Goal: Complete application form: Complete application form

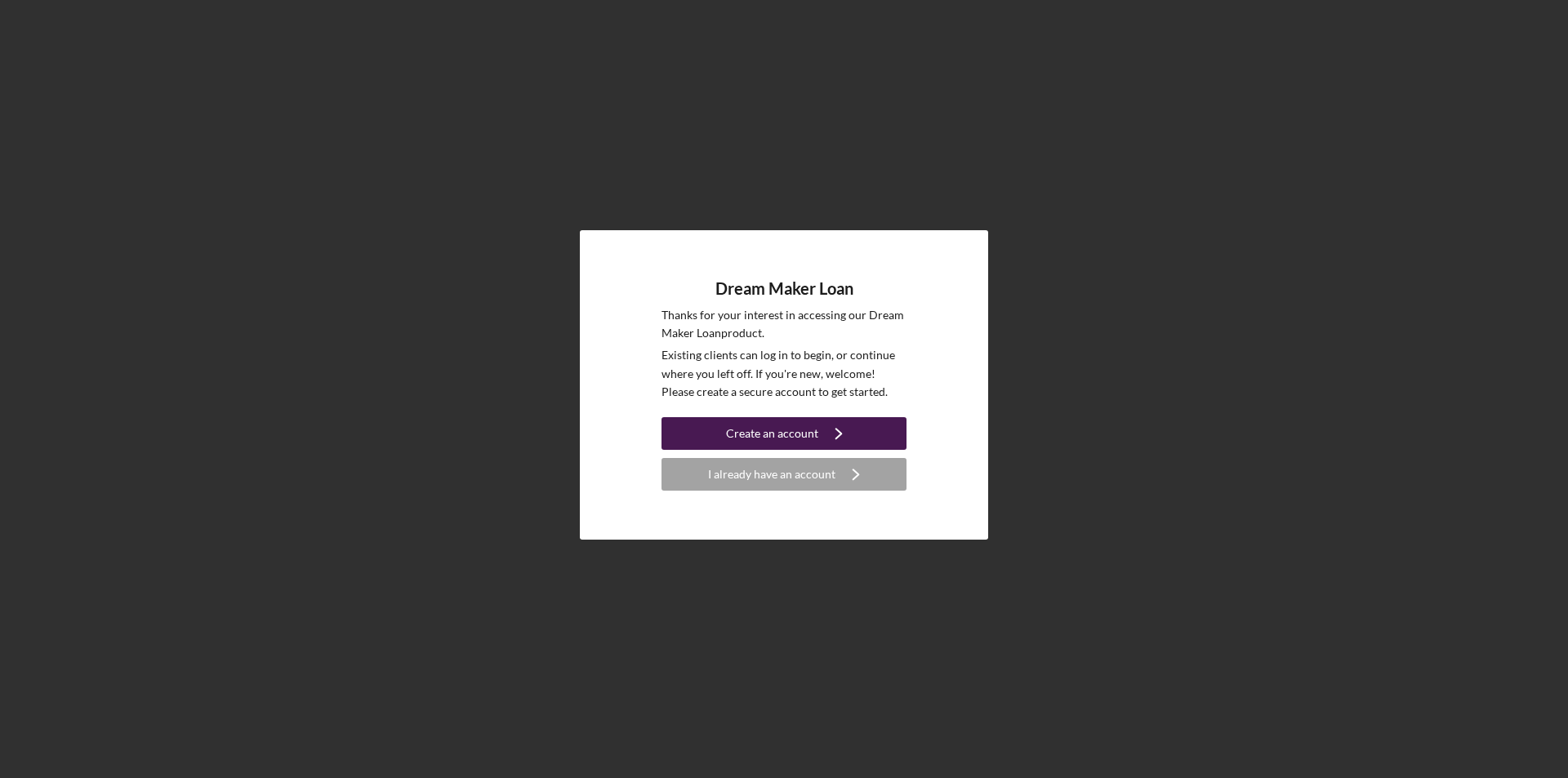
click at [750, 422] on div "Create an account" at bounding box center [772, 434] width 92 height 33
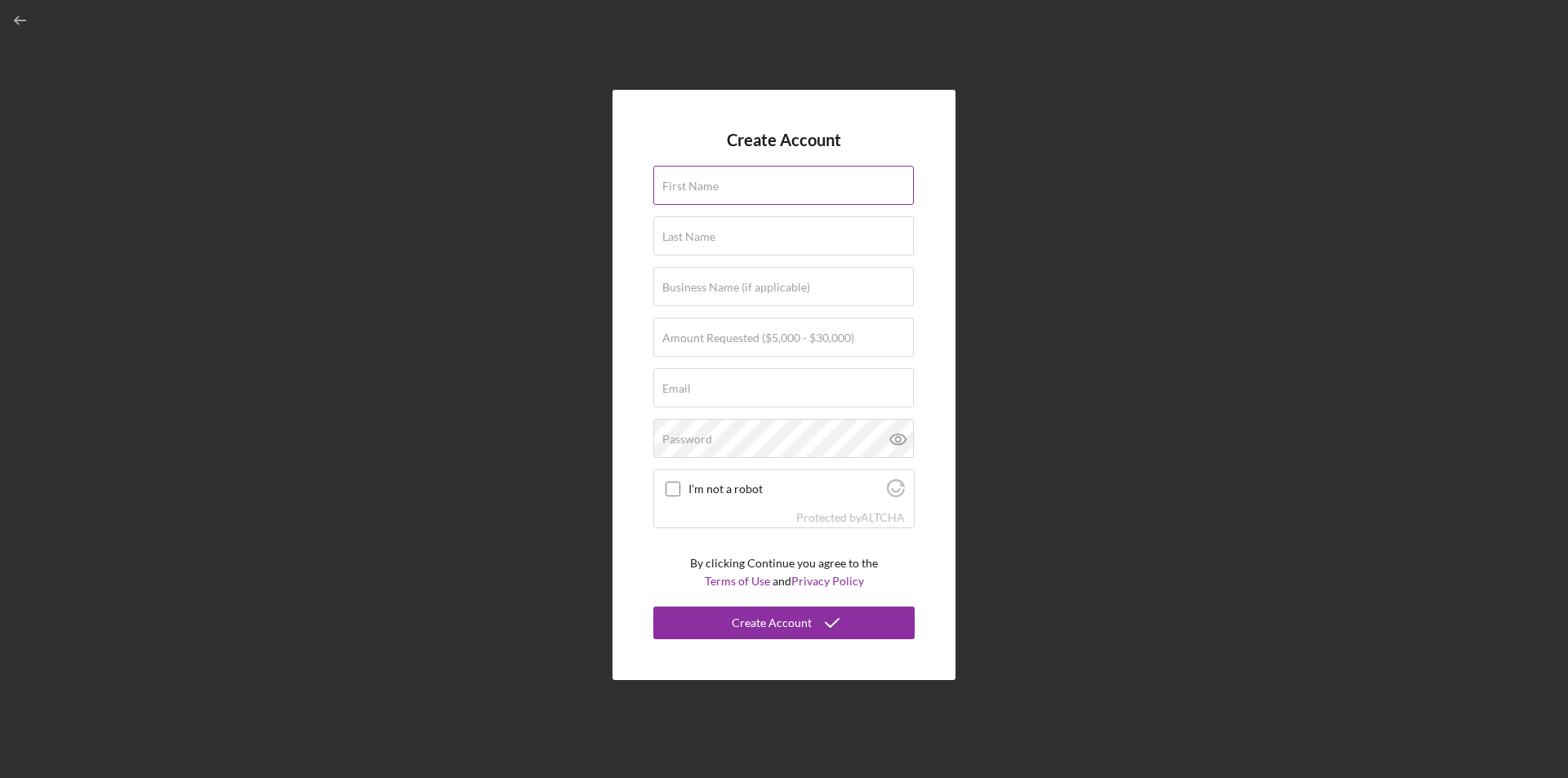
click at [708, 195] on input "First Name" at bounding box center [784, 185] width 260 height 40
type input "[PERSON_NAME]"
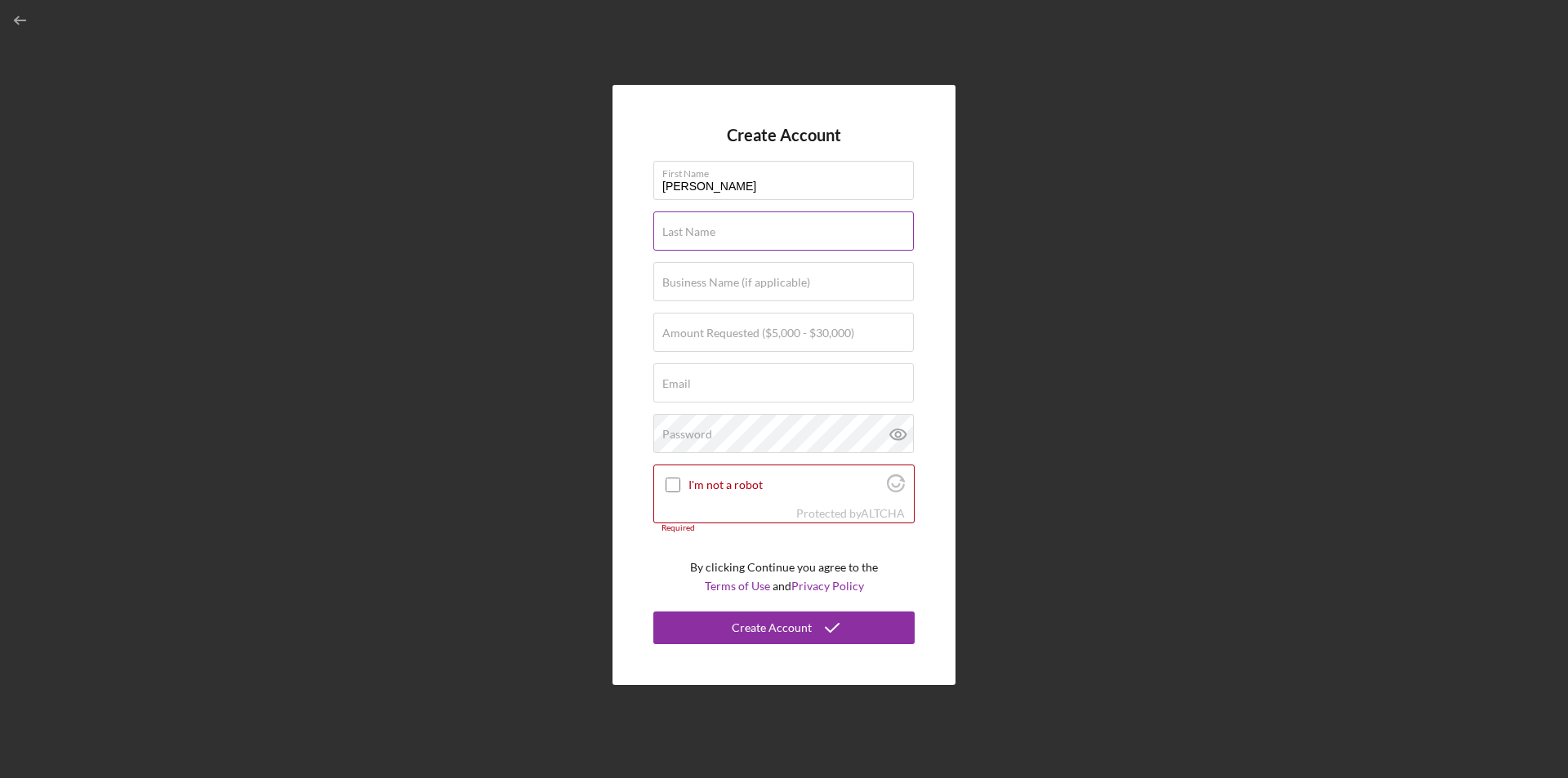
click at [738, 244] on input "Last Name" at bounding box center [784, 232] width 260 height 40
type input "[PERSON_NAME]"
click at [708, 298] on input "Business Name (if applicable)" at bounding box center [784, 281] width 260 height 40
type input "j"
type input "jersey mobile mechanics"
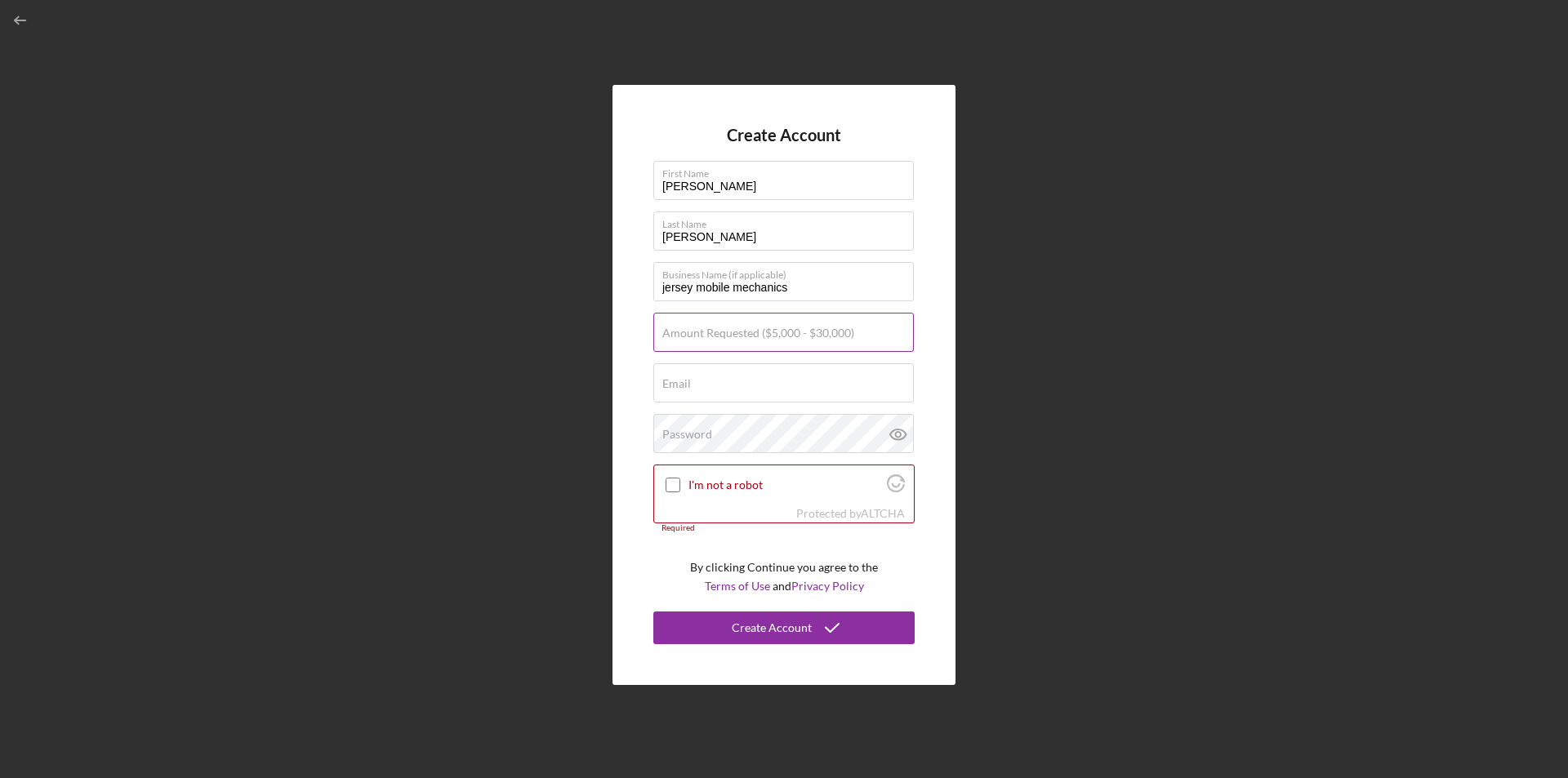
click at [709, 339] on label "Amount Requested ($5,000 - $30,000)" at bounding box center [758, 332] width 192 height 13
click at [709, 339] on input "Amount Requested ($5,000 - $30,000)" at bounding box center [784, 332] width 260 height 40
type input "$15,000"
click at [754, 387] on input "Email" at bounding box center [784, 383] width 260 height 40
type input "[PERSON_NAME][EMAIL_ADDRESS][PERSON_NAME][DOMAIN_NAME]"
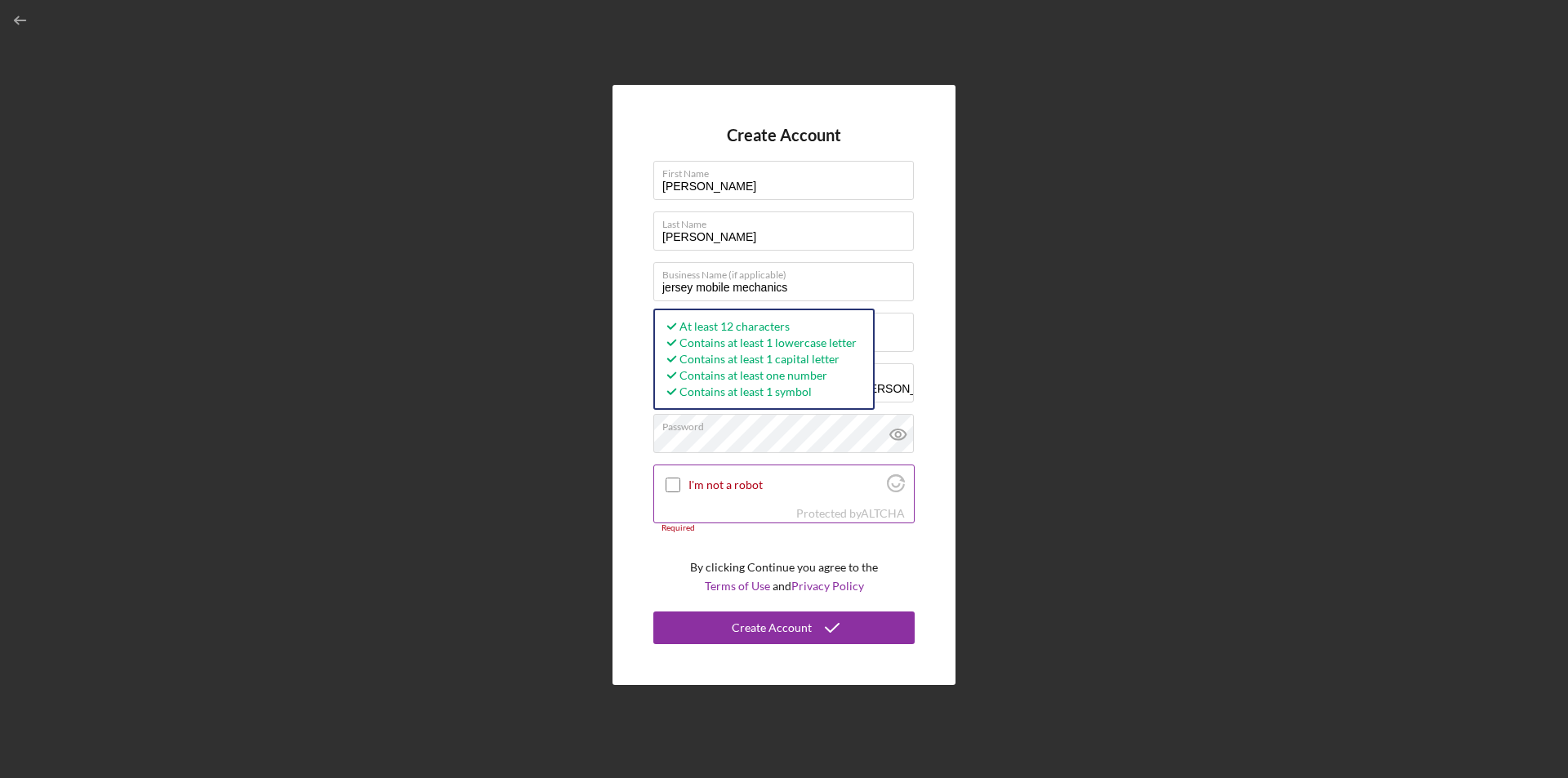
click at [678, 482] on input "I'm not a robot" at bounding box center [672, 485] width 15 height 15
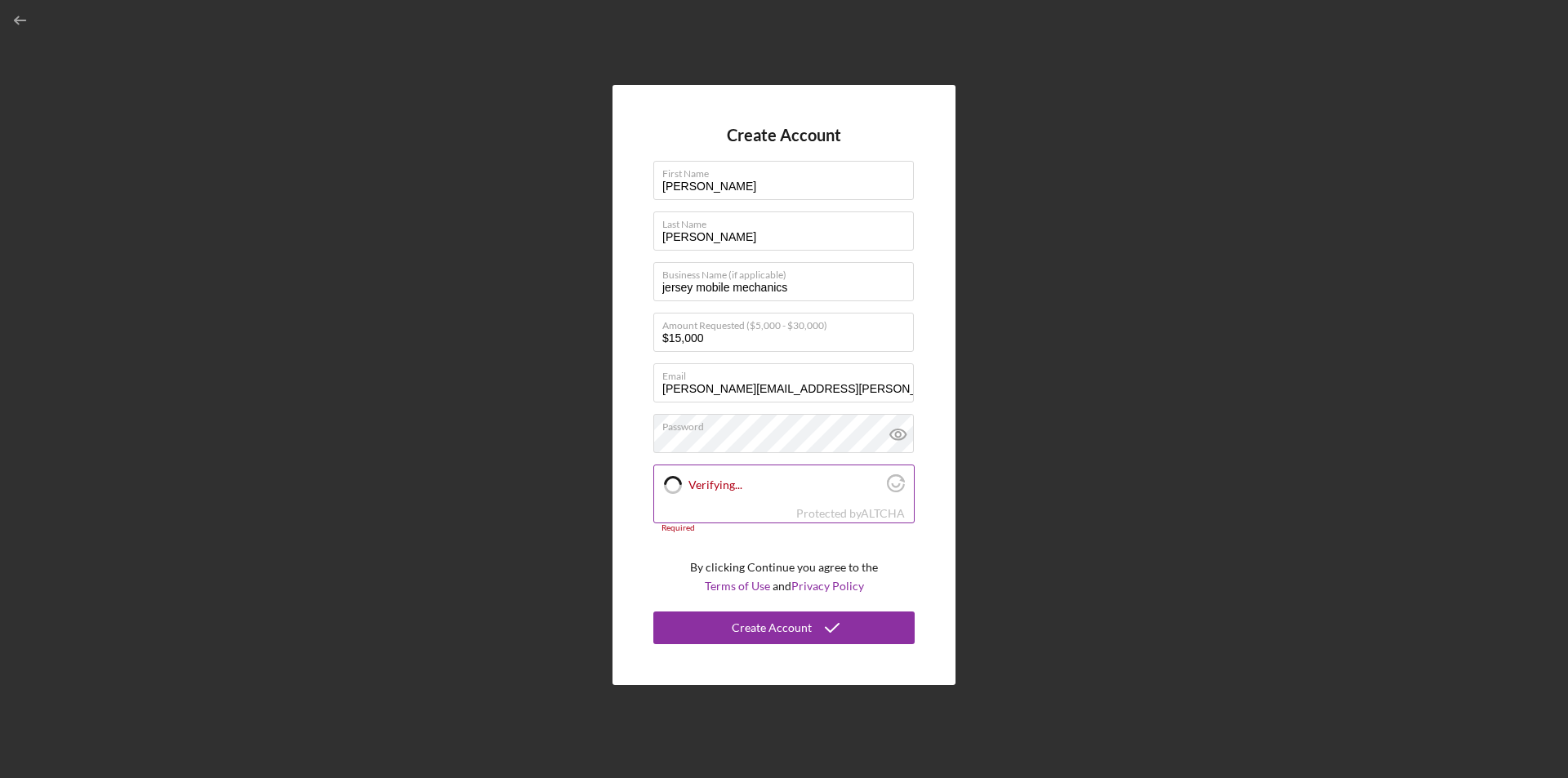
checkbox input "true"
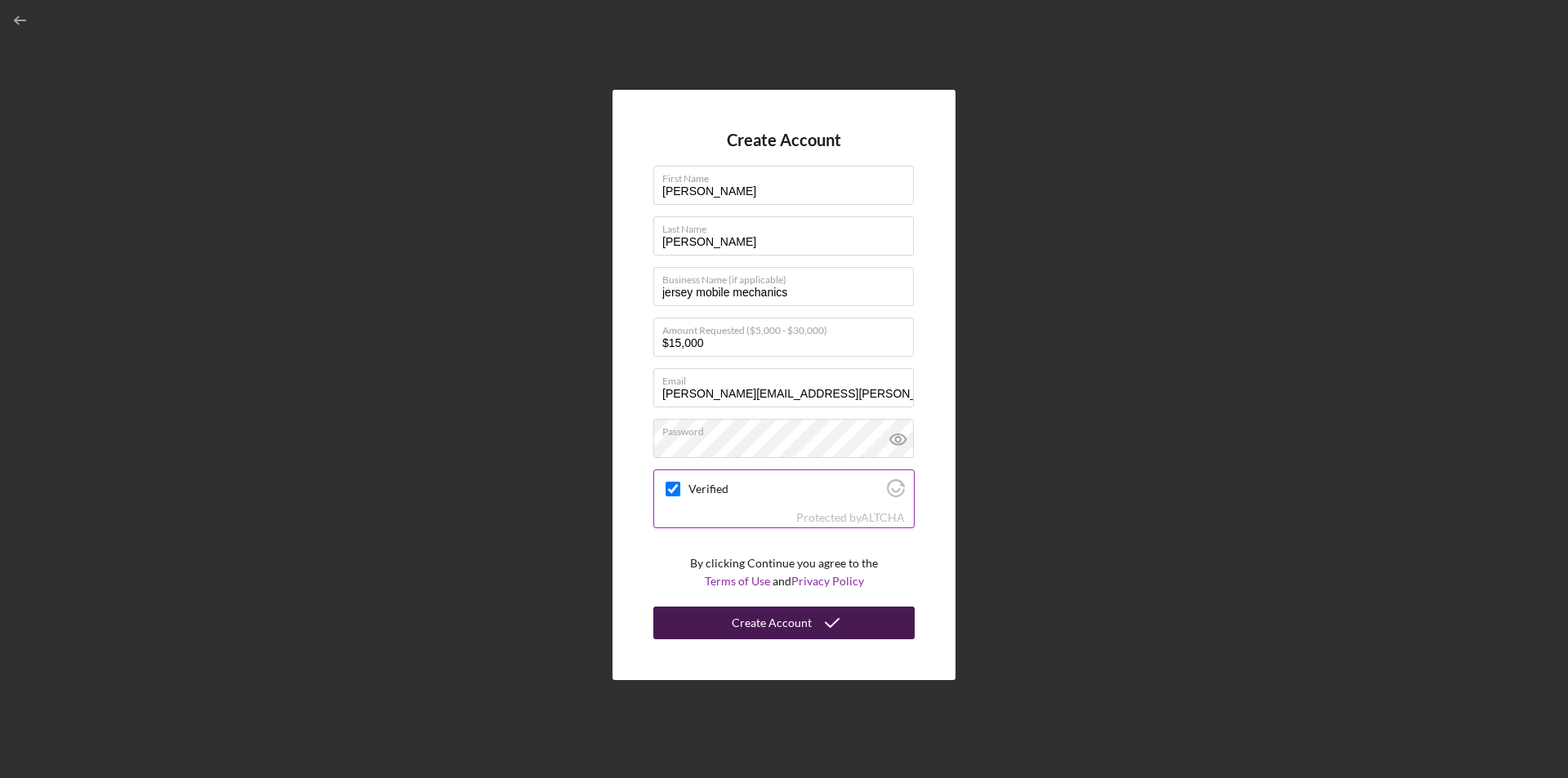
click at [778, 632] on div "Create Account" at bounding box center [772, 623] width 80 height 33
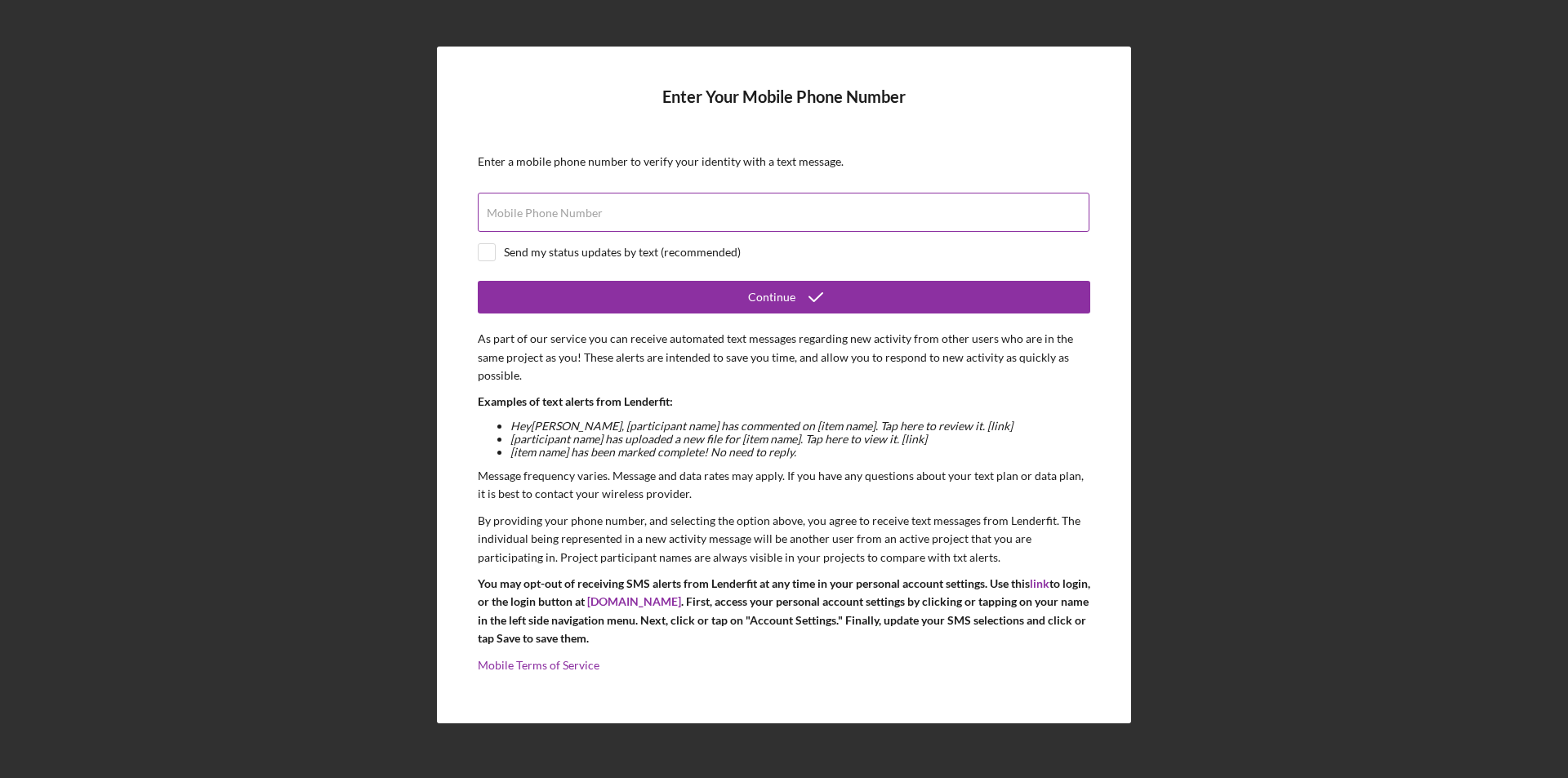
click at [557, 203] on div "Mobile Phone Number" at bounding box center [784, 213] width 612 height 40
type input "(540) 493-5273"
click at [481, 246] on input "checkbox" at bounding box center [487, 252] width 16 height 16
checkbox input "true"
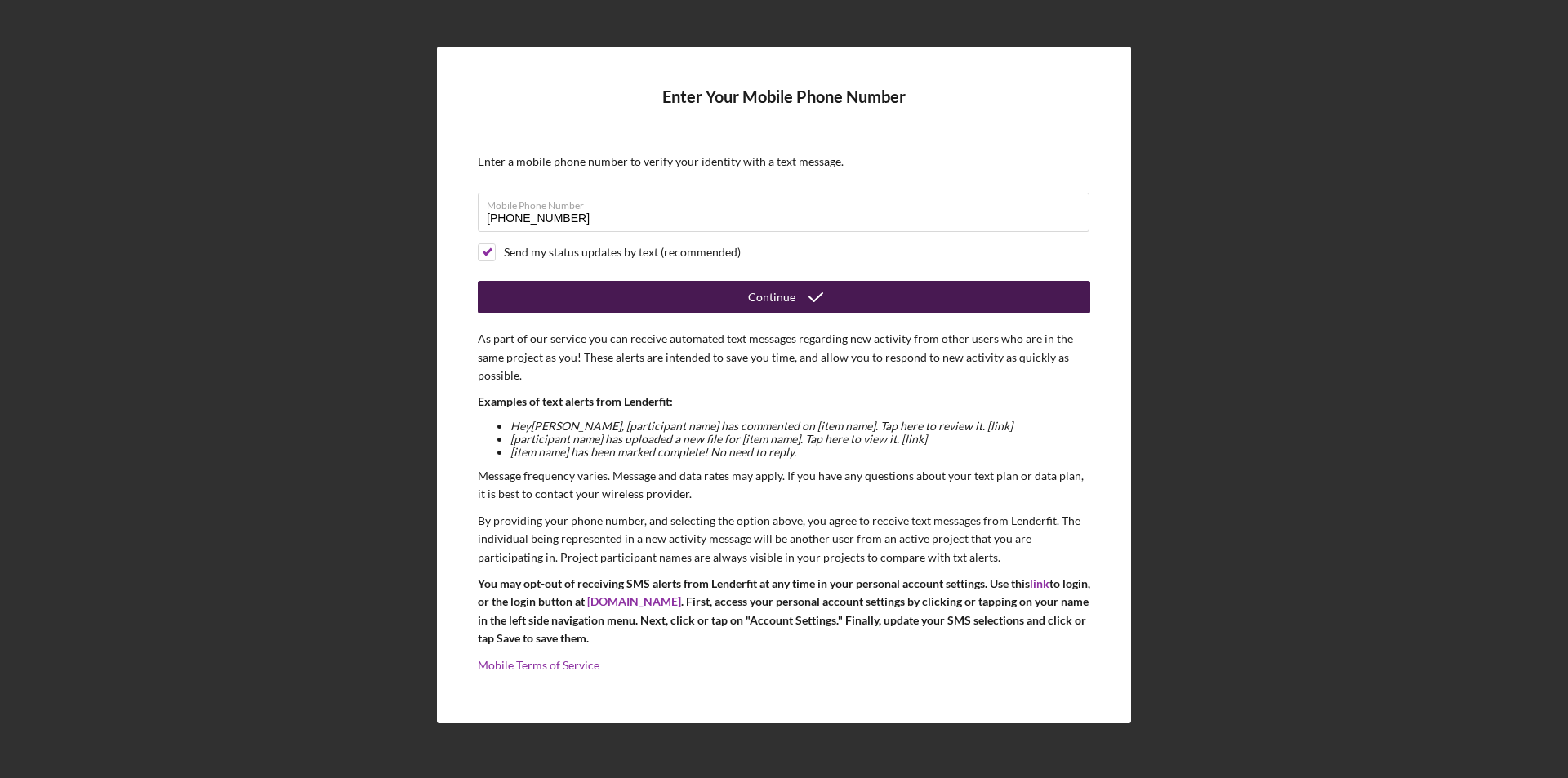
click at [555, 299] on button "Continue" at bounding box center [784, 297] width 612 height 33
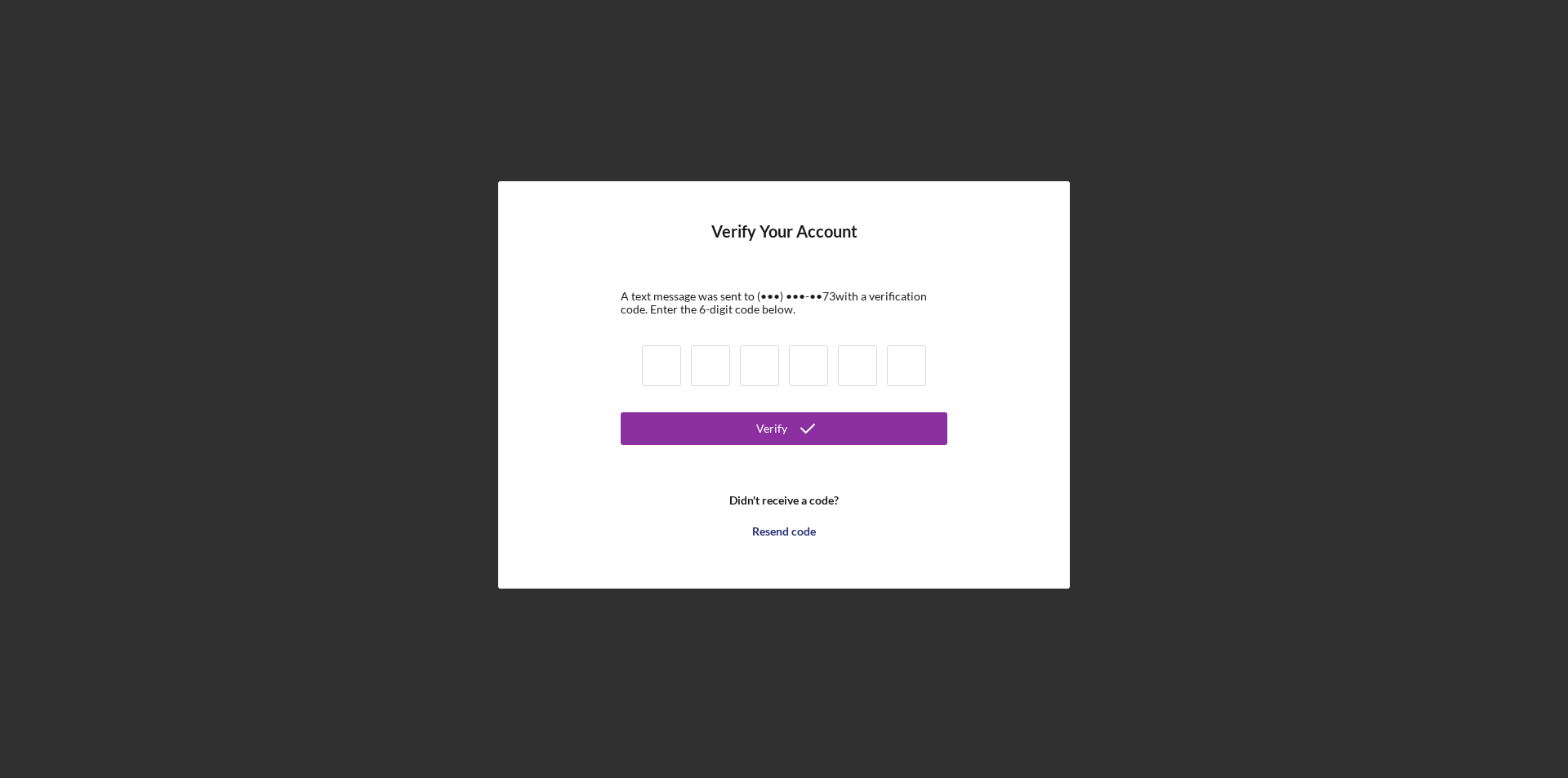
click at [657, 367] on input at bounding box center [661, 365] width 40 height 40
type input "1"
type input "5"
type input "4"
type input "5"
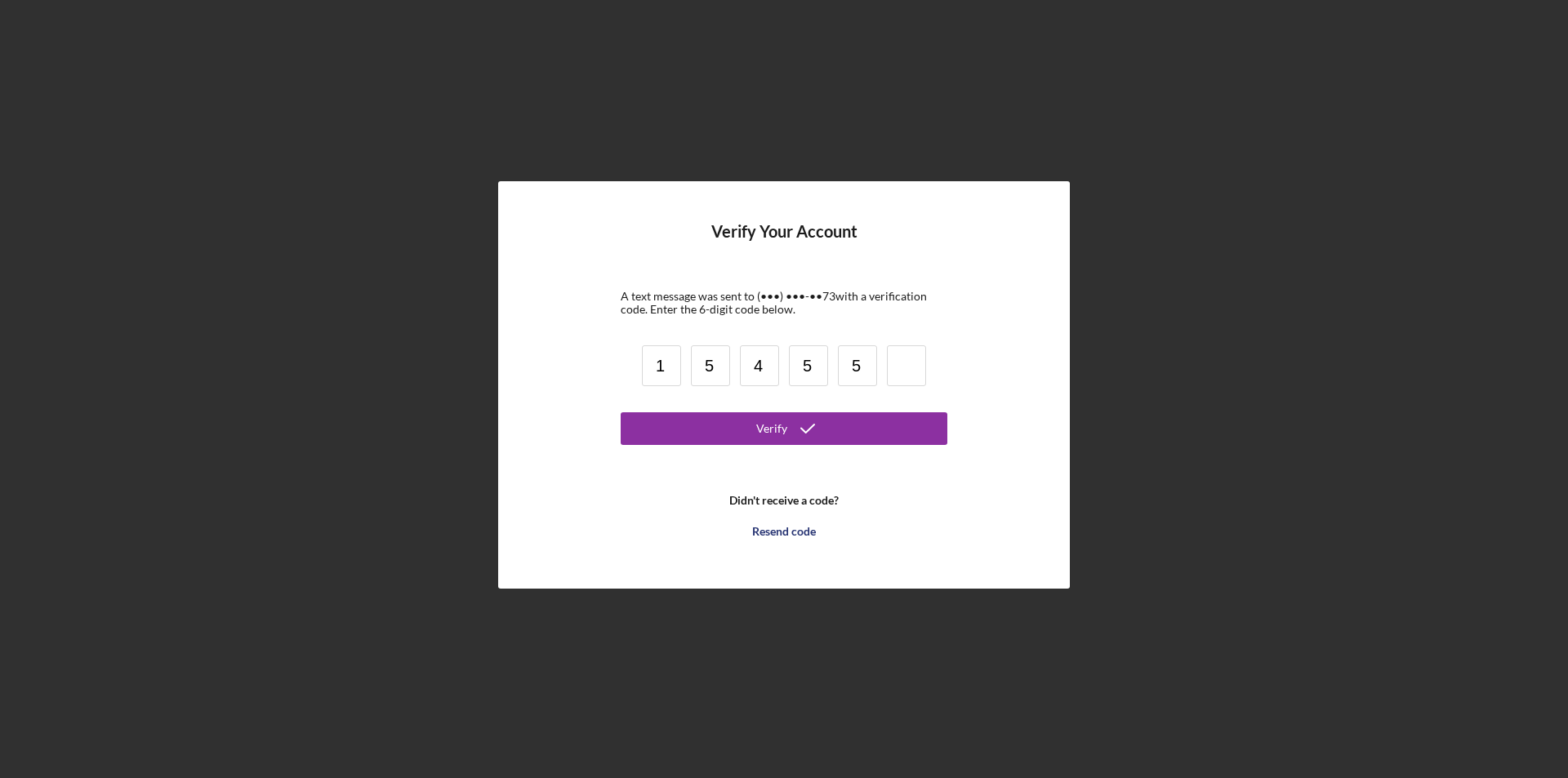
type input "5"
type input "9"
click at [796, 416] on icon "submit" at bounding box center [807, 428] width 40 height 40
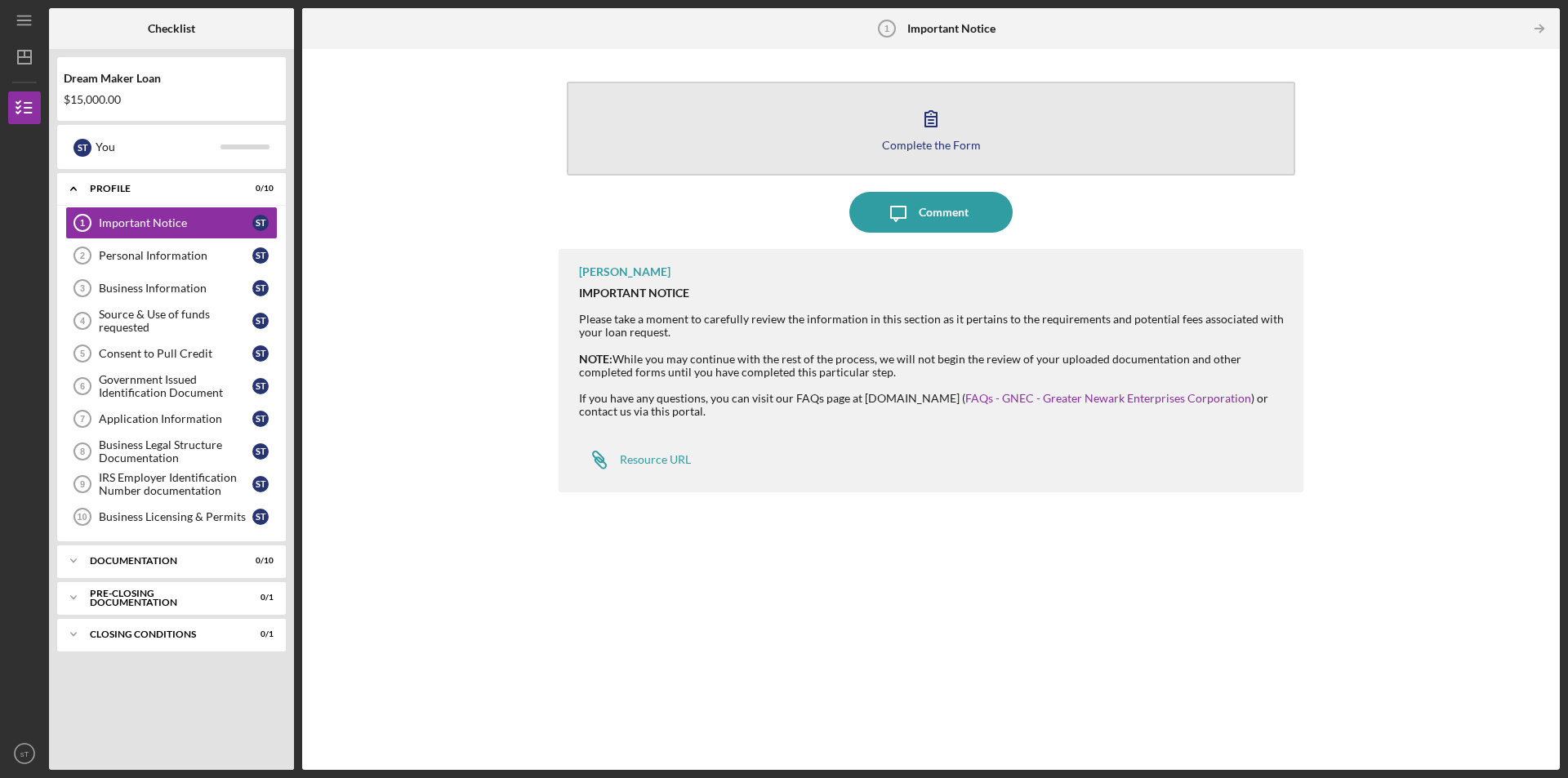
click at [875, 105] on button "Complete the Form Form" at bounding box center [931, 128] width 728 height 94
click at [830, 121] on button "Complete the Form Form" at bounding box center [931, 128] width 728 height 94
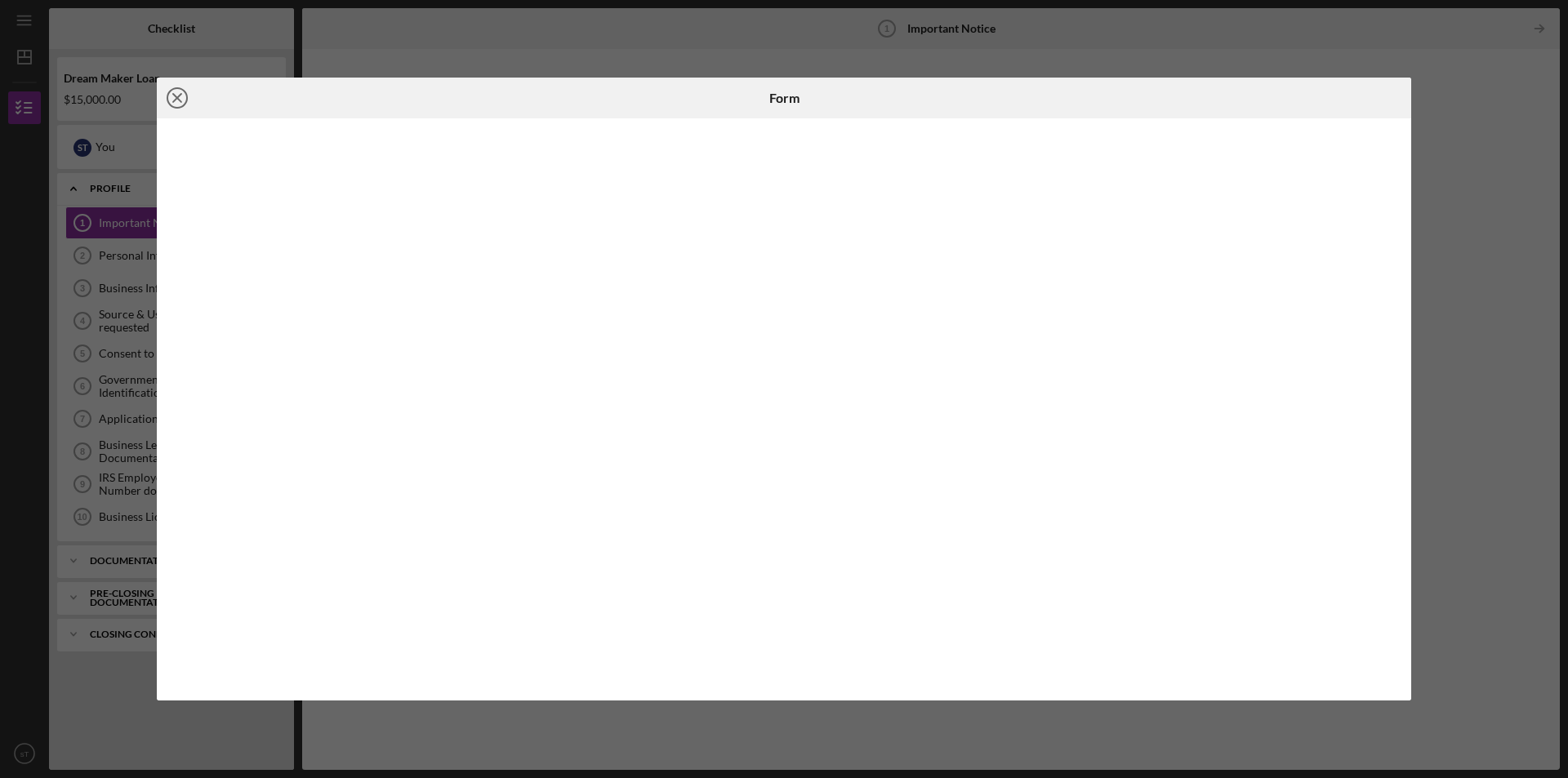
click at [174, 92] on icon "Icon/Close" at bounding box center [177, 97] width 40 height 40
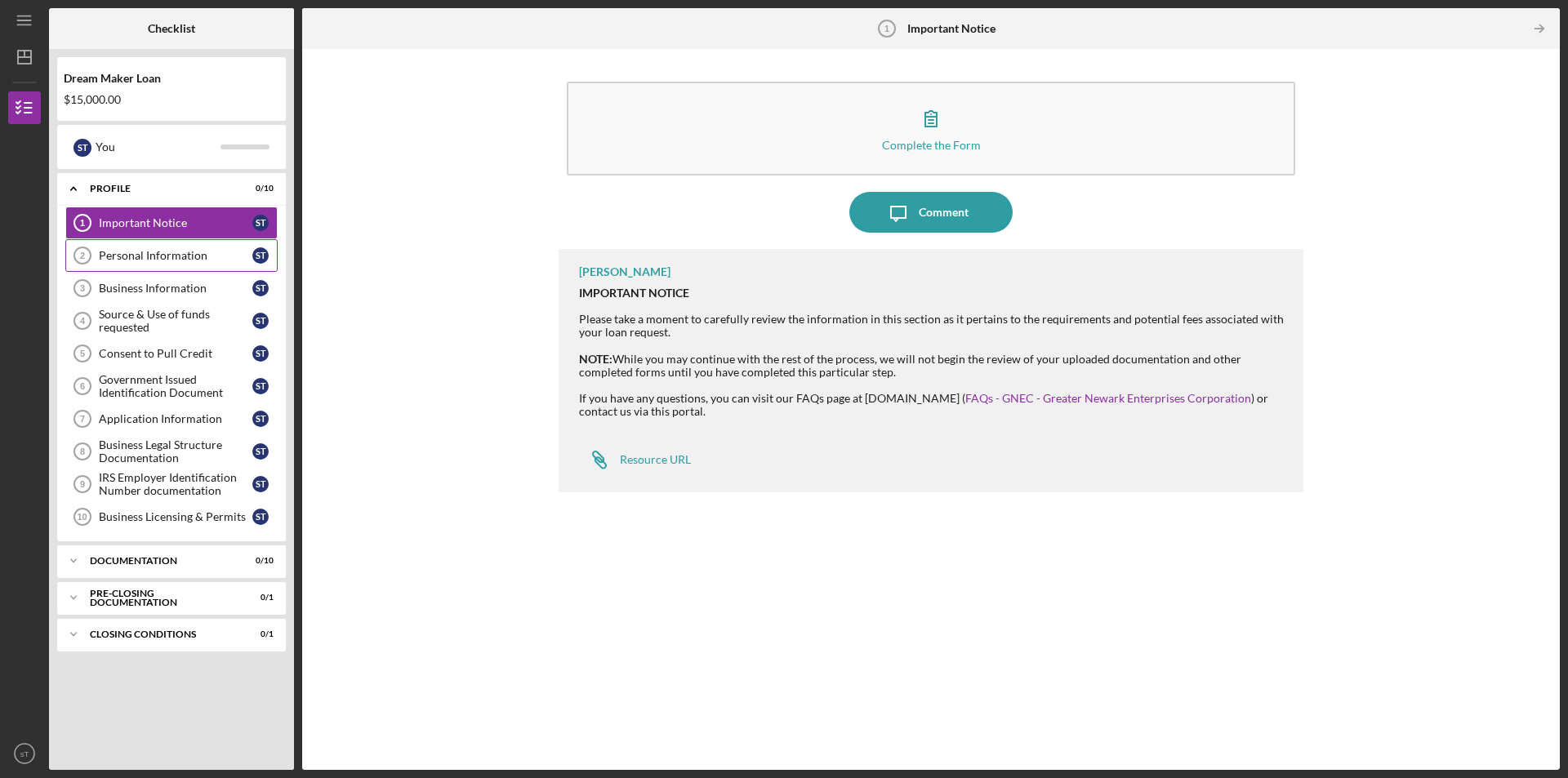
click at [139, 259] on div "Personal Information" at bounding box center [176, 255] width 153 height 13
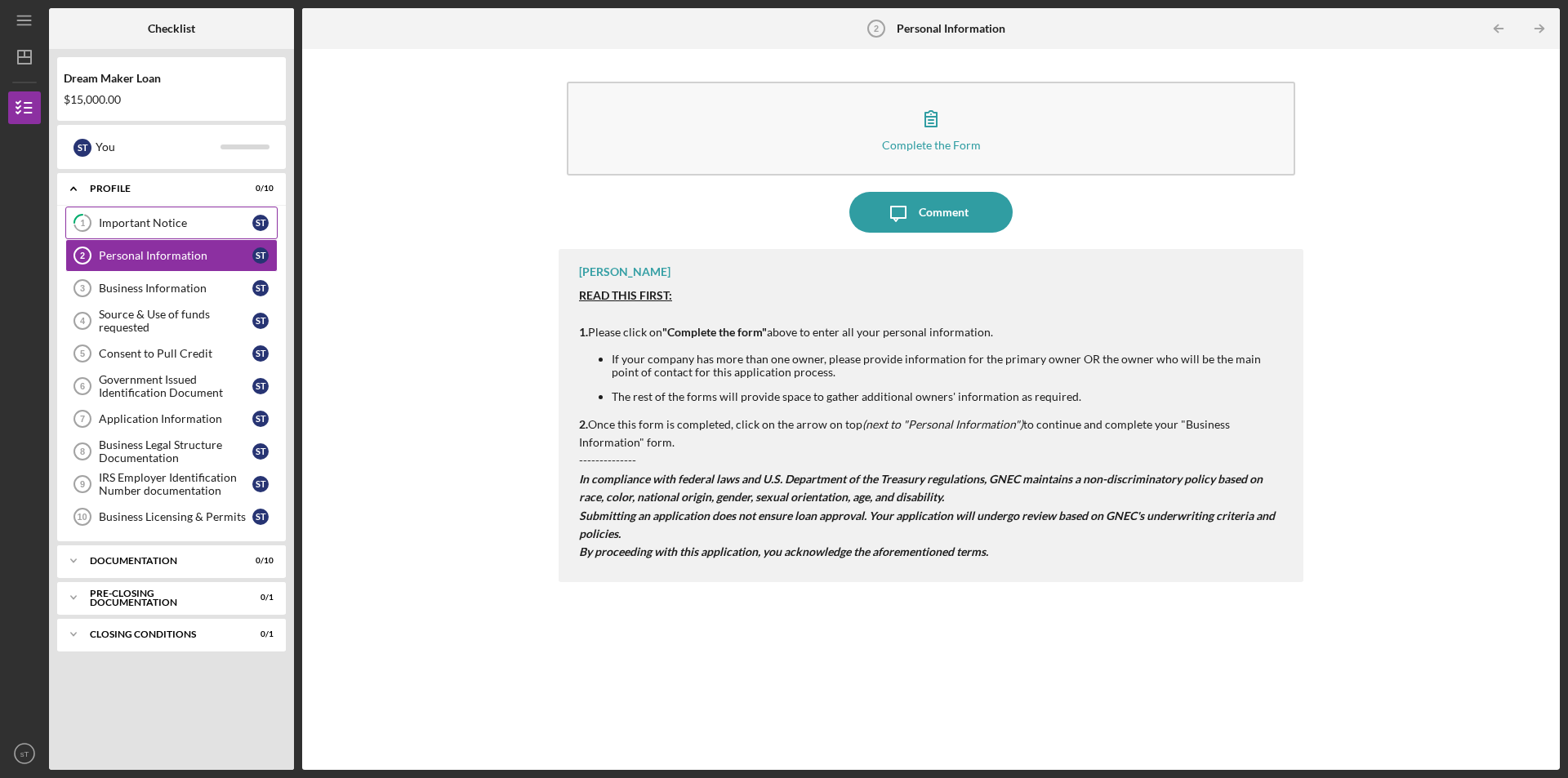
click at [195, 212] on link "1 Important Notice s T" at bounding box center [171, 223] width 213 height 33
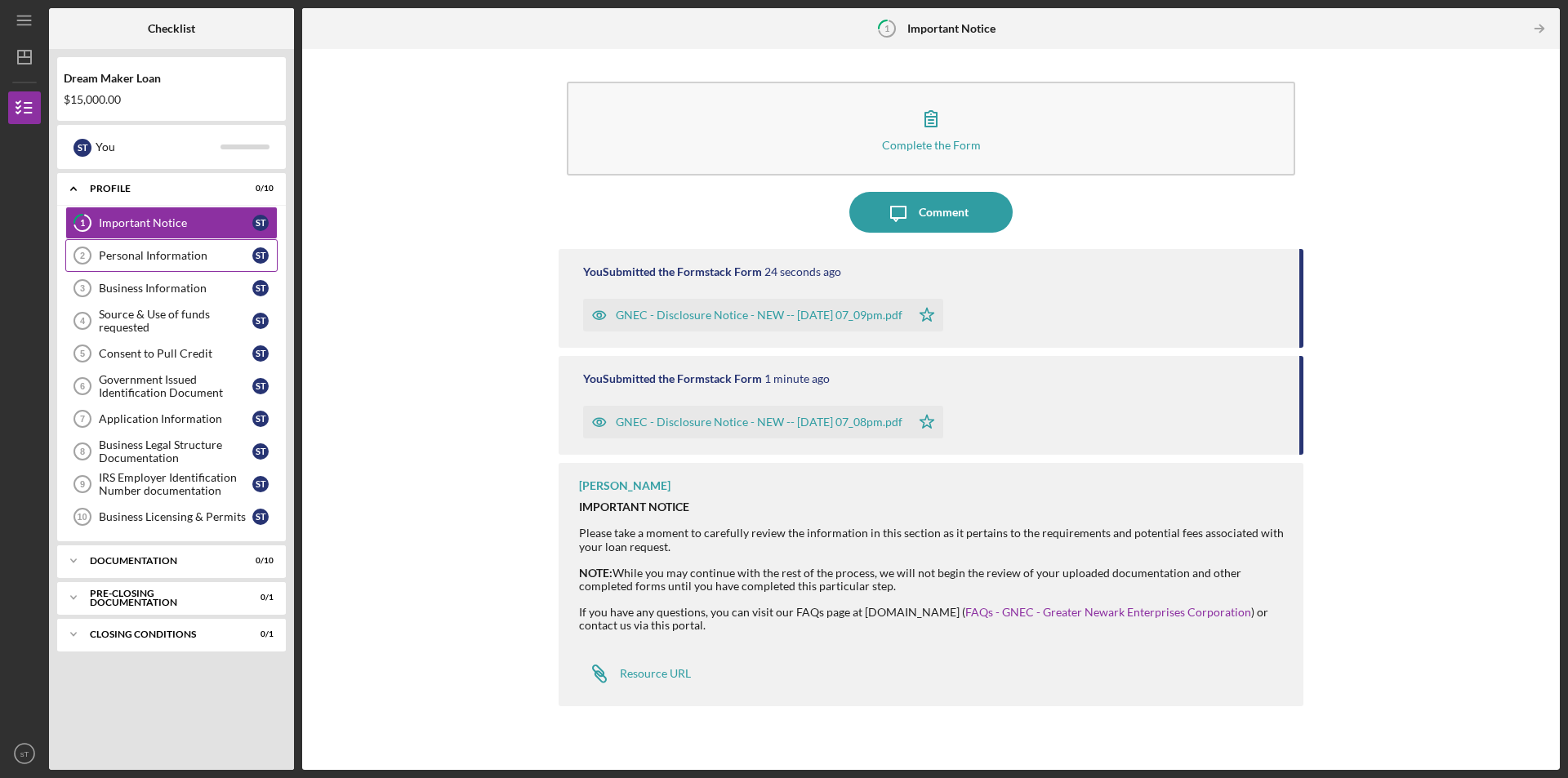
click at [211, 244] on link "Personal Information 2 Personal Information s T" at bounding box center [171, 256] width 213 height 33
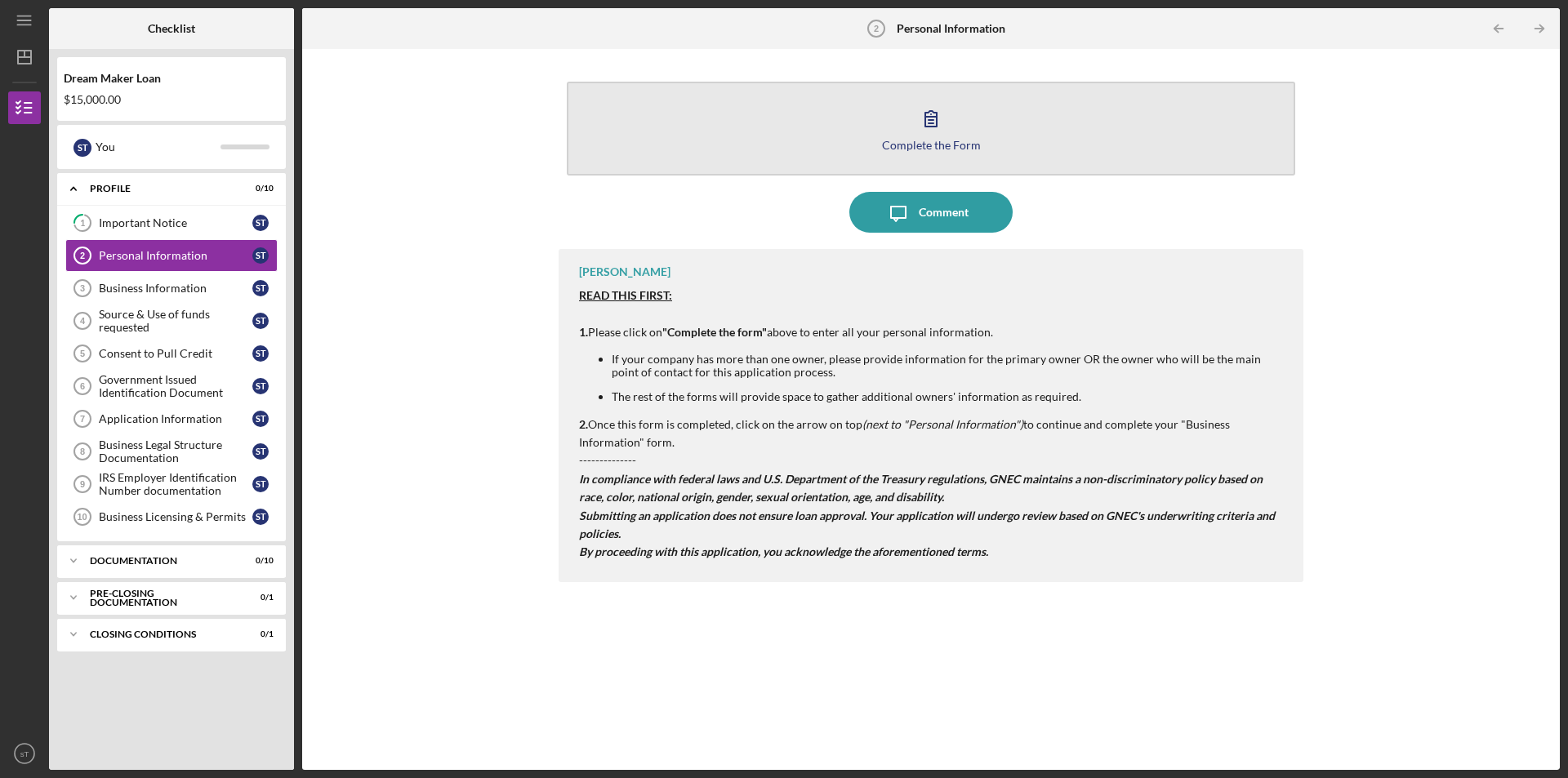
click at [877, 118] on button "Complete the Form Form" at bounding box center [931, 128] width 728 height 94
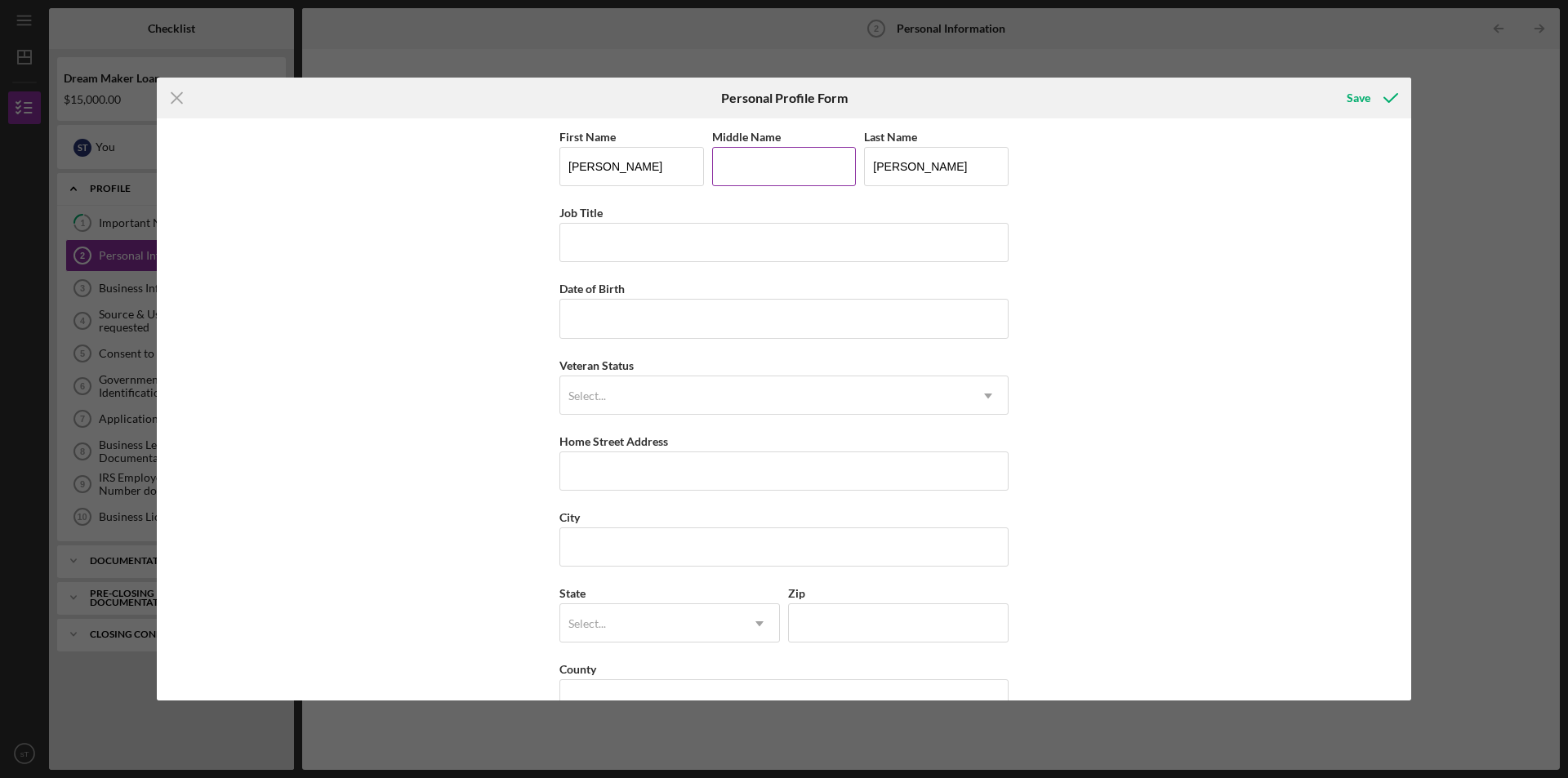
click at [773, 160] on input "Middle Name" at bounding box center [784, 167] width 145 height 40
type input "c"
click at [759, 244] on input "Job Title" at bounding box center [784, 243] width 449 height 40
type input "CEO/ ROAD TECH"
click at [698, 324] on input "Date of Birth" at bounding box center [784, 318] width 449 height 40
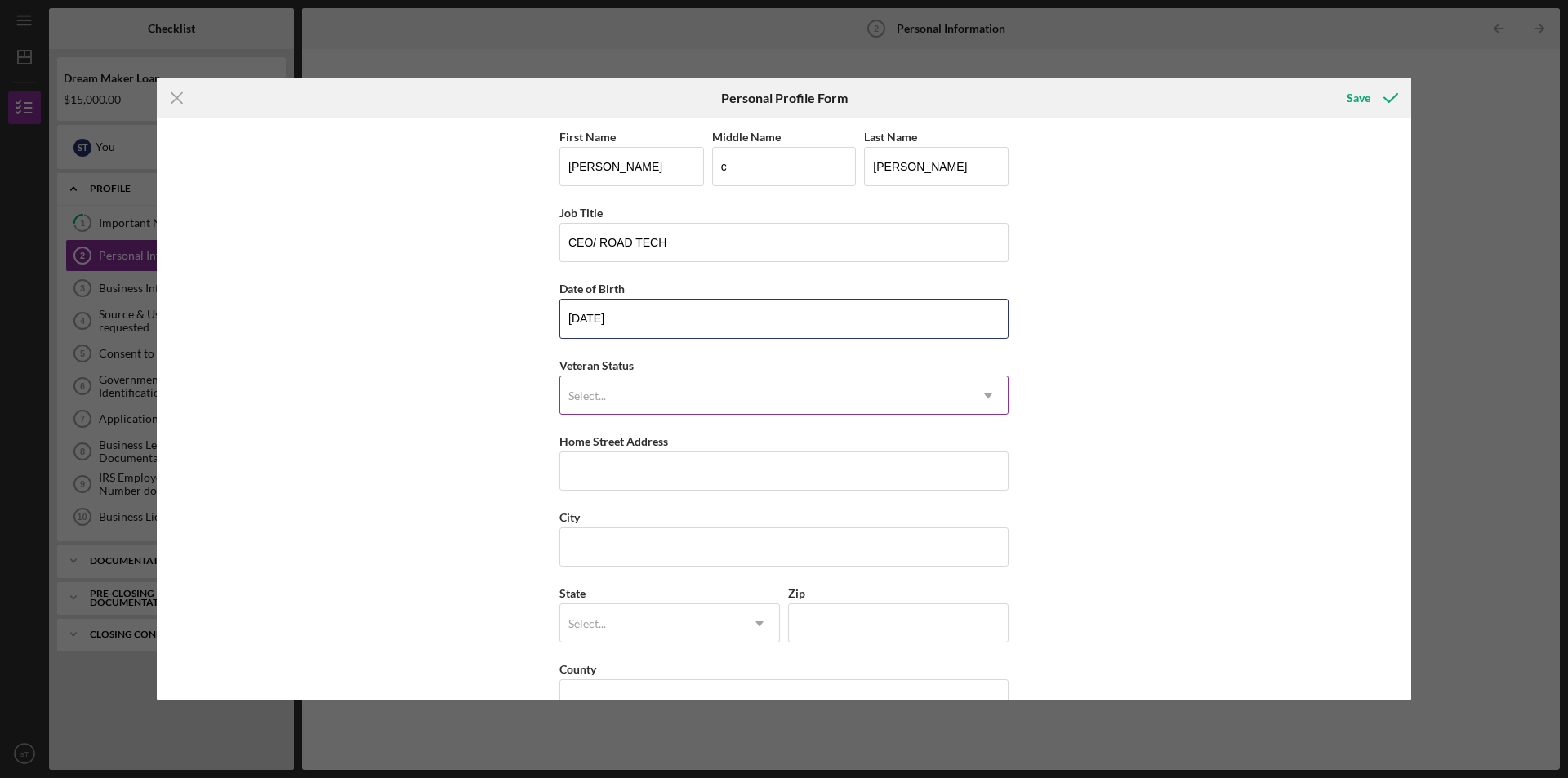
type input "09/03/1999"
click at [685, 381] on div "Select..." at bounding box center [764, 396] width 408 height 38
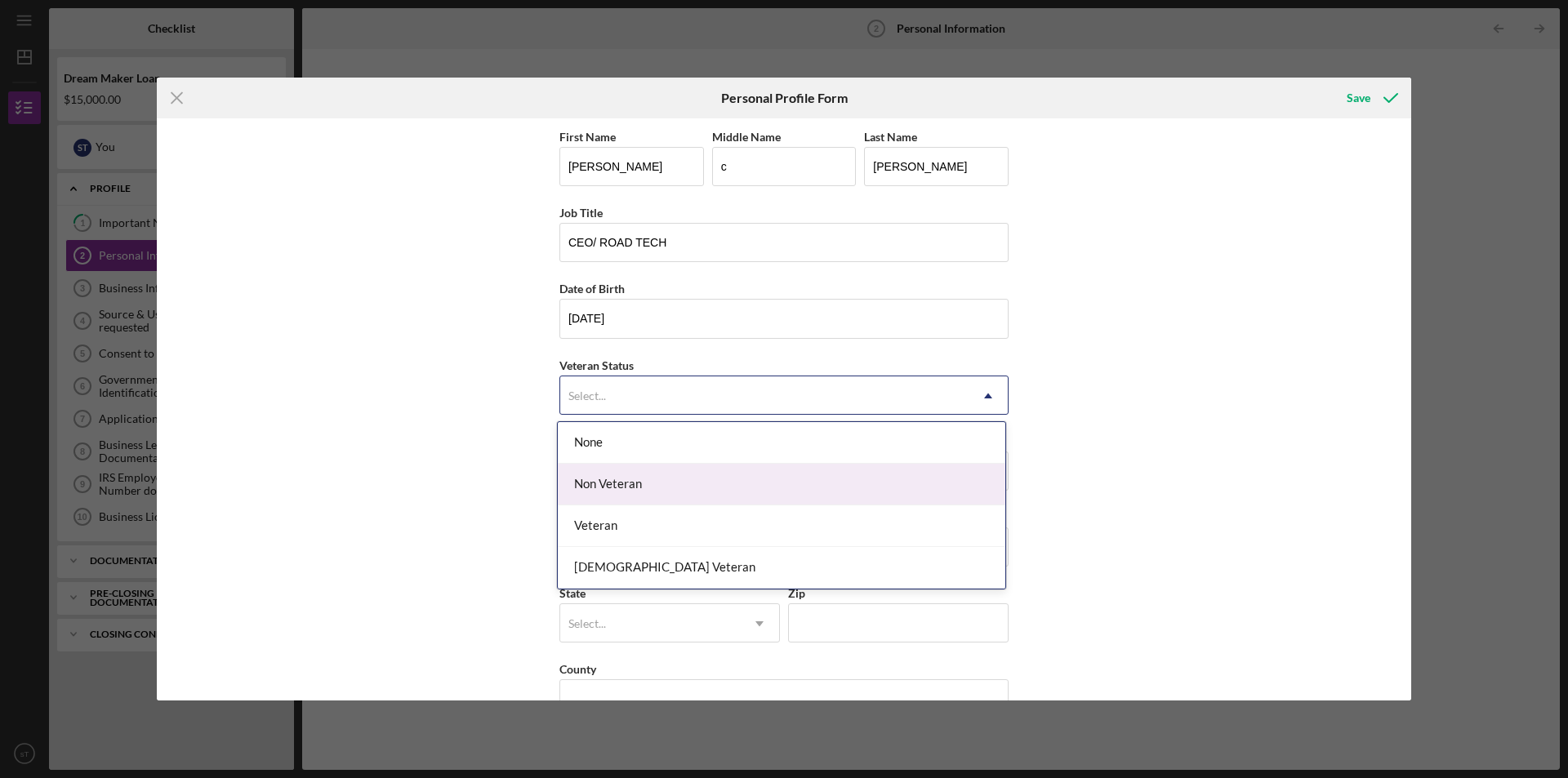
click at [635, 481] on div "Non Veteran" at bounding box center [782, 485] width 448 height 41
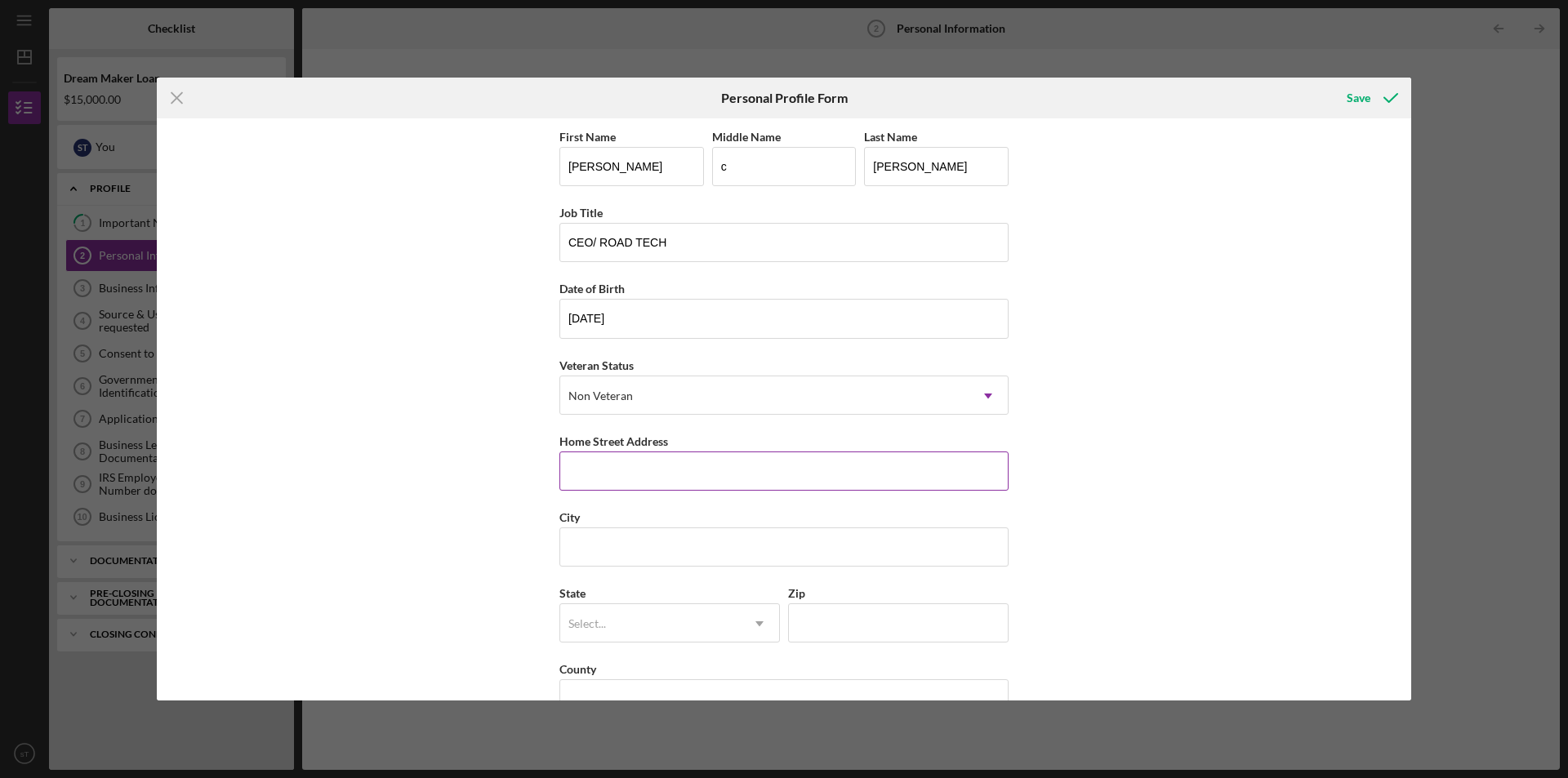
click at [632, 455] on input "Home Street Address" at bounding box center [784, 471] width 449 height 40
type input "402 Deptford RD"
click at [592, 563] on input "City" at bounding box center [784, 547] width 449 height 40
type input "glassboro"
click at [677, 621] on div "Select..." at bounding box center [649, 624] width 180 height 38
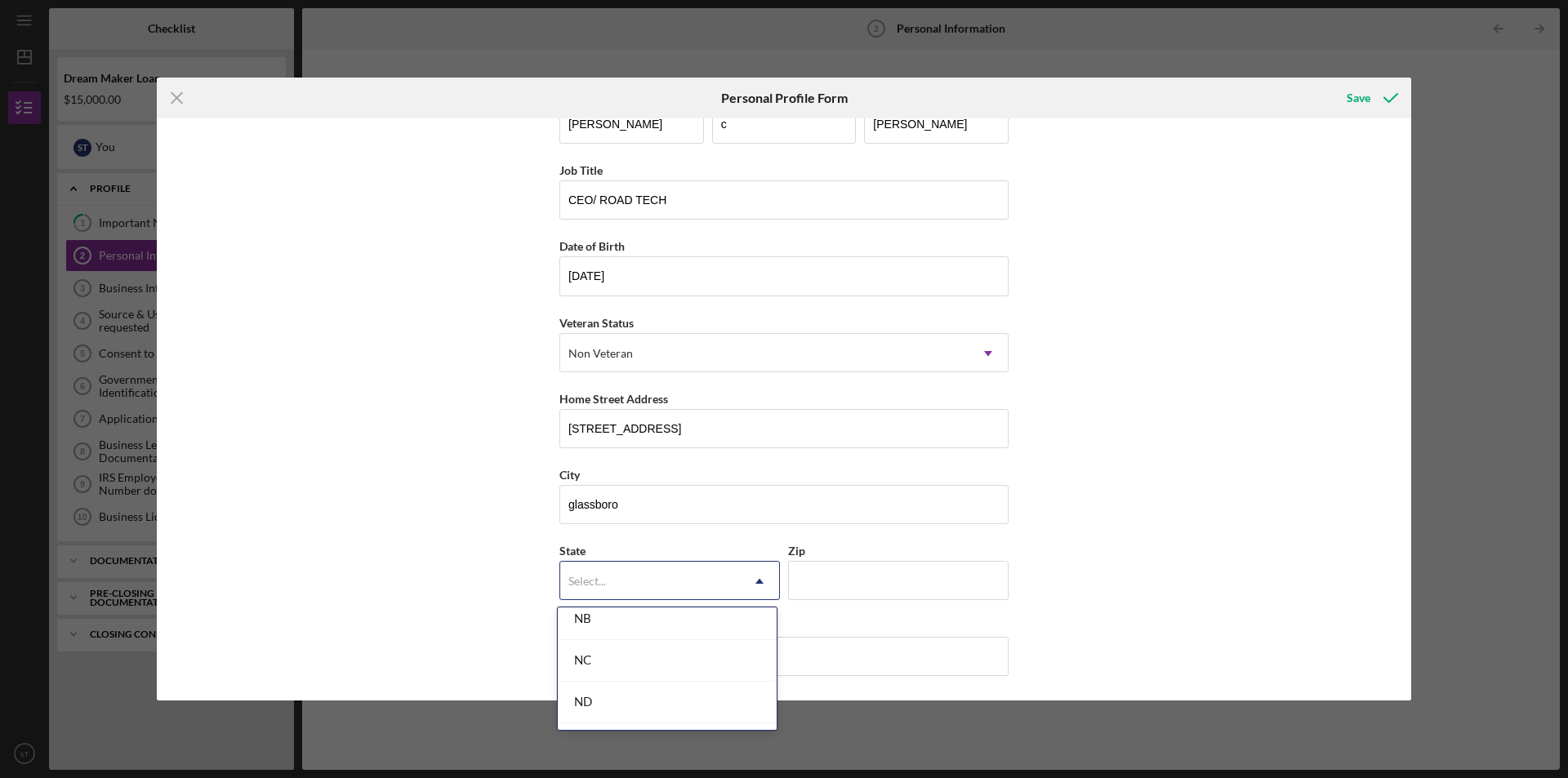
scroll to position [1795, 0]
click at [656, 651] on div "NJ" at bounding box center [667, 664] width 219 height 41
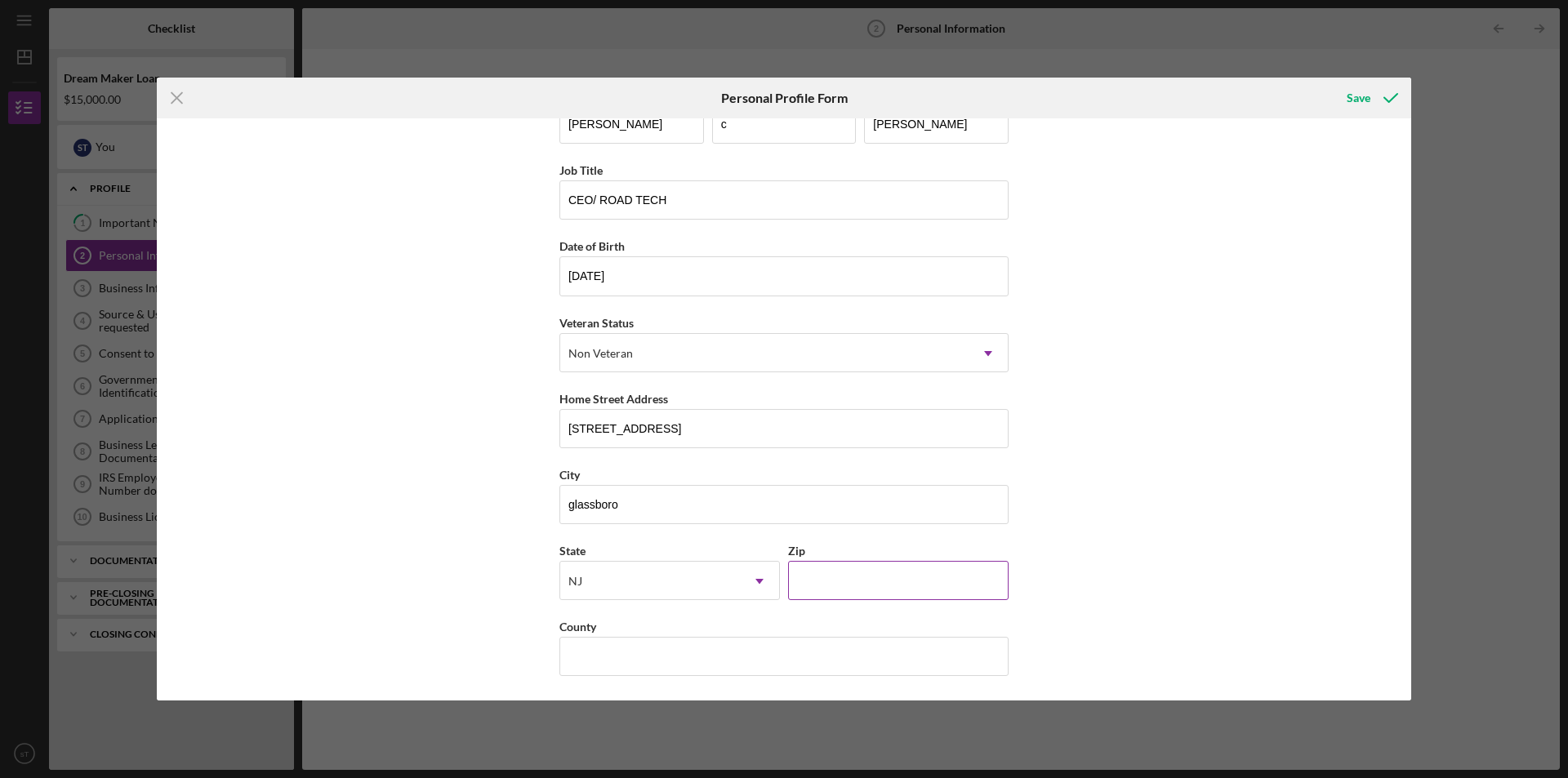
click at [866, 582] on input "Zip" at bounding box center [898, 580] width 220 height 40
type input "08028"
click at [642, 660] on input "County" at bounding box center [784, 657] width 449 height 40
type input "f"
type input "Gloucester"
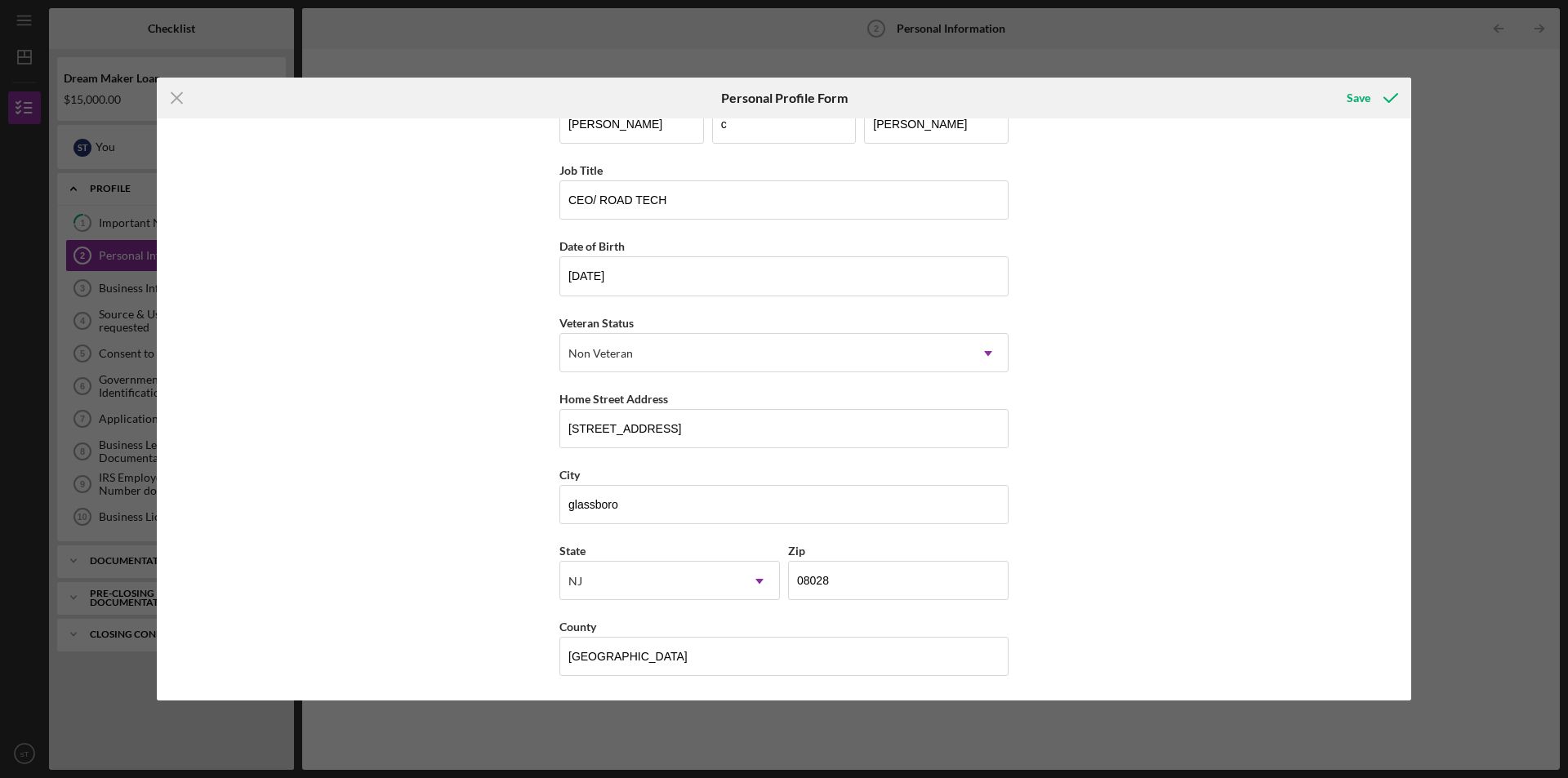
drag, startPoint x: 1281, startPoint y: 596, endPoint x: 1181, endPoint y: 589, distance: 100.2
click at [1280, 596] on div "First Name steven Middle Name c Last Name Taylor Job Title CEO/ ROAD TECH Date …" at bounding box center [784, 408] width 1254 height 581
click at [1354, 101] on div "Save" at bounding box center [1358, 98] width 23 height 33
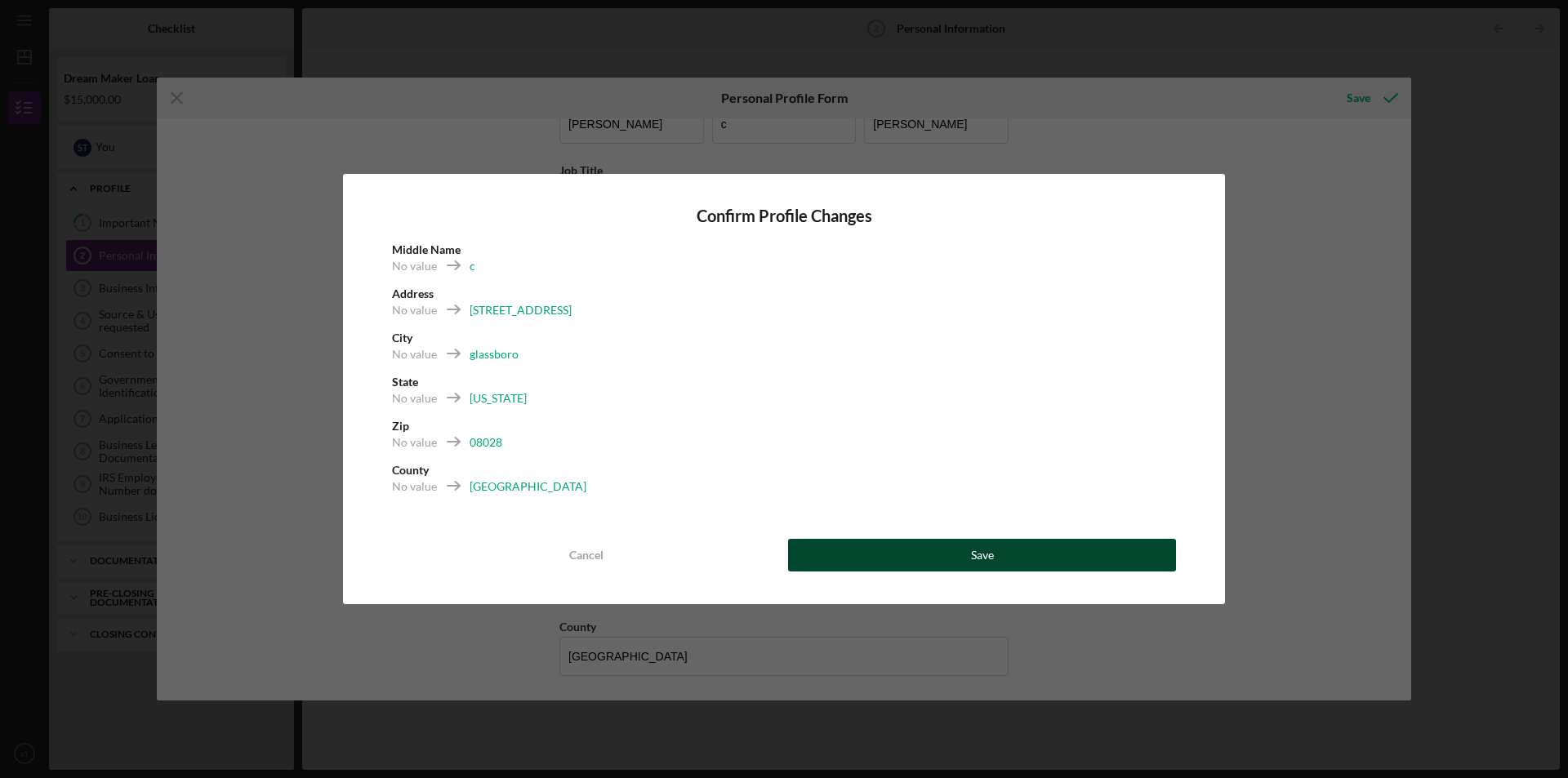
click at [889, 556] on button "Save" at bounding box center [982, 555] width 387 height 33
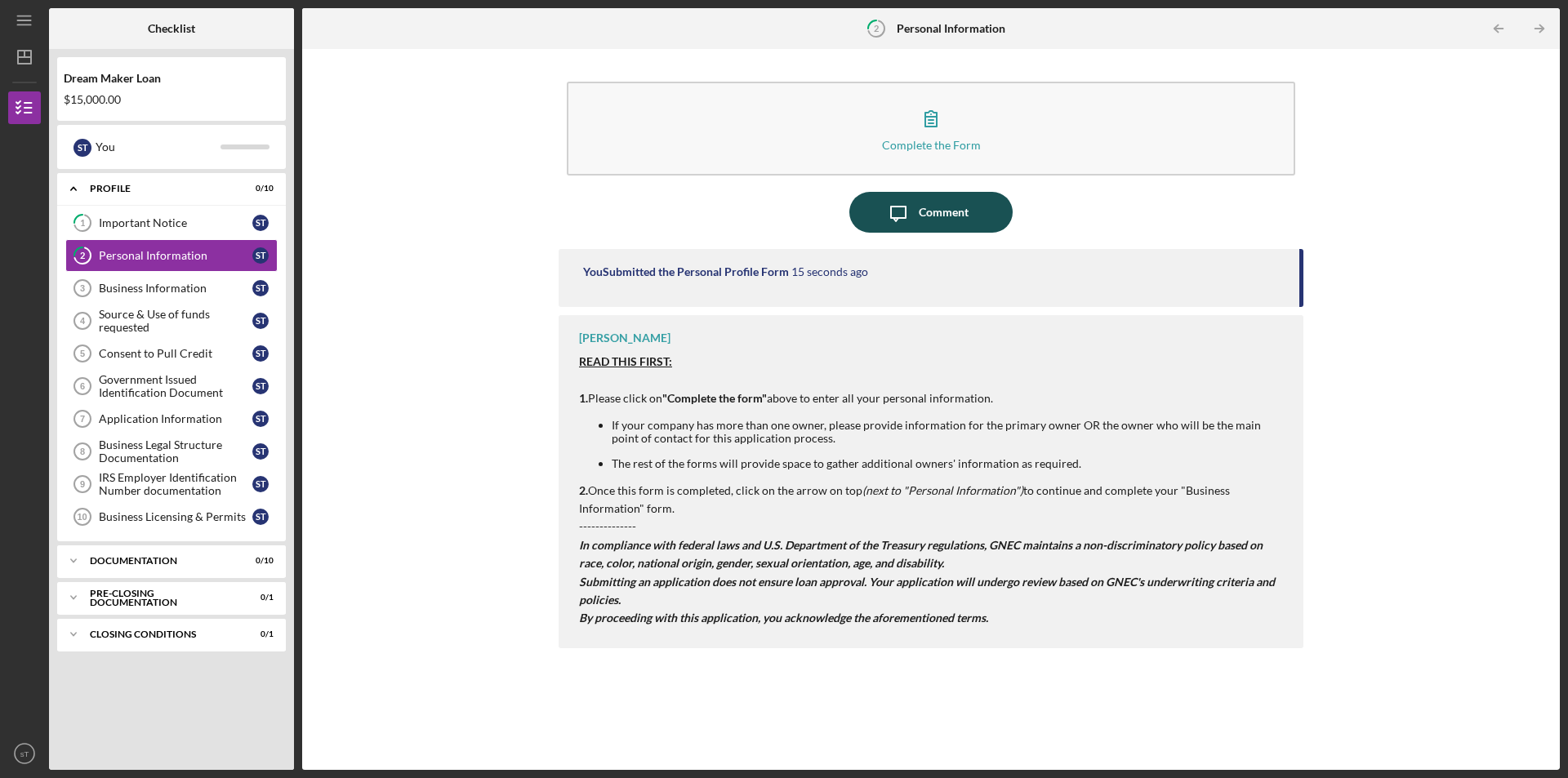
click at [953, 220] on div "Comment" at bounding box center [944, 212] width 50 height 40
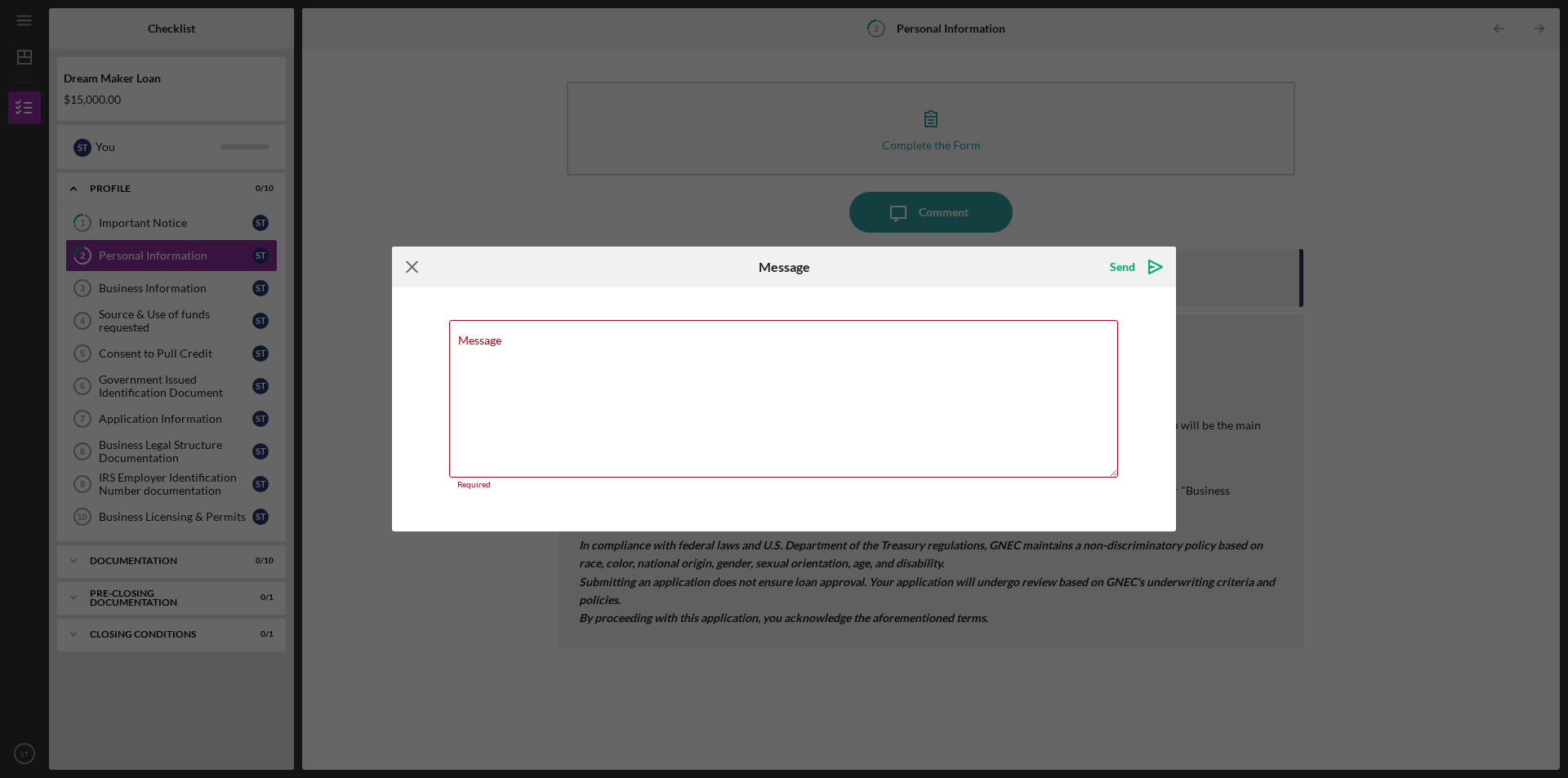
click at [398, 261] on icon "Icon/Menu Close" at bounding box center [412, 266] width 40 height 40
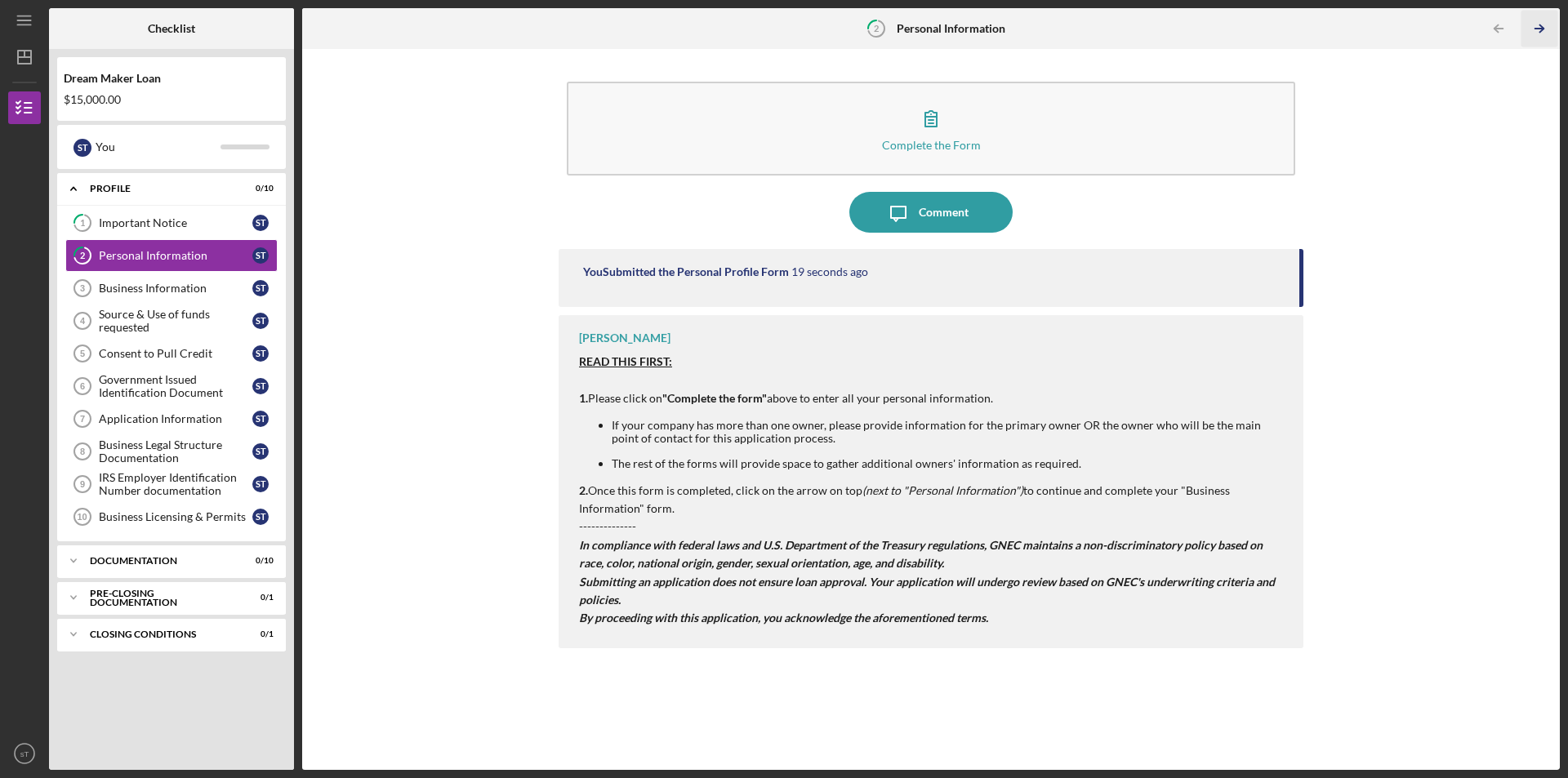
click at [1535, 22] on icon "Icon/Table Pagination Arrow" at bounding box center [1539, 28] width 37 height 37
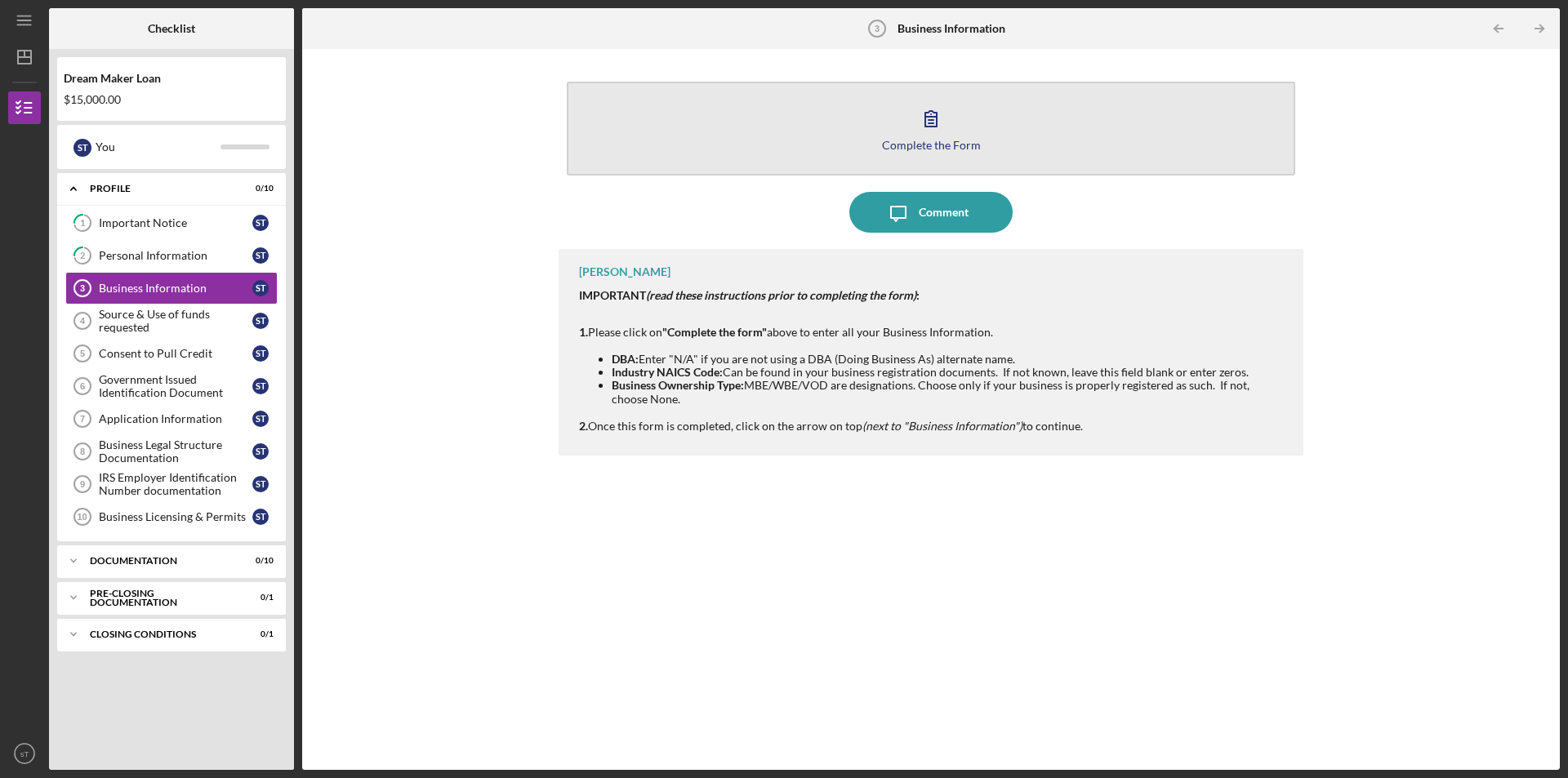
click at [909, 150] on div "Complete the Form" at bounding box center [931, 145] width 99 height 12
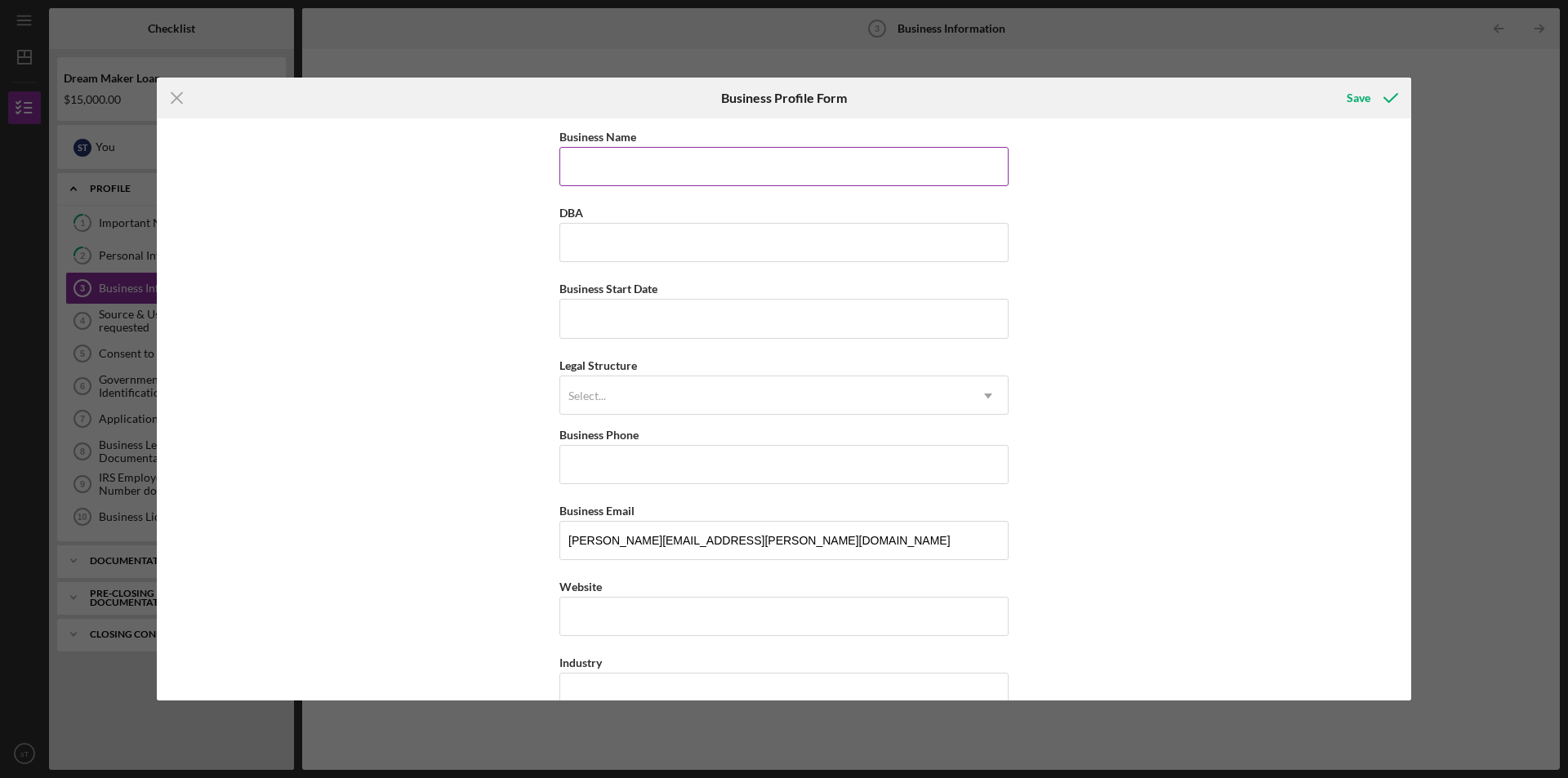
click at [846, 176] on input "Business Name" at bounding box center [784, 167] width 449 height 40
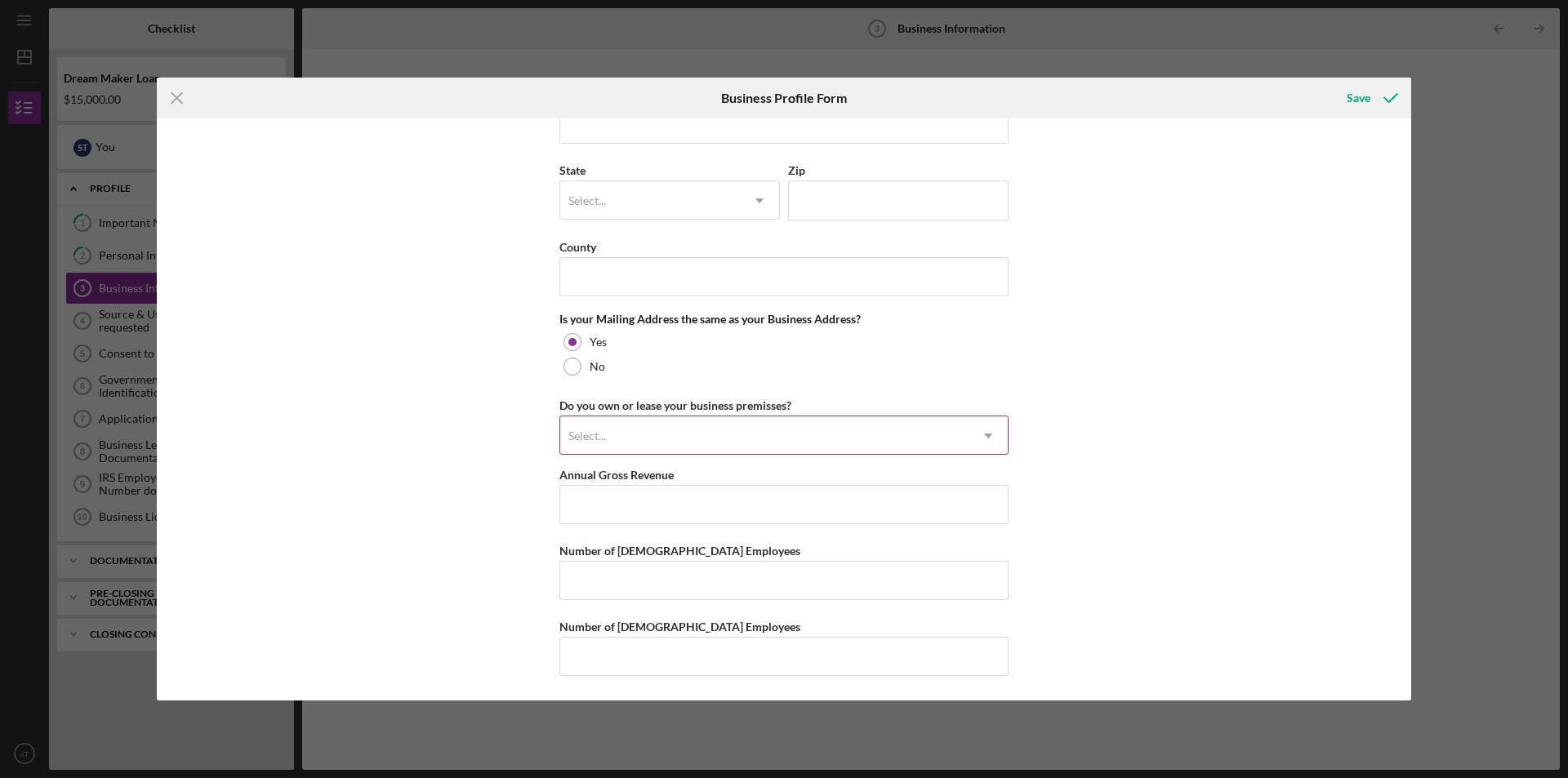
scroll to position [1096, 0]
click at [669, 436] on div "Select..." at bounding box center [764, 435] width 408 height 38
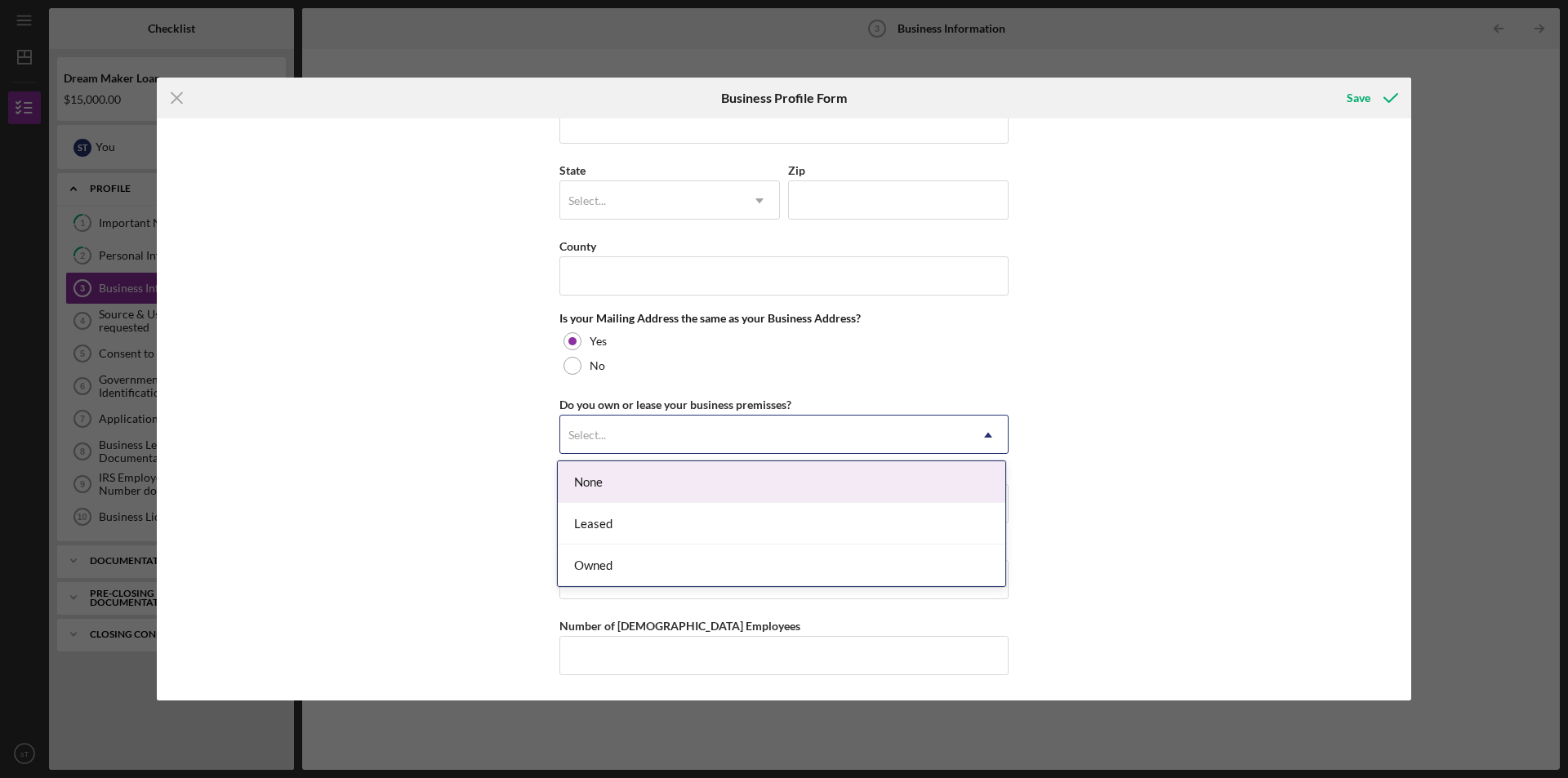
click at [617, 472] on div "None" at bounding box center [782, 482] width 448 height 41
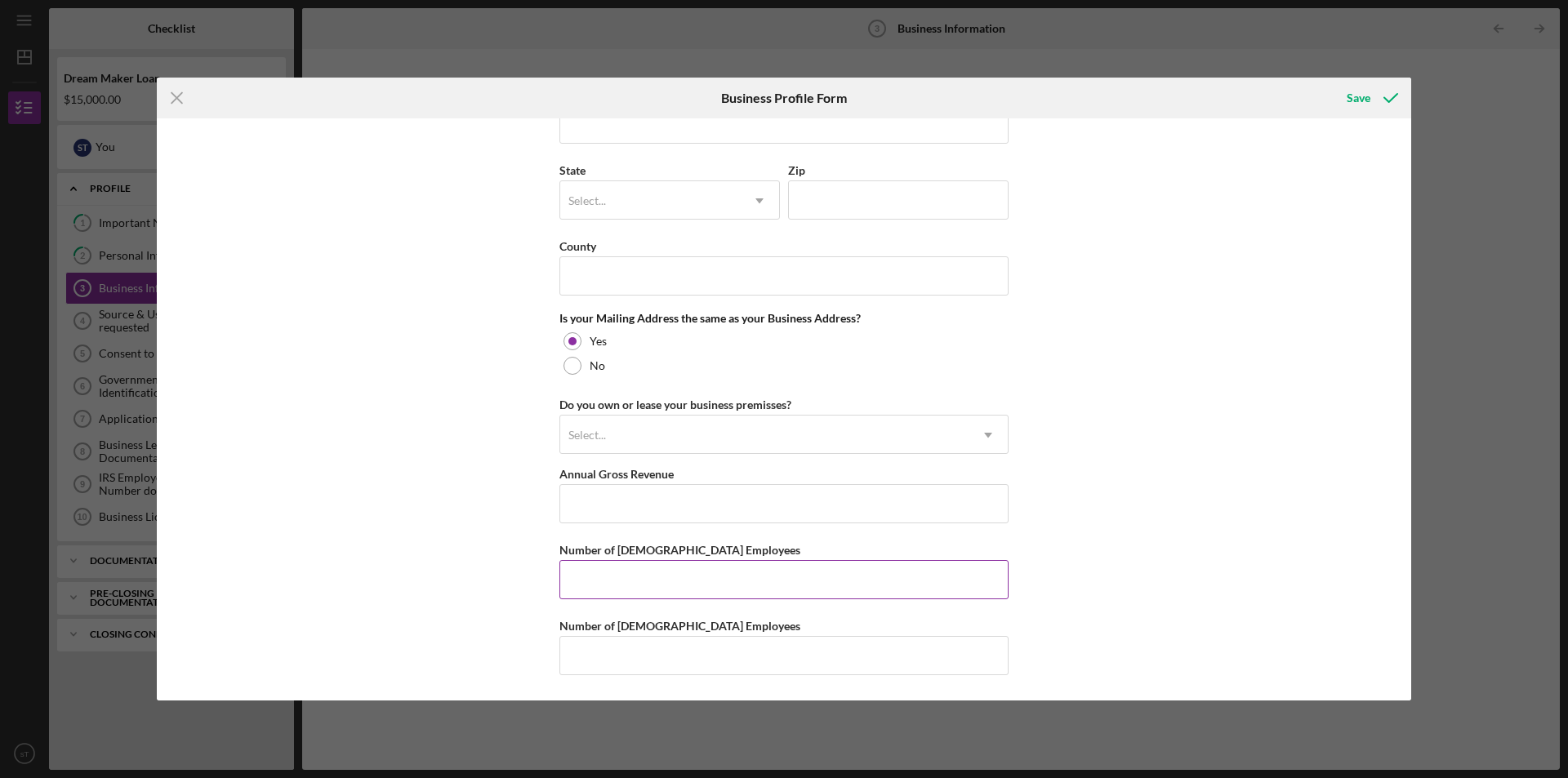
click at [623, 566] on input "Number of Full-Time Employees" at bounding box center [784, 579] width 449 height 40
type input "4"
click at [645, 670] on input "Number of Part-Time Employees" at bounding box center [784, 656] width 449 height 40
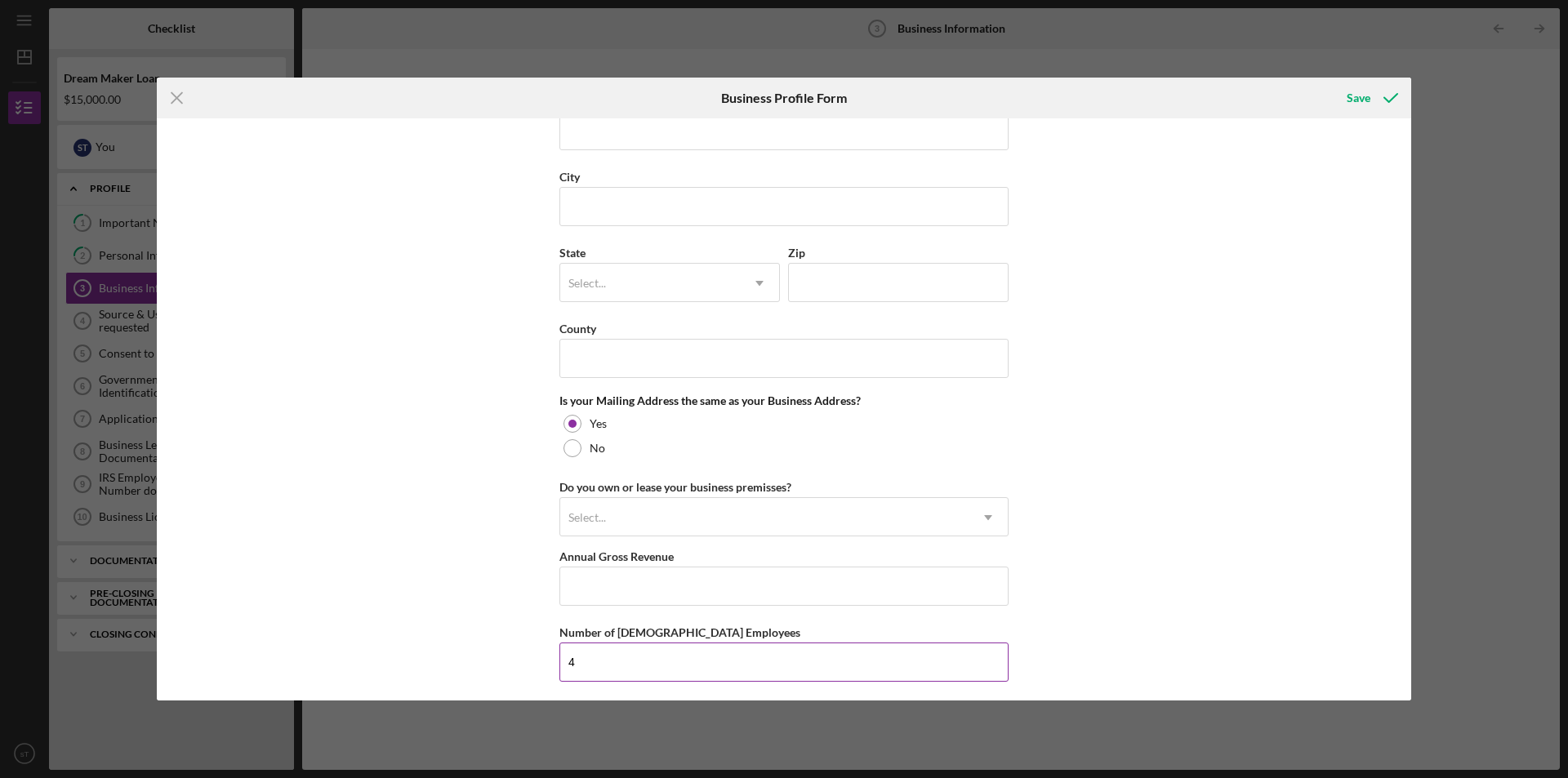
scroll to position [1096, 0]
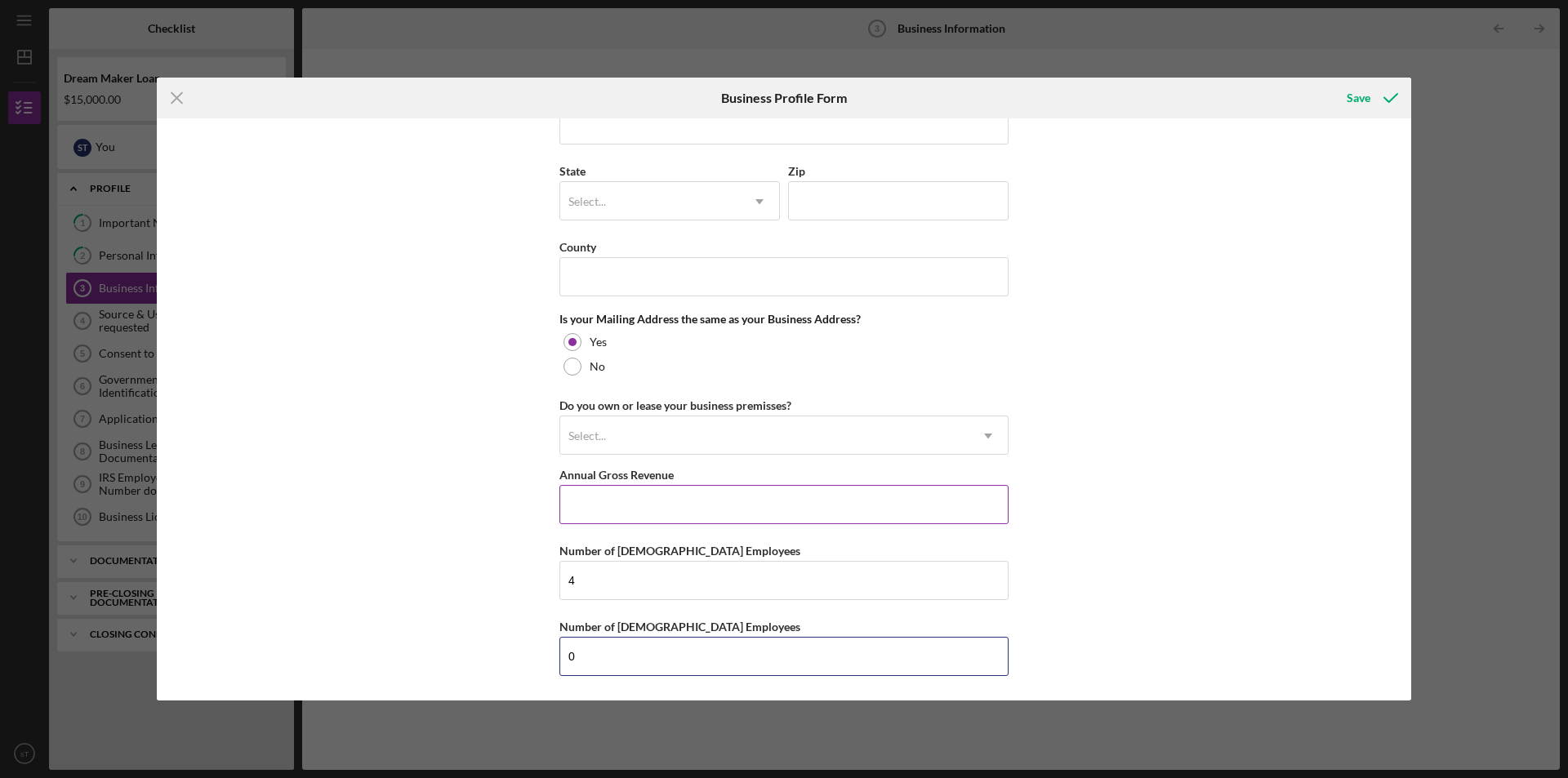
type input "0"
click at [644, 504] on input "Annual Gross Revenue" at bounding box center [784, 504] width 449 height 40
type input "$350,000"
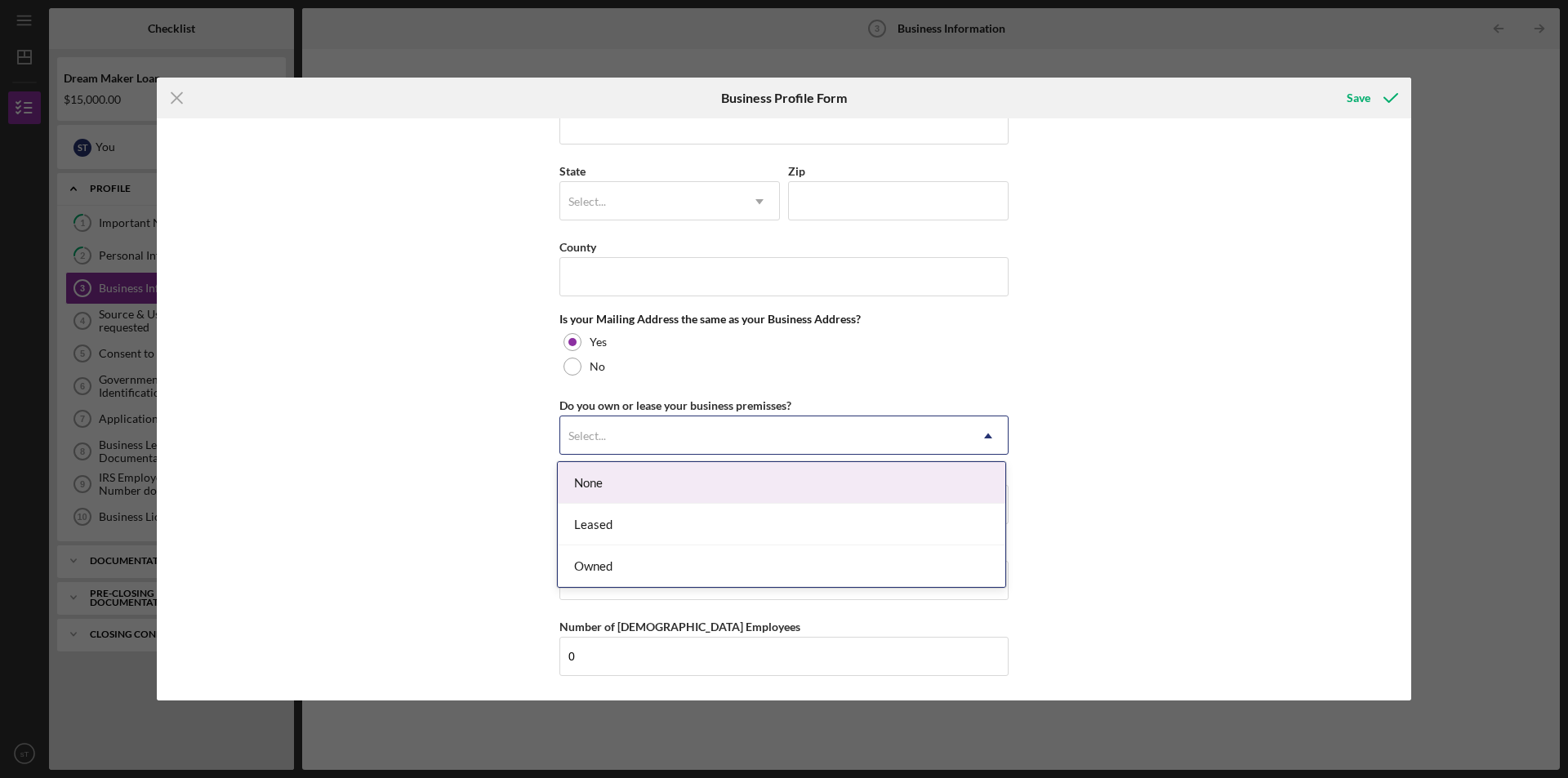
click at [591, 433] on div "Select..." at bounding box center [587, 435] width 38 height 13
click at [585, 475] on div "None" at bounding box center [782, 483] width 448 height 41
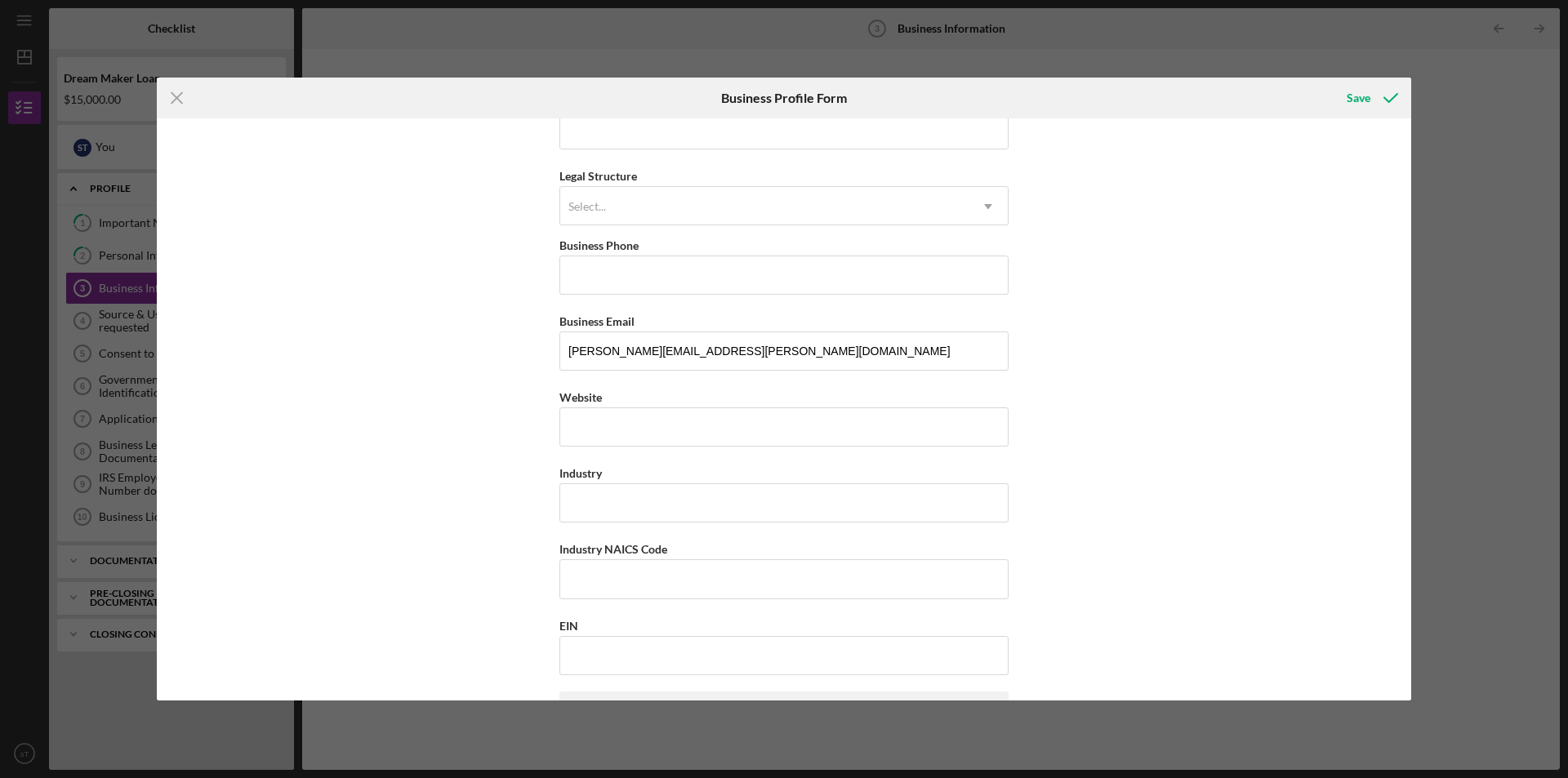
scroll to position [0, 0]
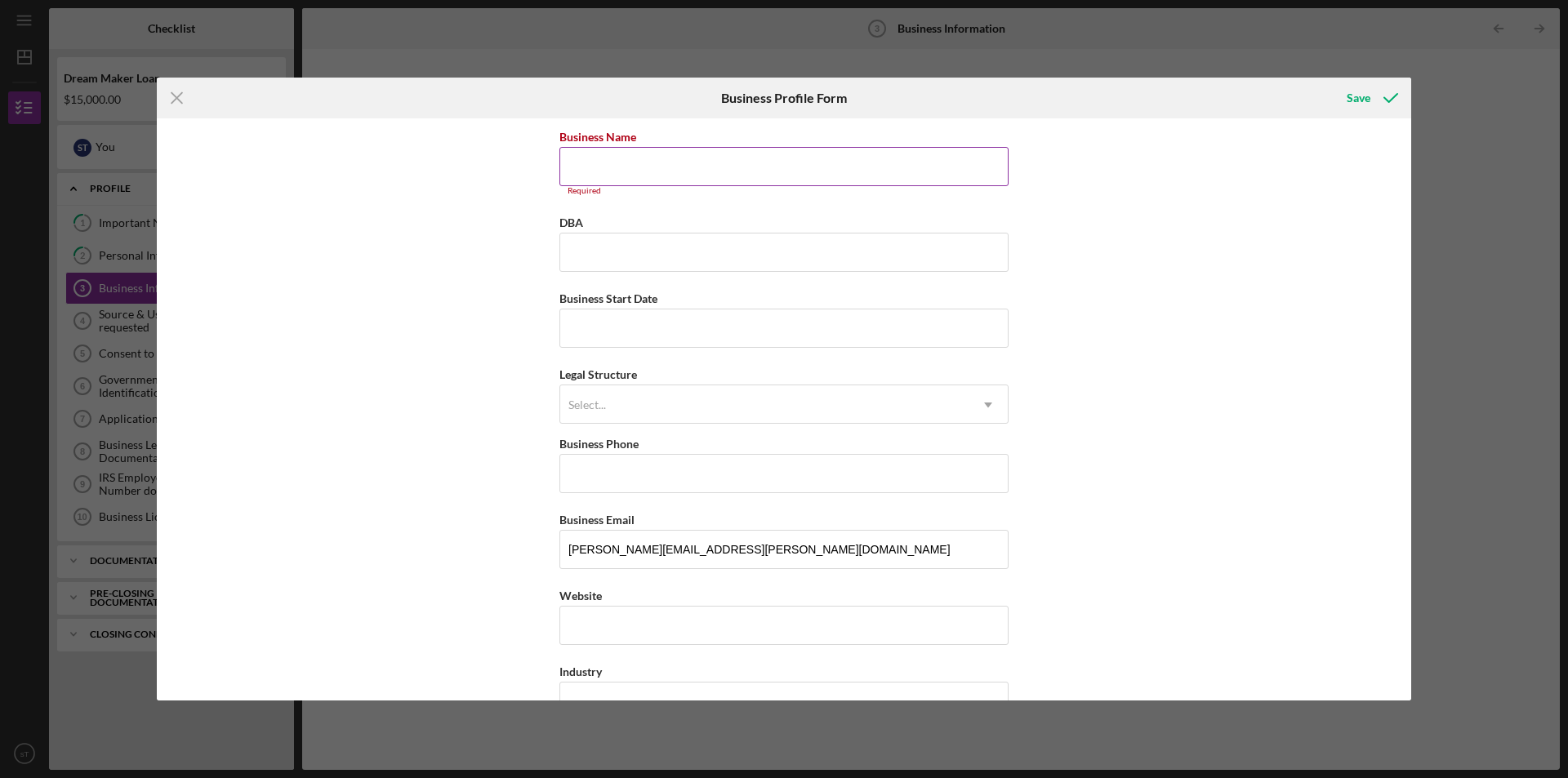
click at [626, 165] on input "Business Name" at bounding box center [784, 167] width 449 height 40
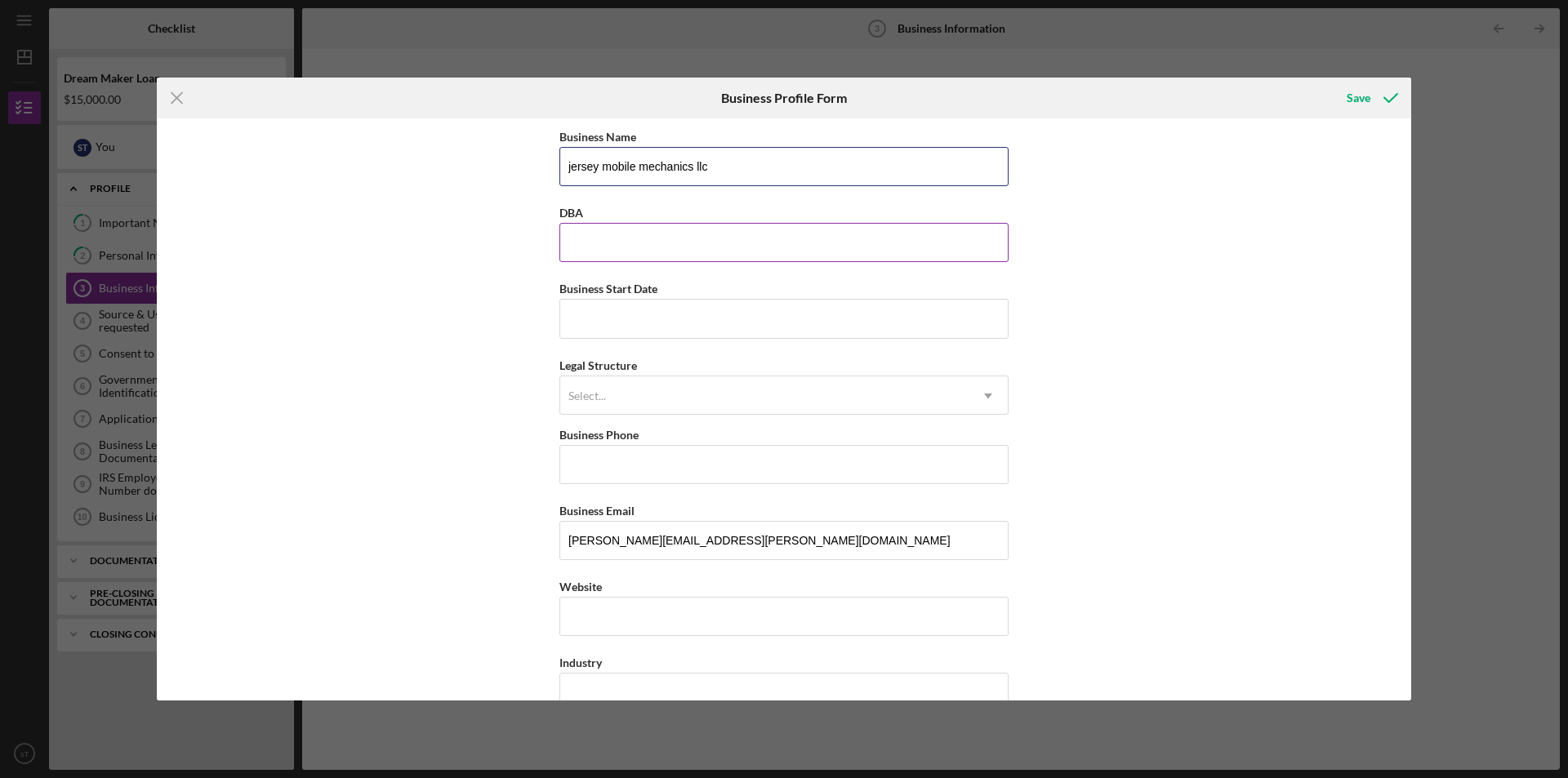
type input "jersey mobile mechanics llc"
click at [651, 236] on input "DBA" at bounding box center [784, 243] width 449 height 40
type input "Jersey Mobile Mechanics"
click at [627, 299] on input "Business Start Date" at bounding box center [784, 318] width 449 height 40
type input "03/17/2025"
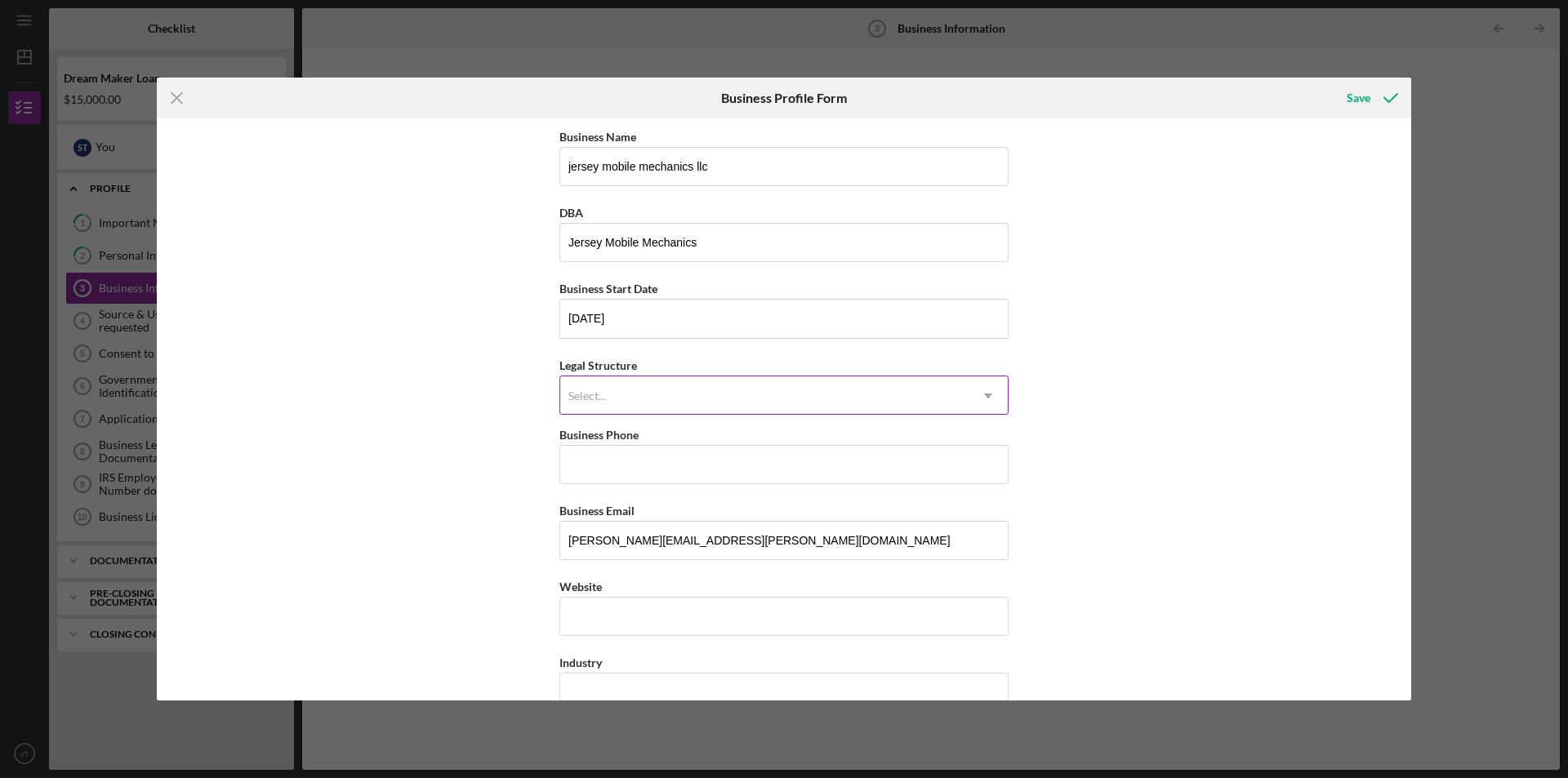
click at [610, 394] on div "Select..." at bounding box center [764, 396] width 408 height 38
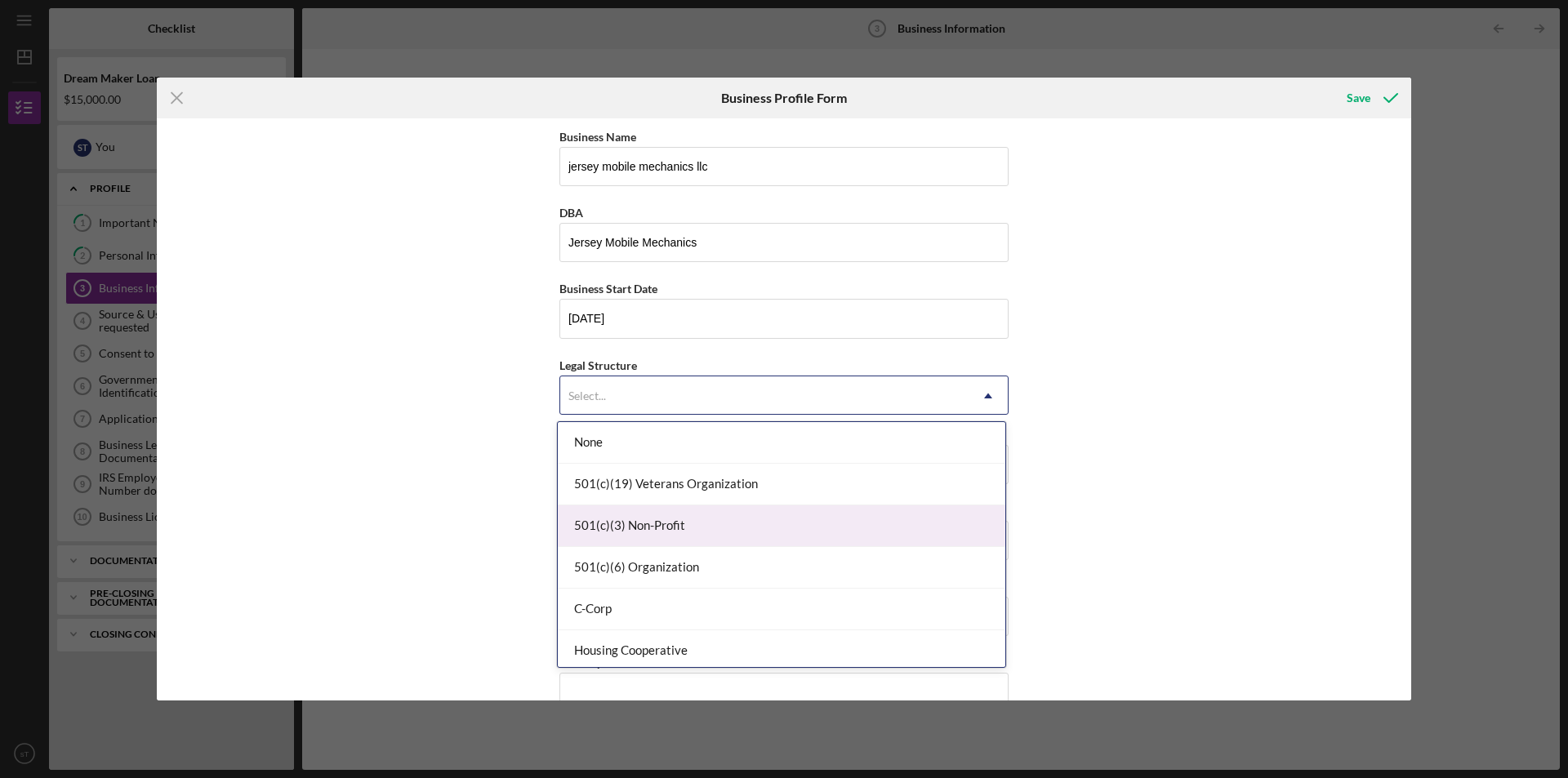
scroll to position [164, 0]
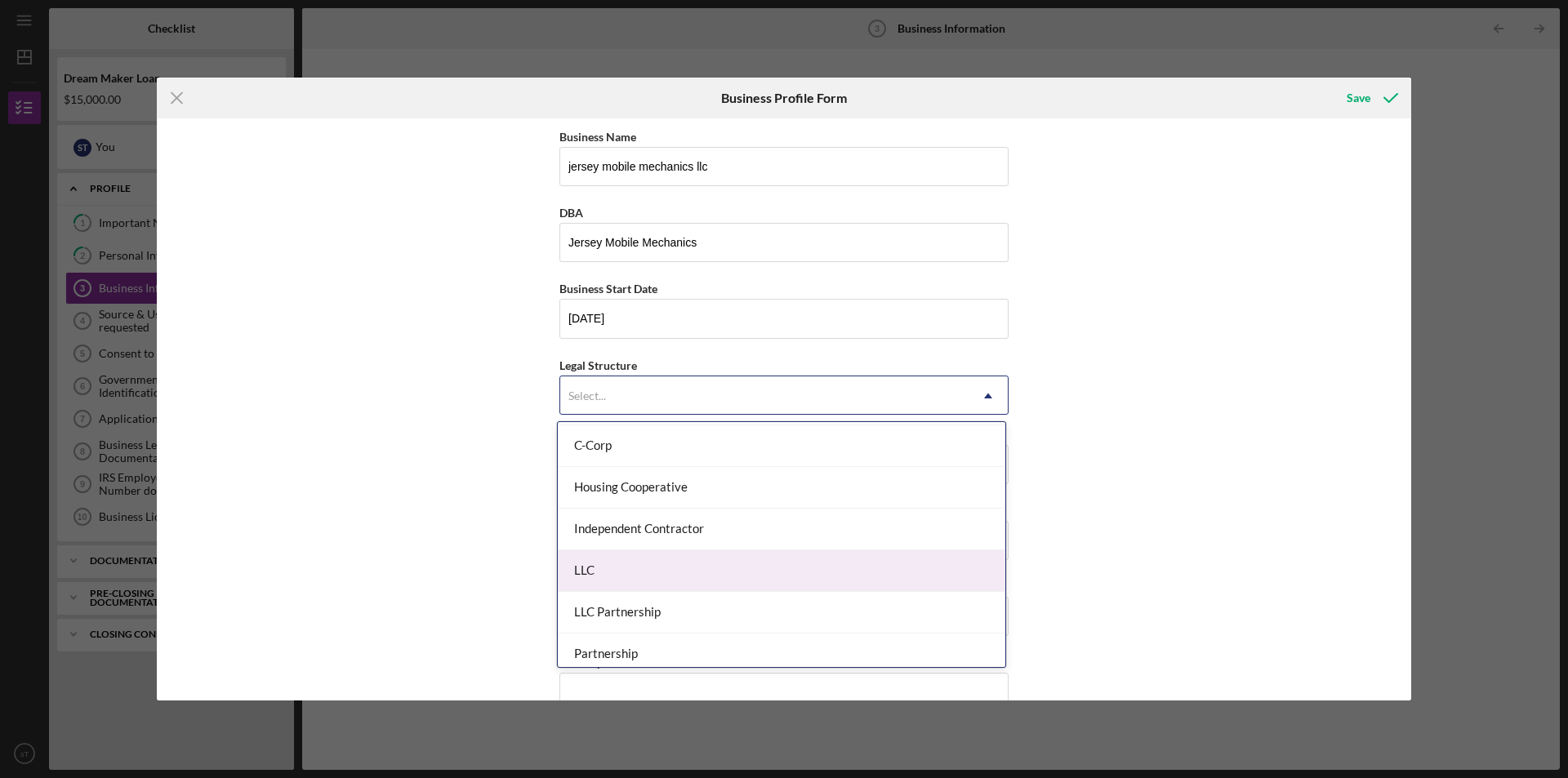
click at [630, 563] on div "LLC" at bounding box center [782, 571] width 448 height 41
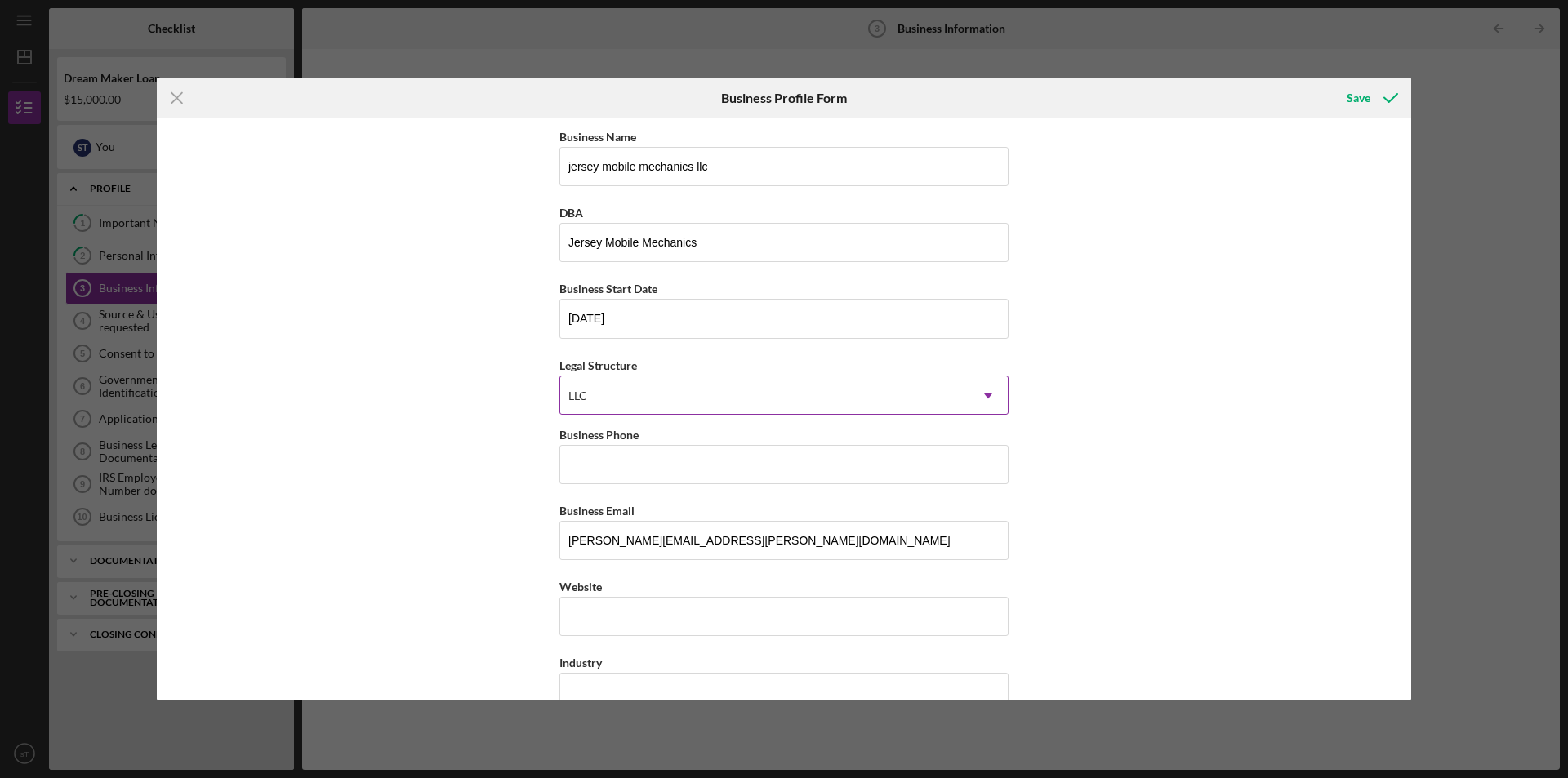
click at [620, 390] on div "LLC" at bounding box center [764, 396] width 408 height 38
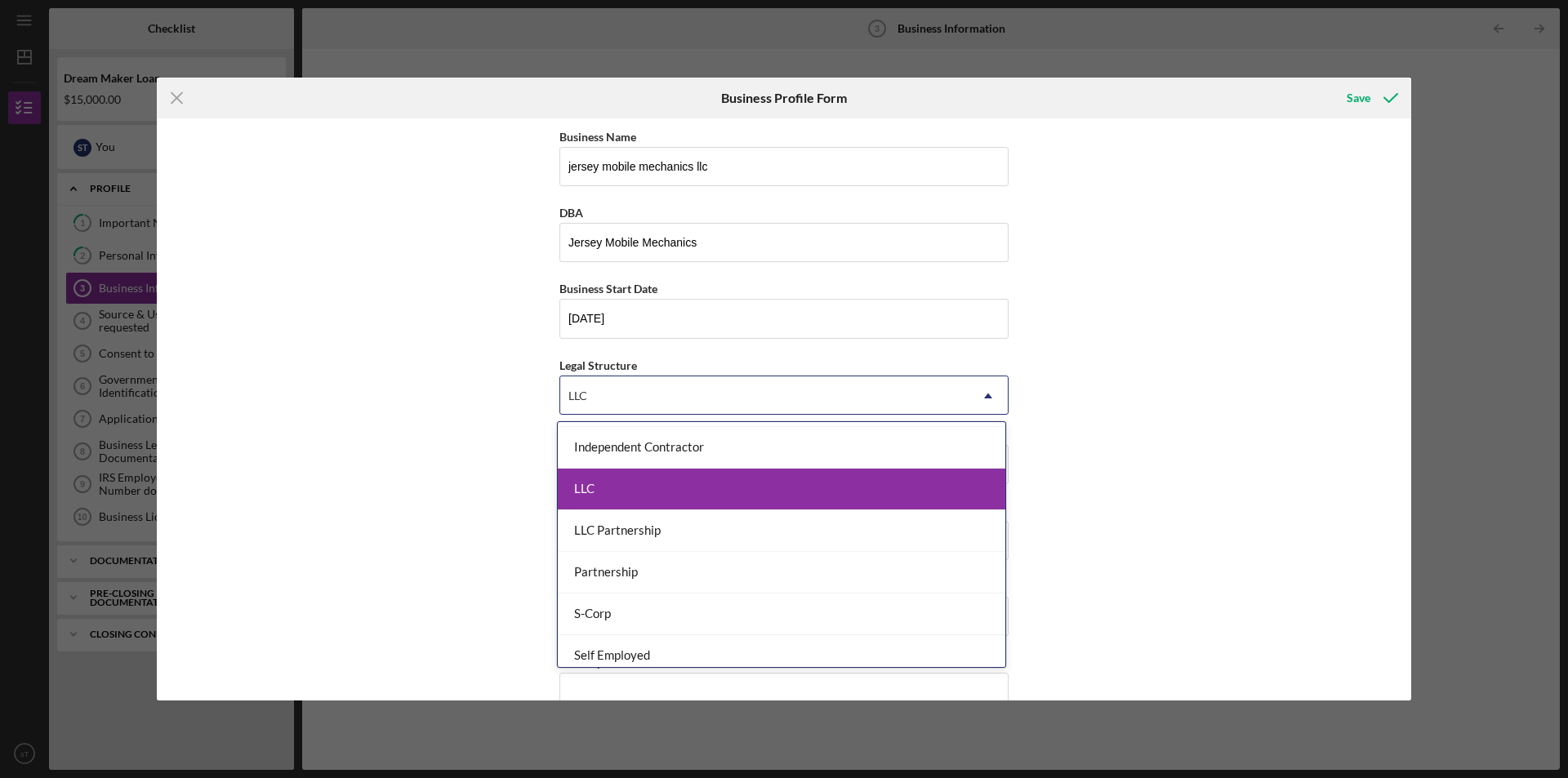
scroll to position [326, 0]
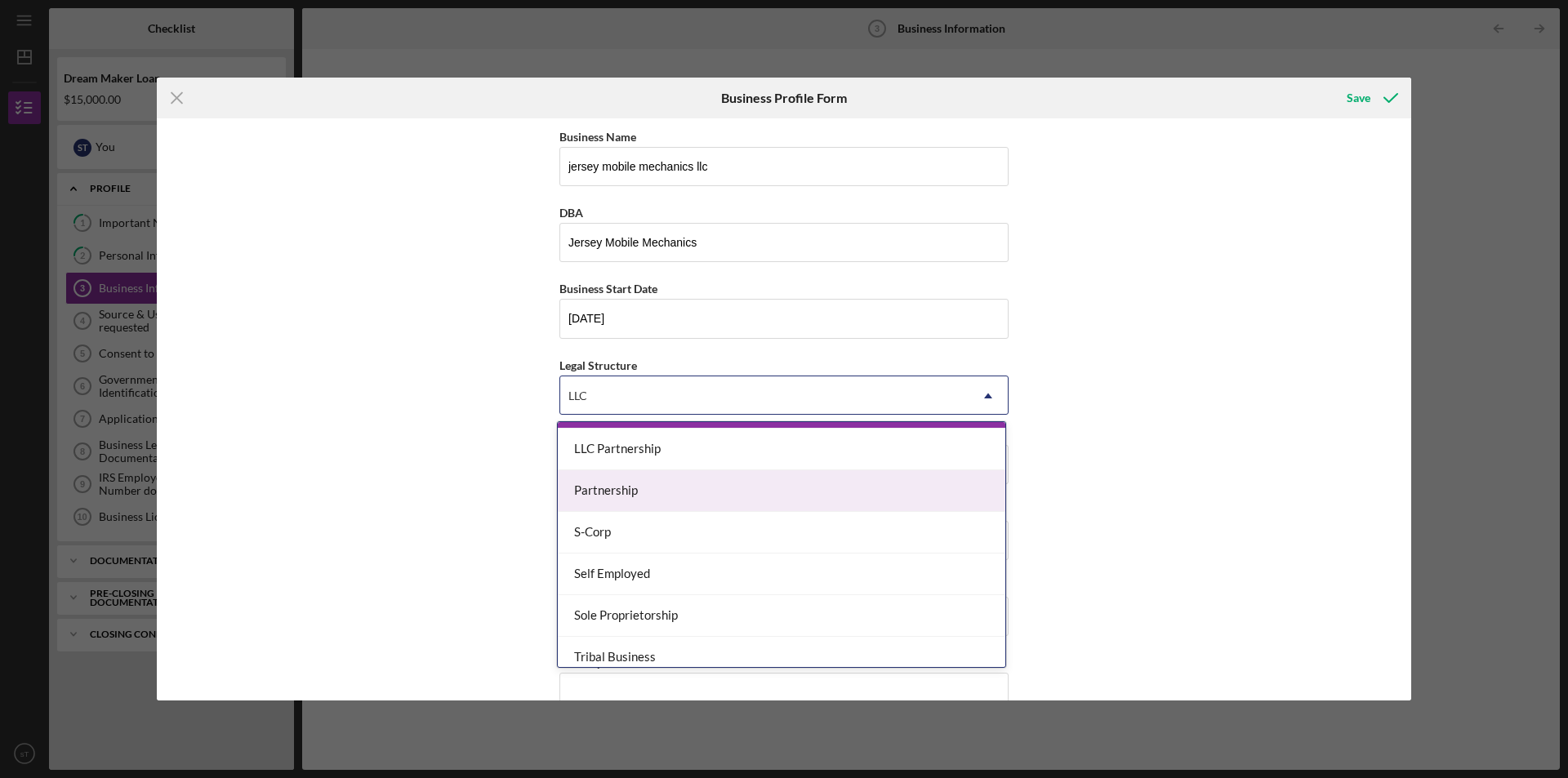
click at [489, 479] on div "Business Name jersey mobile mechanics llc DBA Jersey Mobile Mechanics Business …" at bounding box center [784, 408] width 1254 height 581
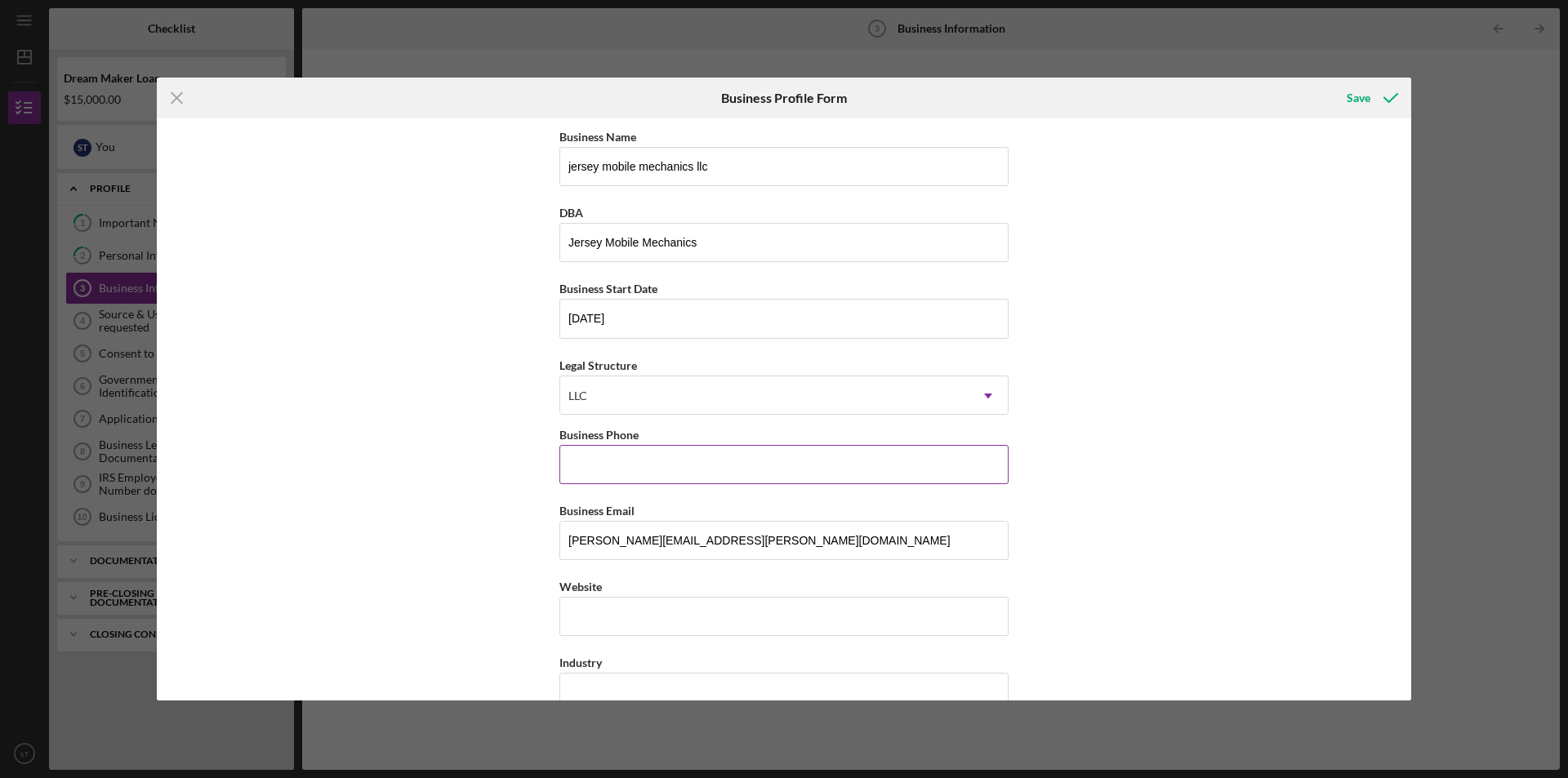
click at [618, 469] on input "Business Phone" at bounding box center [784, 465] width 449 height 40
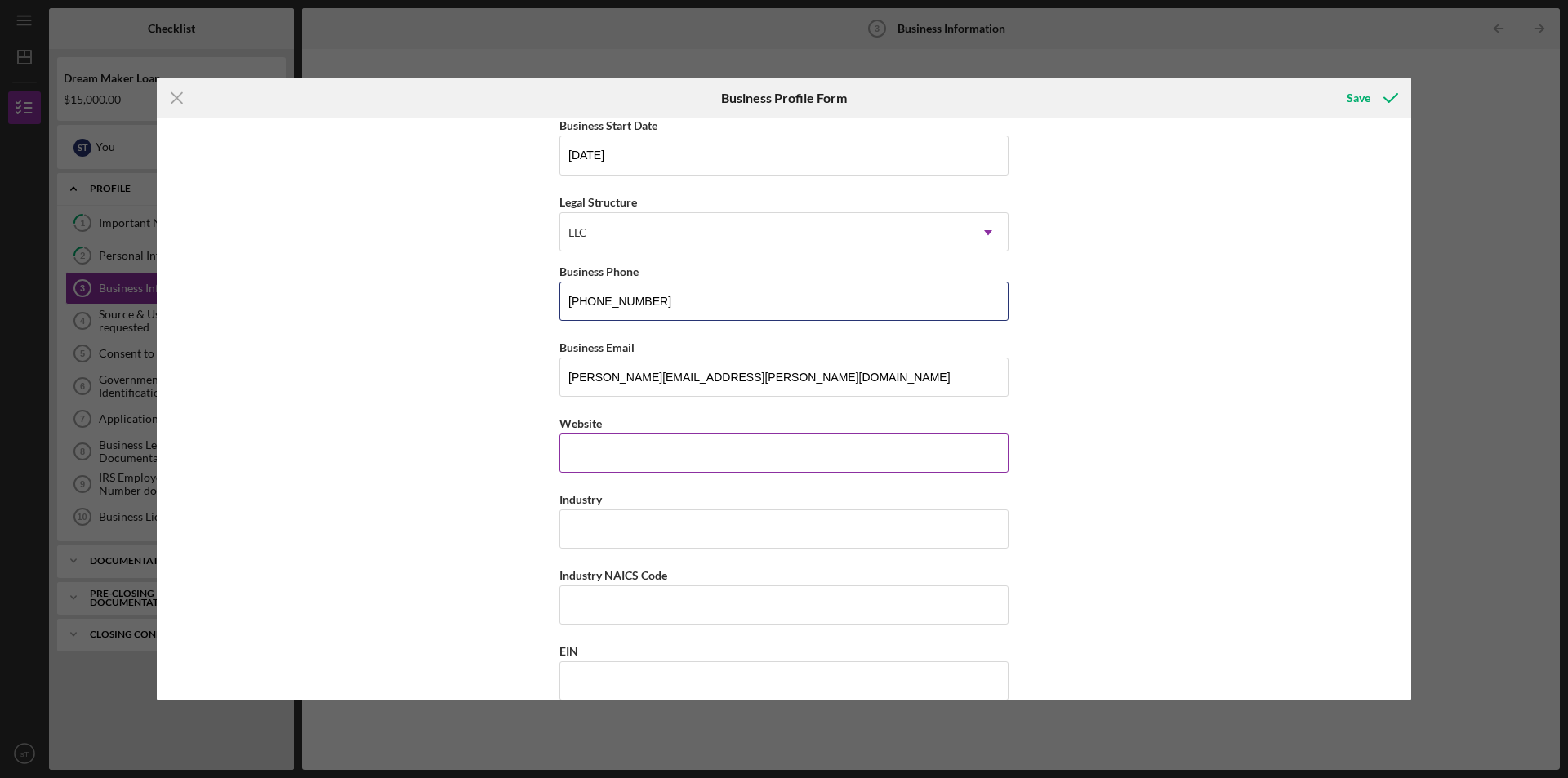
type input "(540) 493-5273"
click at [651, 467] on input "Website" at bounding box center [784, 453] width 449 height 40
type input "Jerseymobilemechanics.com"
click at [668, 529] on input "Industry" at bounding box center [784, 529] width 449 height 40
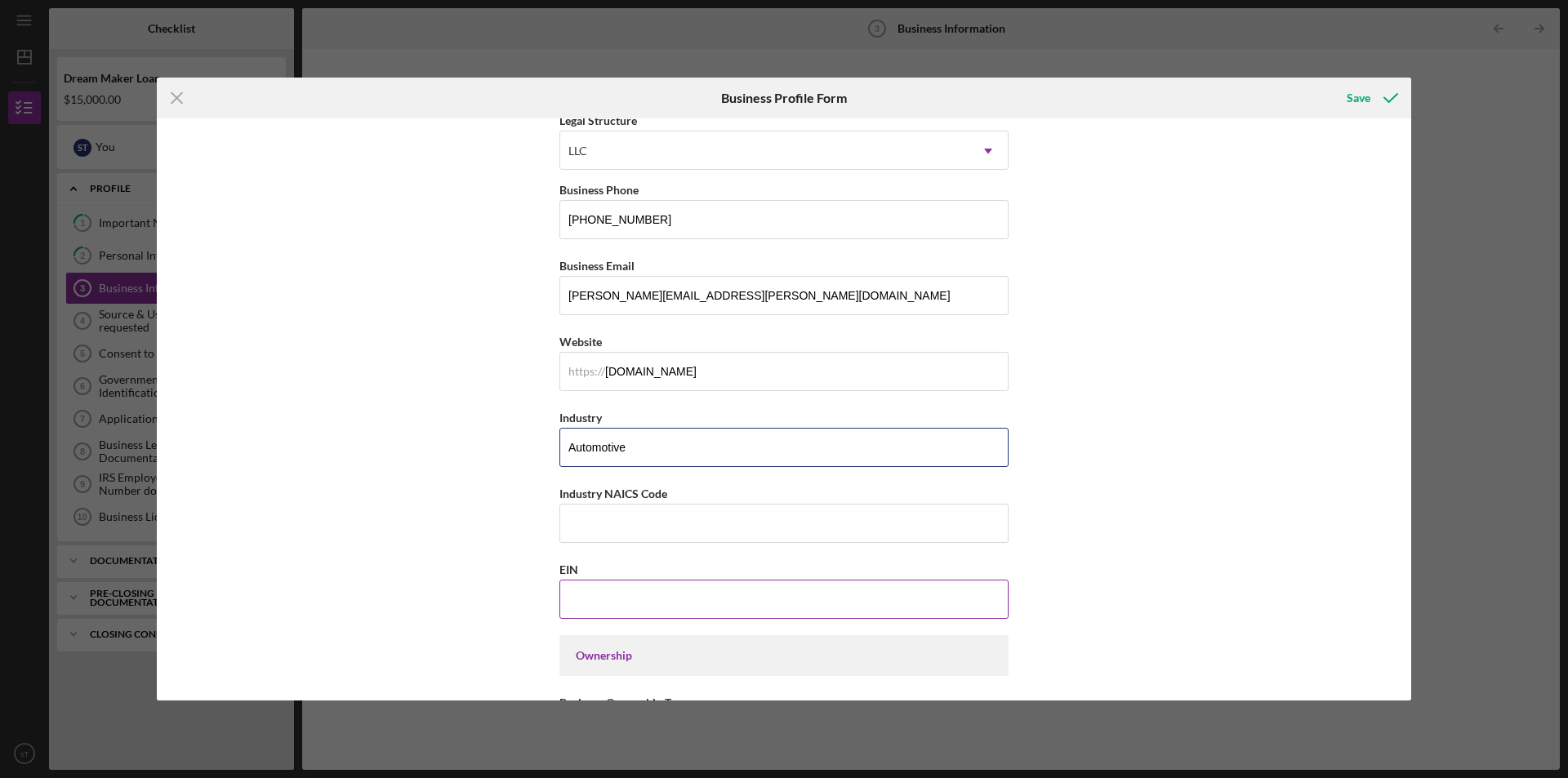
scroll to position [326, 0]
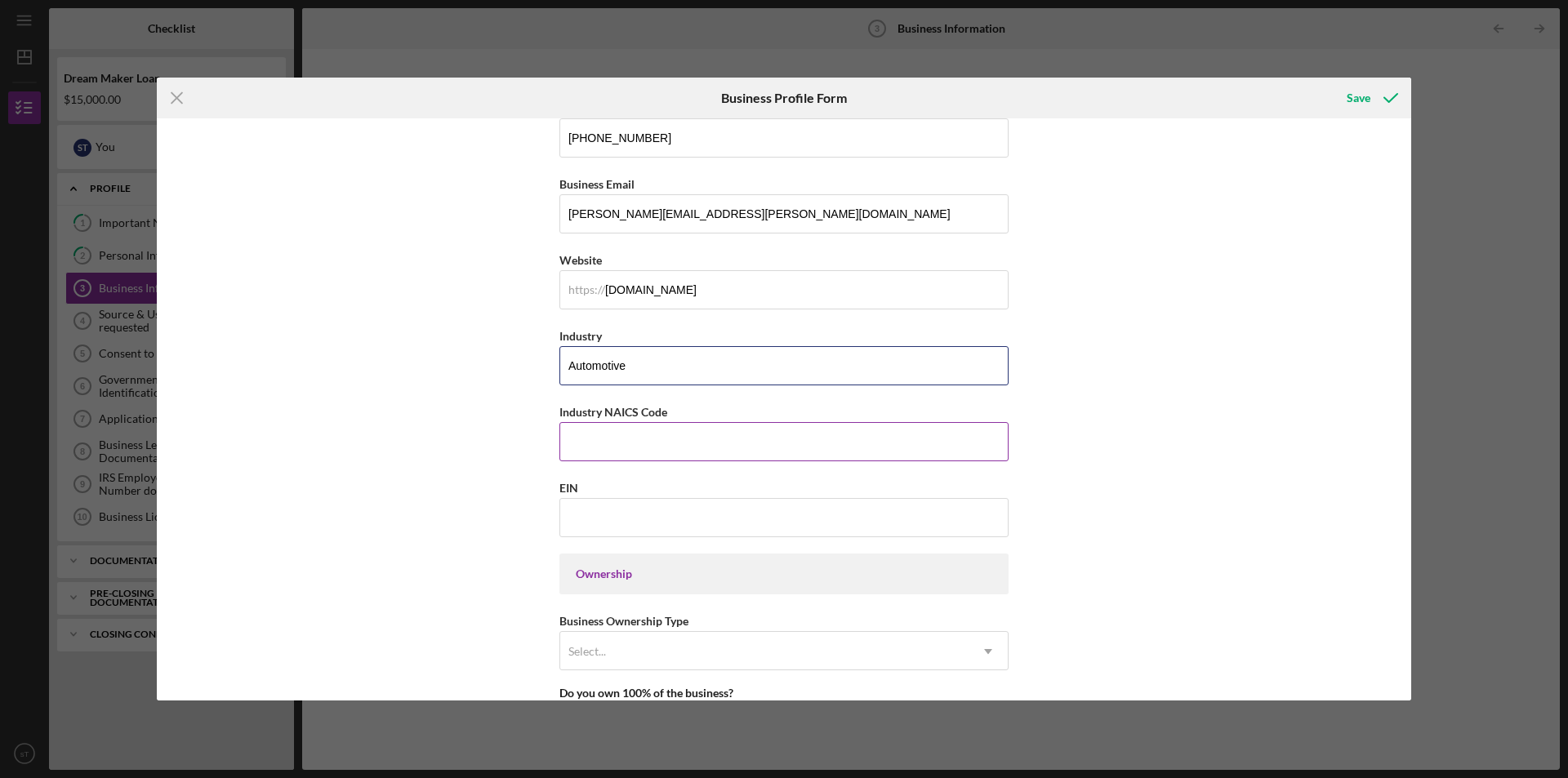
type input "Automotive"
click at [677, 440] on input "Industry NAICS Code" at bounding box center [784, 441] width 449 height 40
click at [620, 532] on input "EIN" at bounding box center [784, 517] width 449 height 40
click at [595, 443] on input "8111" at bounding box center [784, 441] width 449 height 40
type input "811111"
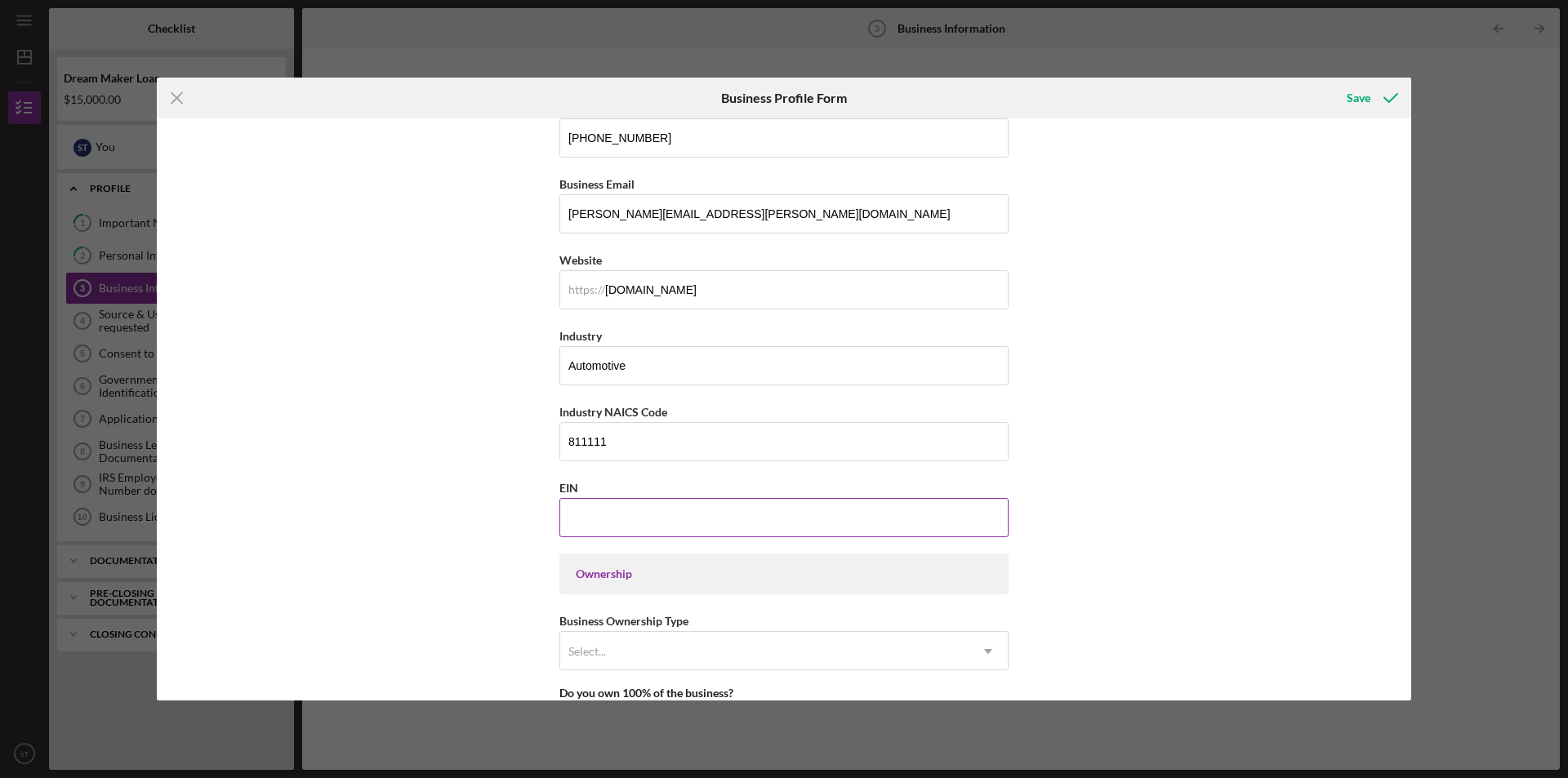
click at [588, 497] on div "EIN" at bounding box center [784, 488] width 449 height 21
click at [586, 507] on input "EIN" at bounding box center [784, 517] width 449 height 40
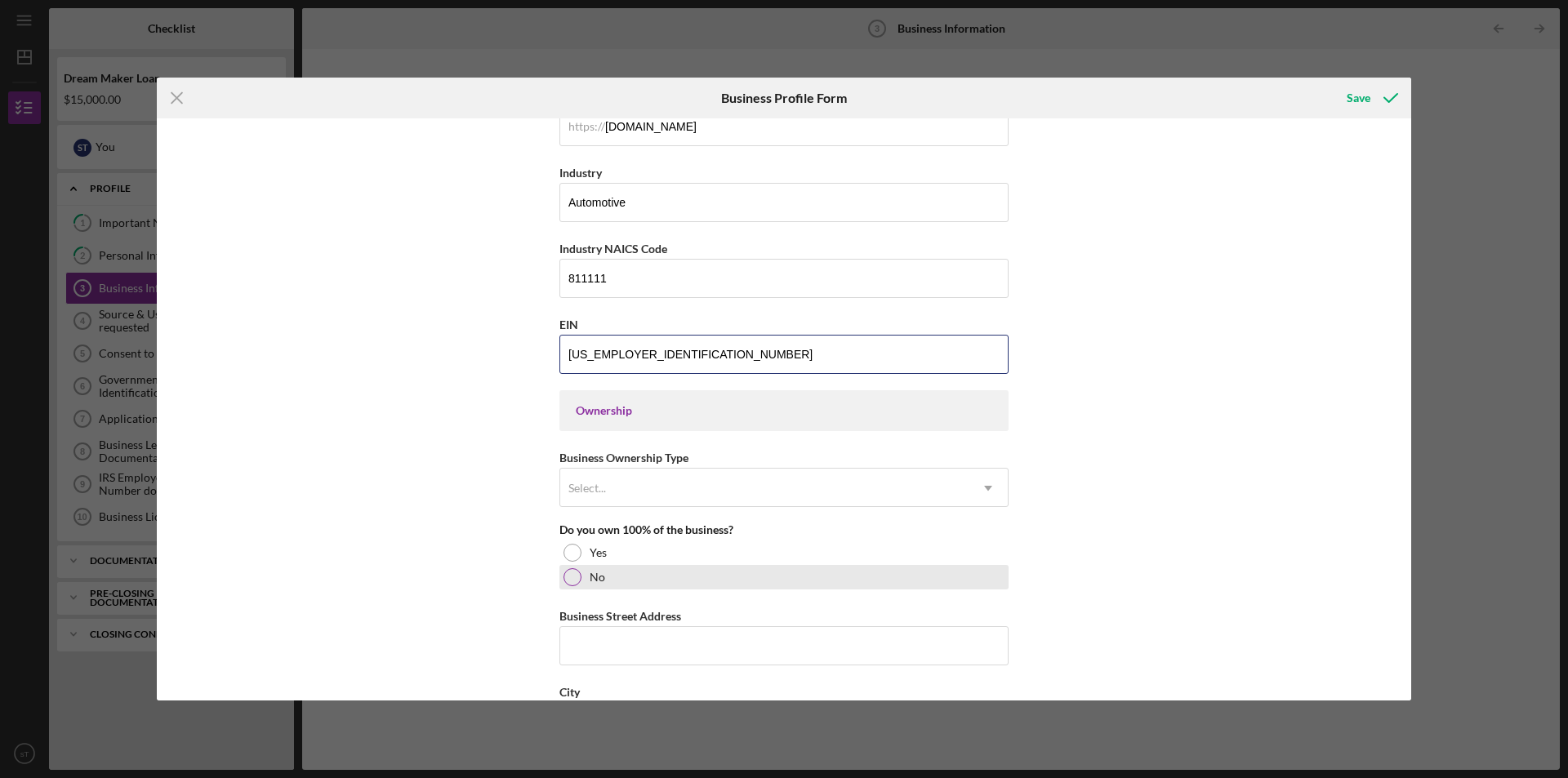
scroll to position [571, 0]
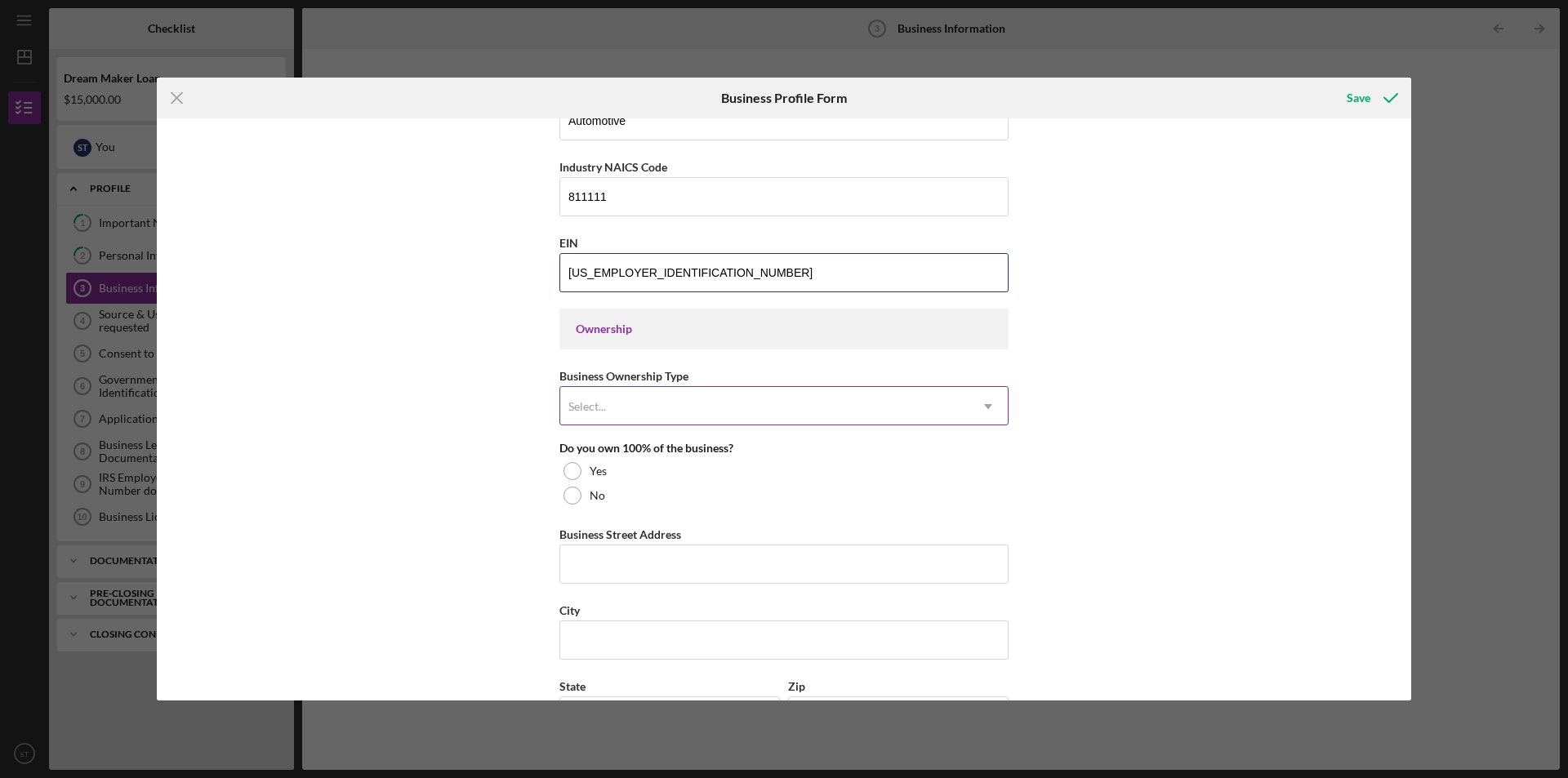
type input "33-4034920"
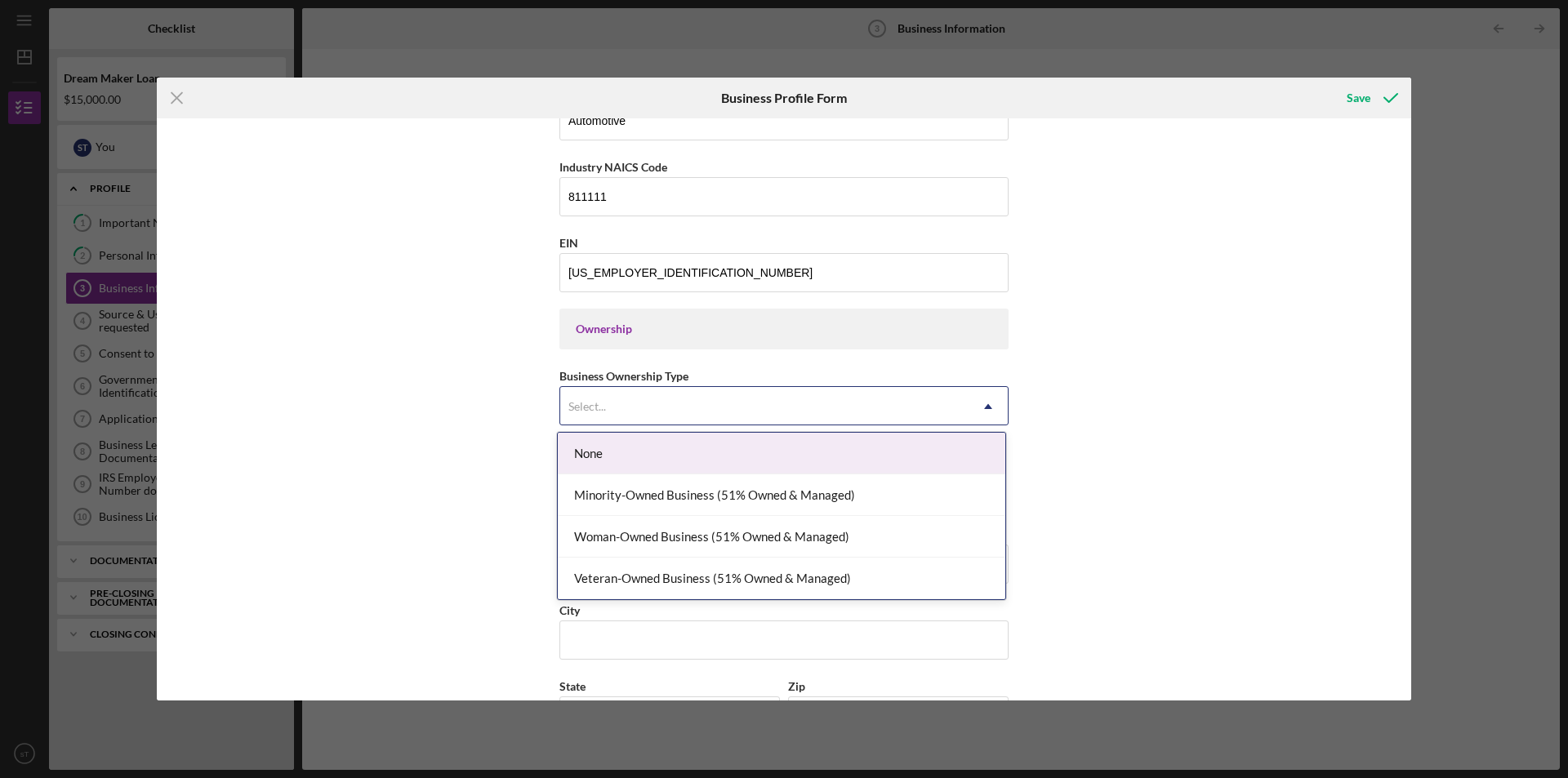
click at [638, 401] on div "Select..." at bounding box center [764, 406] width 408 height 38
click at [636, 456] on div "None" at bounding box center [782, 454] width 448 height 41
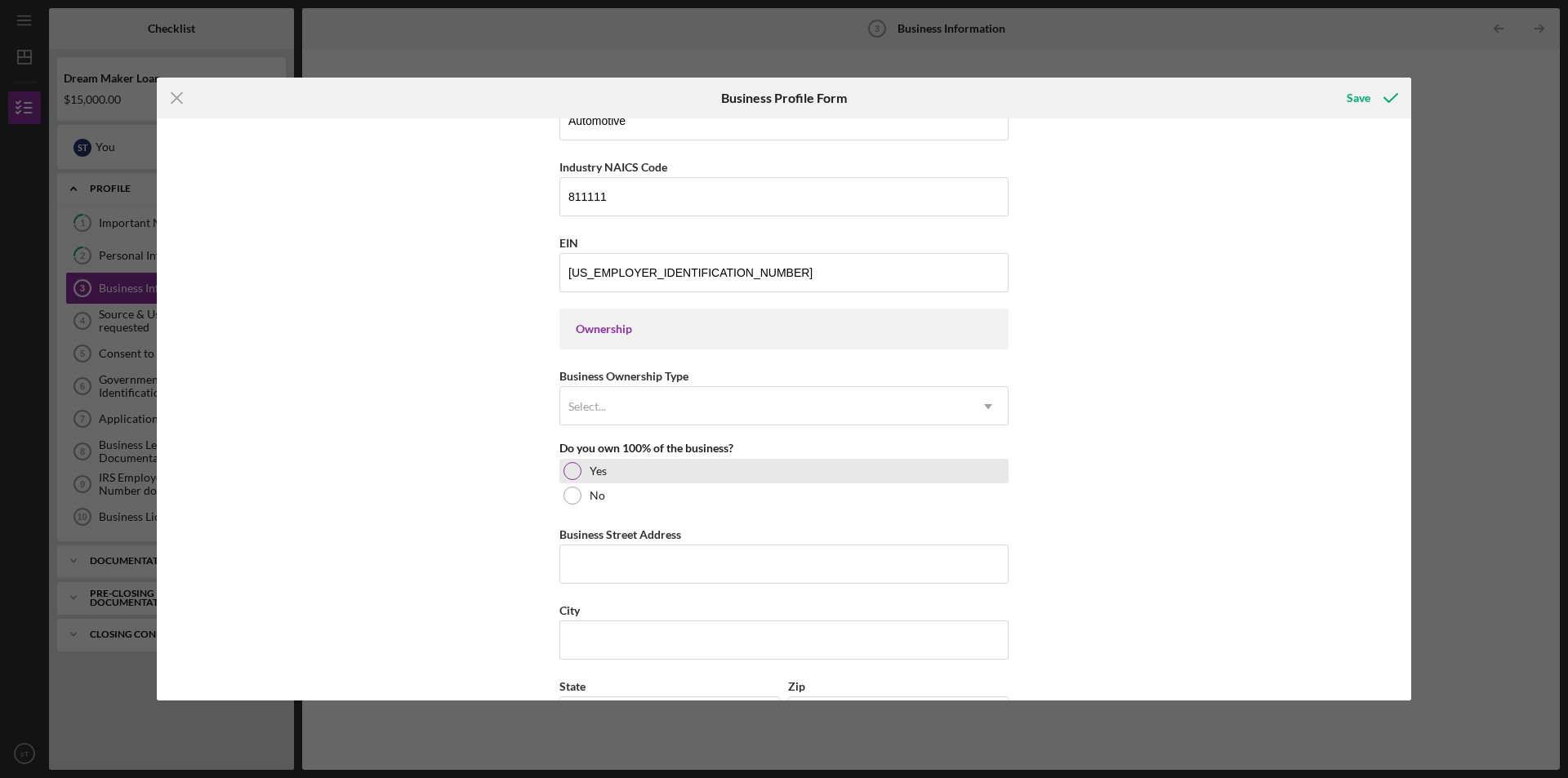
click at [603, 470] on label "Yes" at bounding box center [598, 471] width 17 height 13
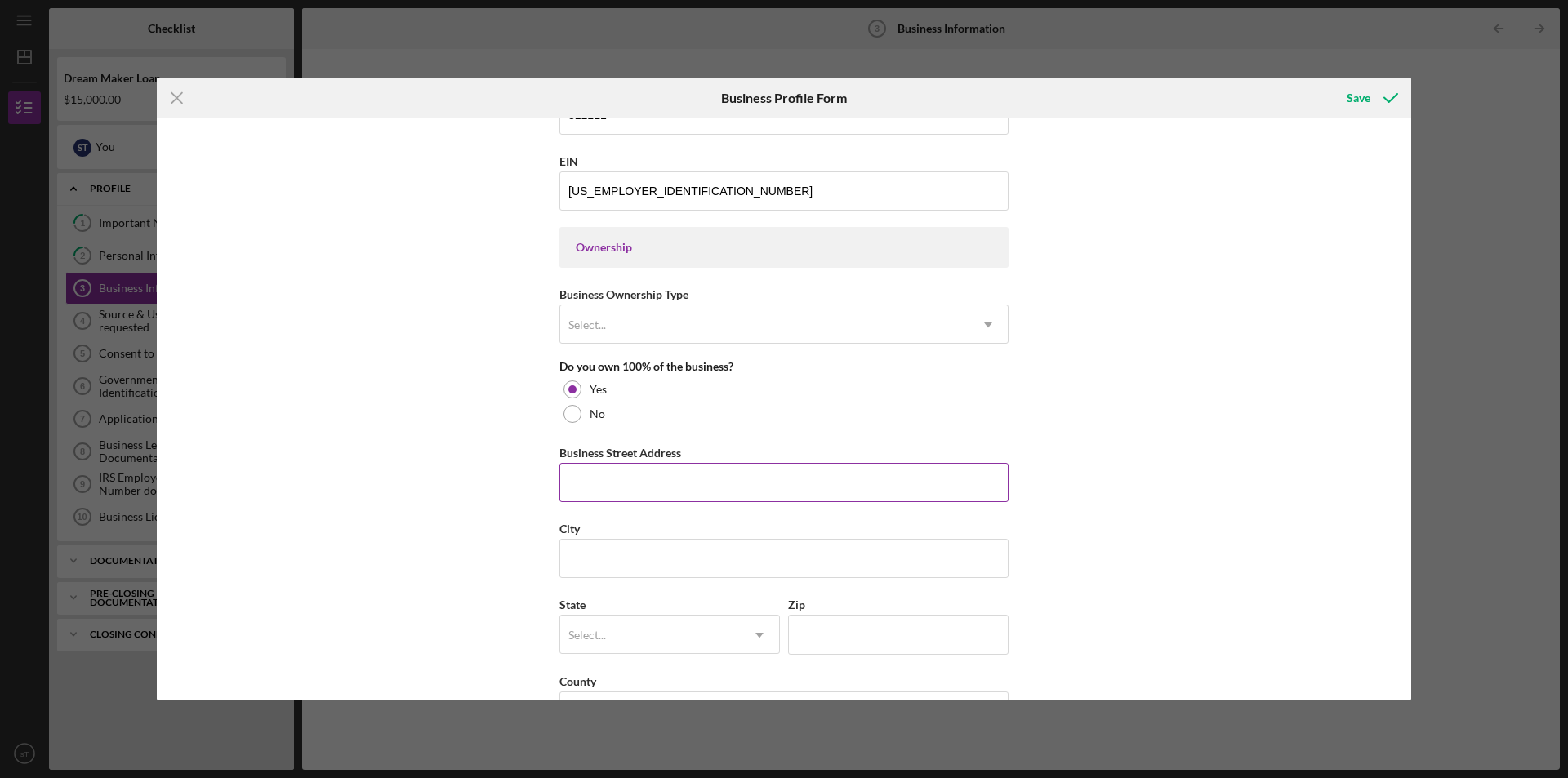
click at [623, 485] on input "Business Street Address" at bounding box center [784, 483] width 449 height 40
type input "402 Deptford RD"
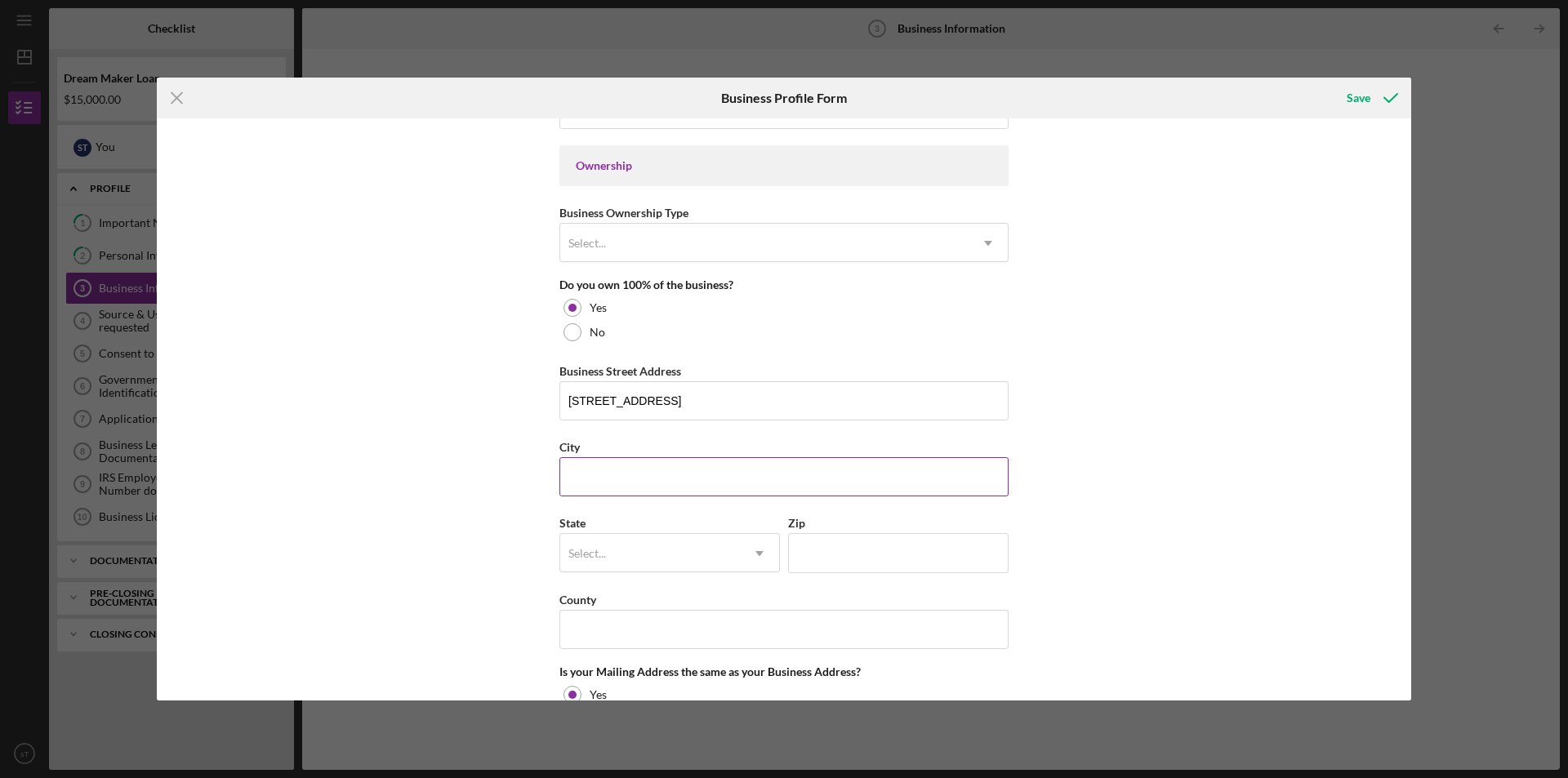
click at [669, 472] on input "City" at bounding box center [784, 477] width 449 height 40
type input "glassboro"
click at [642, 537] on div "Select..." at bounding box center [649, 553] width 180 height 38
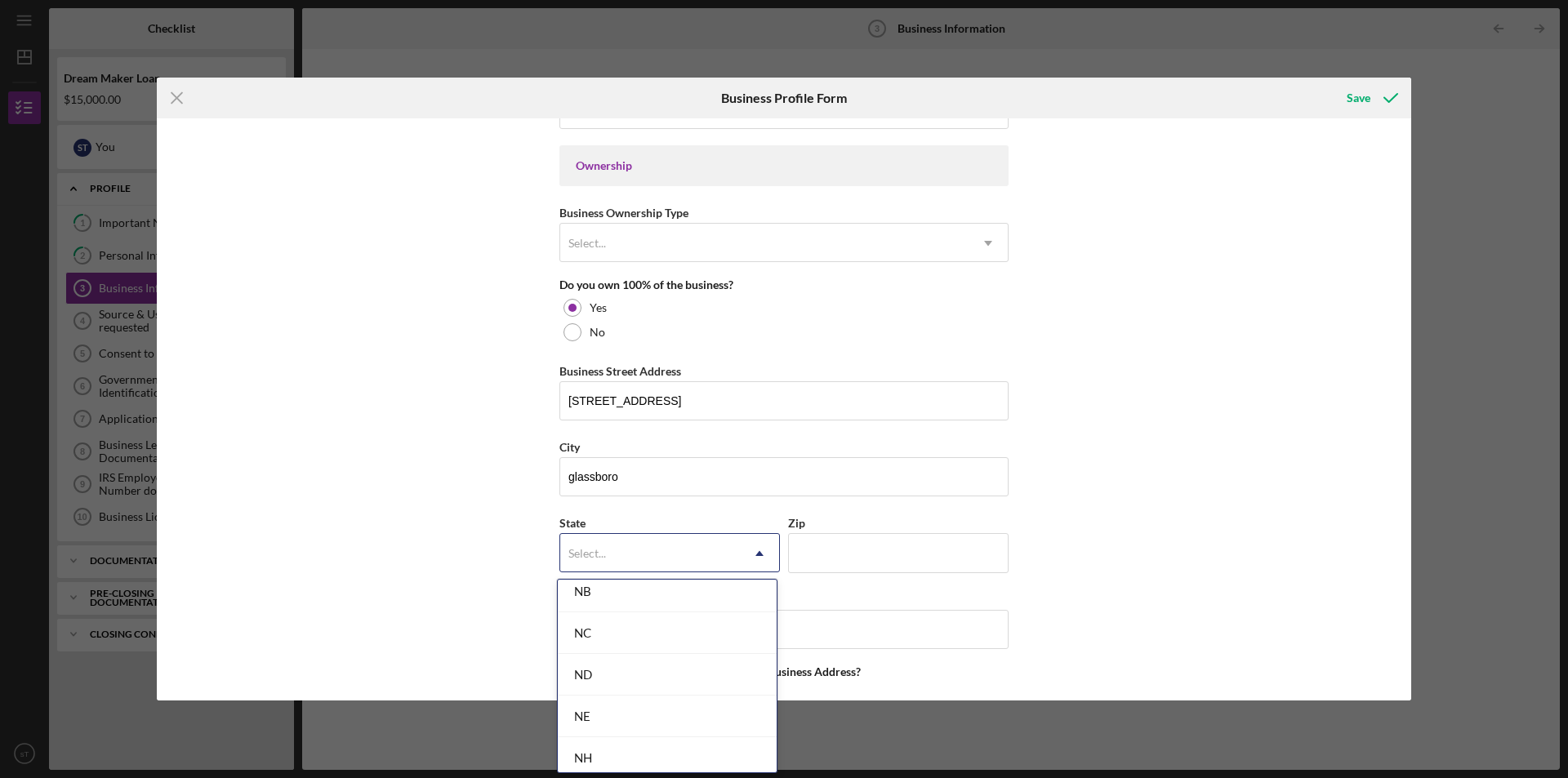
scroll to position [1795, 0]
click at [617, 620] on div "NJ" at bounding box center [667, 636] width 219 height 41
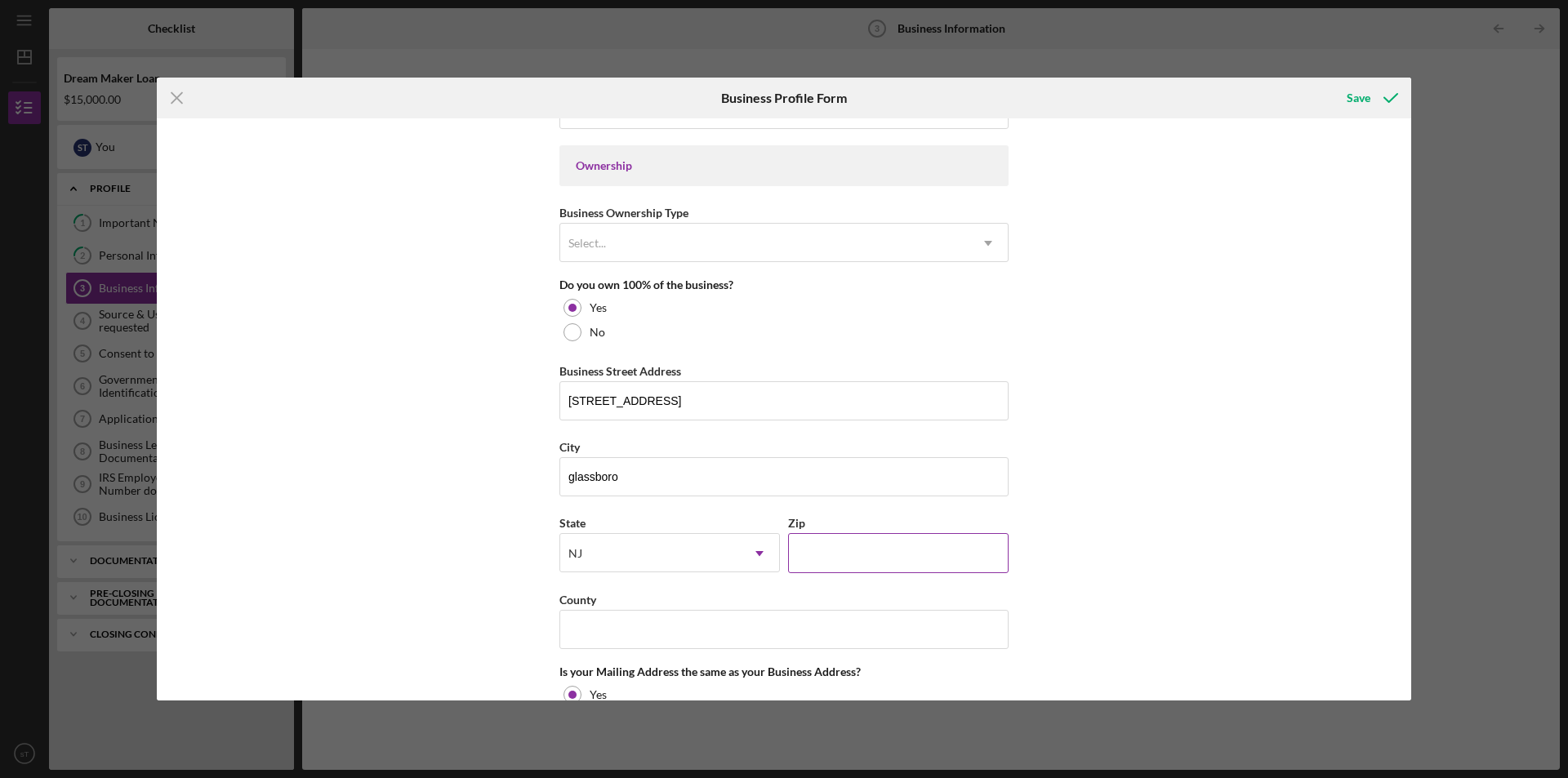
click at [873, 517] on div "Zip" at bounding box center [898, 522] width 220 height 21
click at [849, 548] on input "Zip" at bounding box center [898, 553] width 220 height 40
type input "08028"
click at [773, 645] on input "County" at bounding box center [784, 629] width 449 height 40
type input "Gloucester"
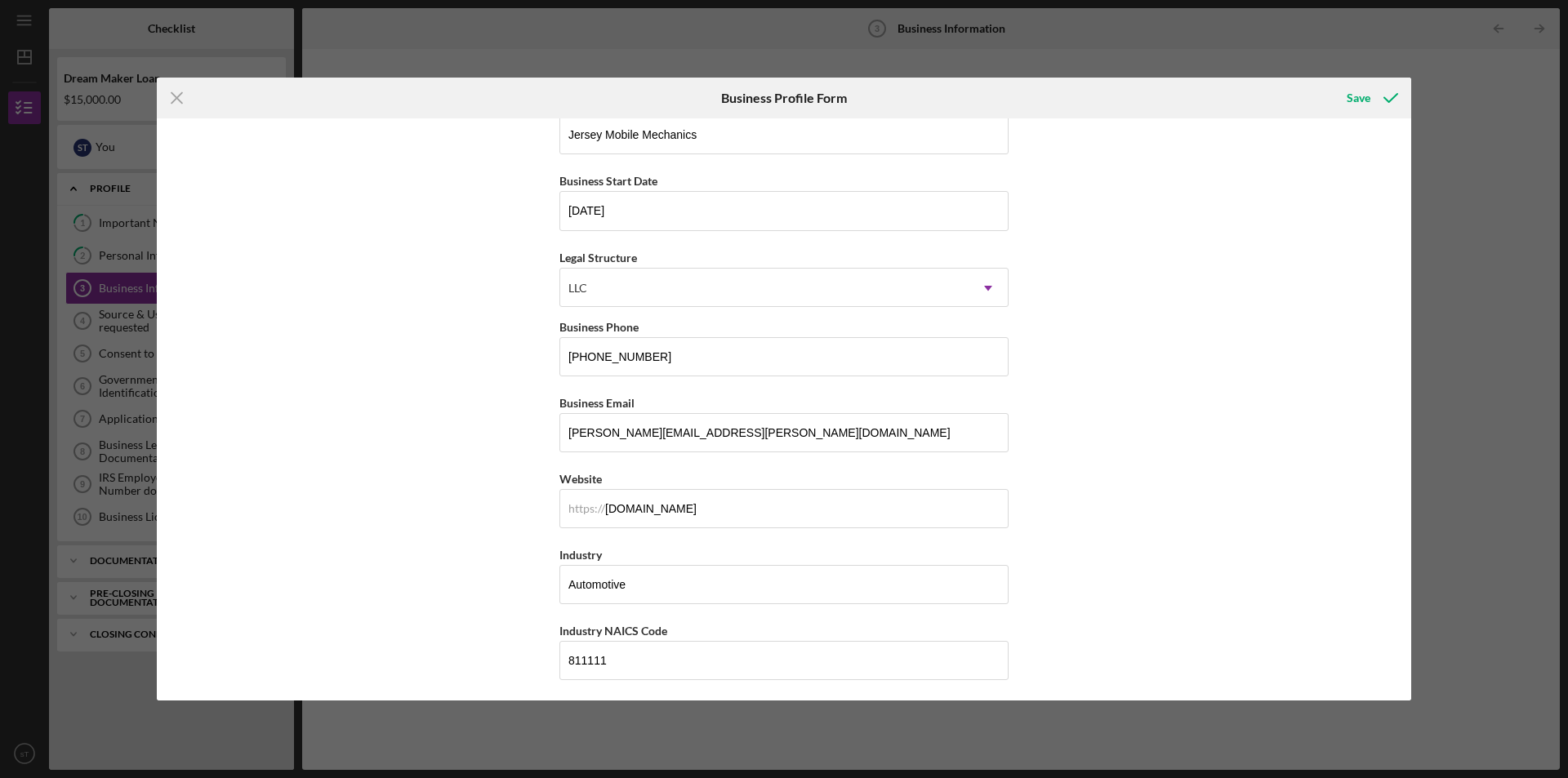
scroll to position [26, 0]
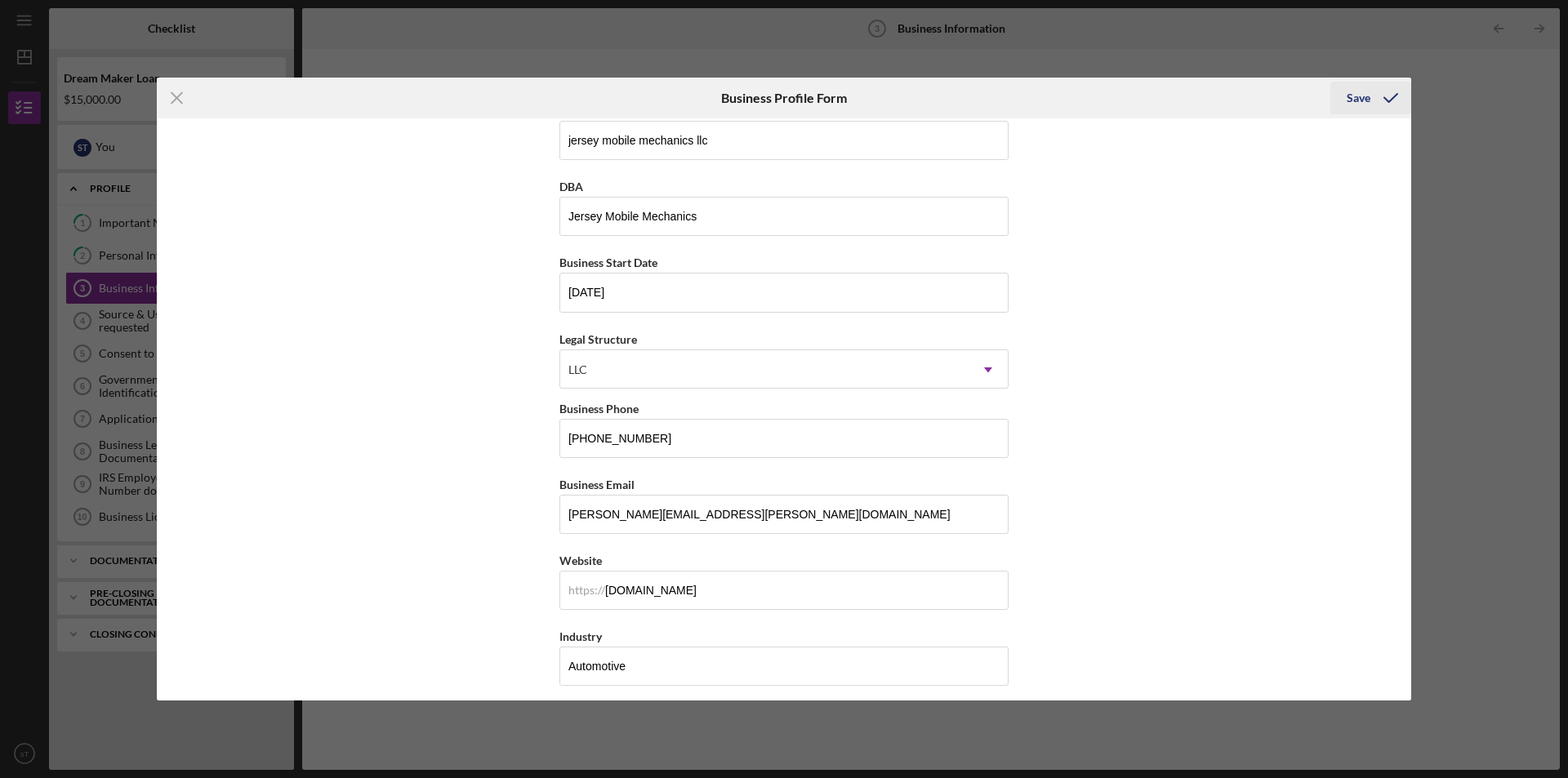
click at [1362, 110] on div "Save" at bounding box center [1358, 98] width 23 height 33
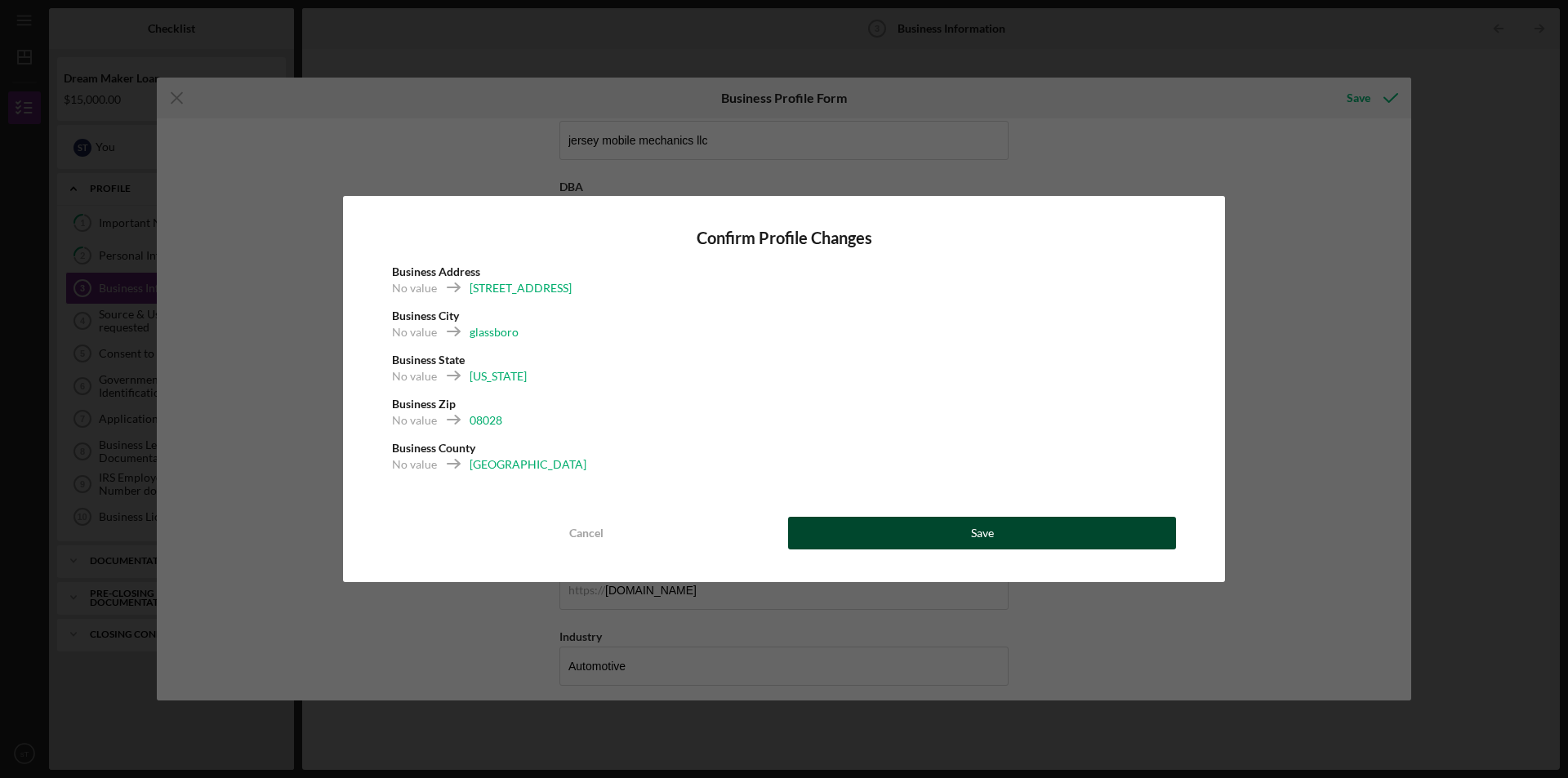
click at [937, 539] on button "Save" at bounding box center [982, 533] width 387 height 33
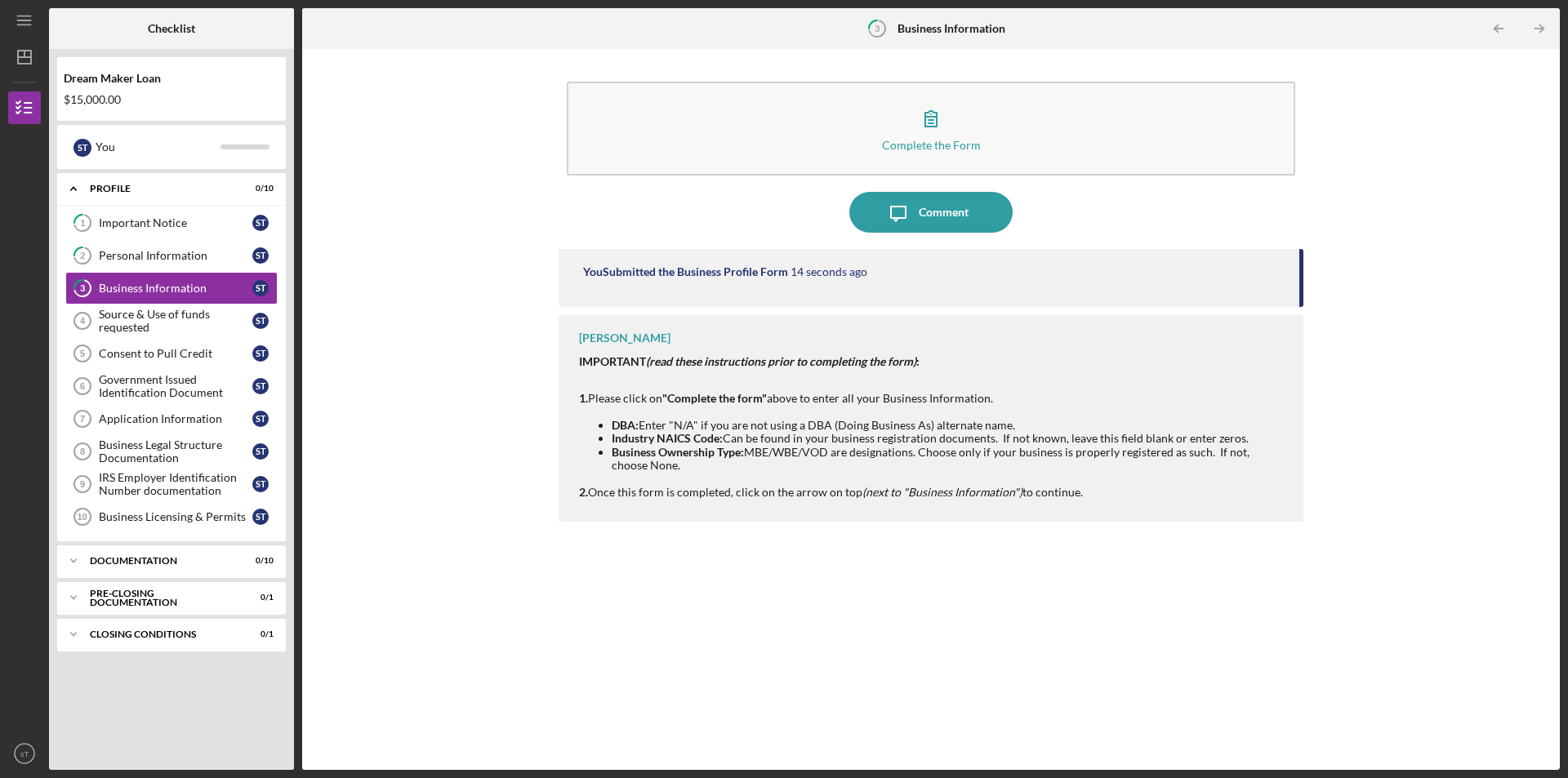
click at [1543, 25] on icon "Icon/Table Pagination Arrow" at bounding box center [1539, 28] width 37 height 37
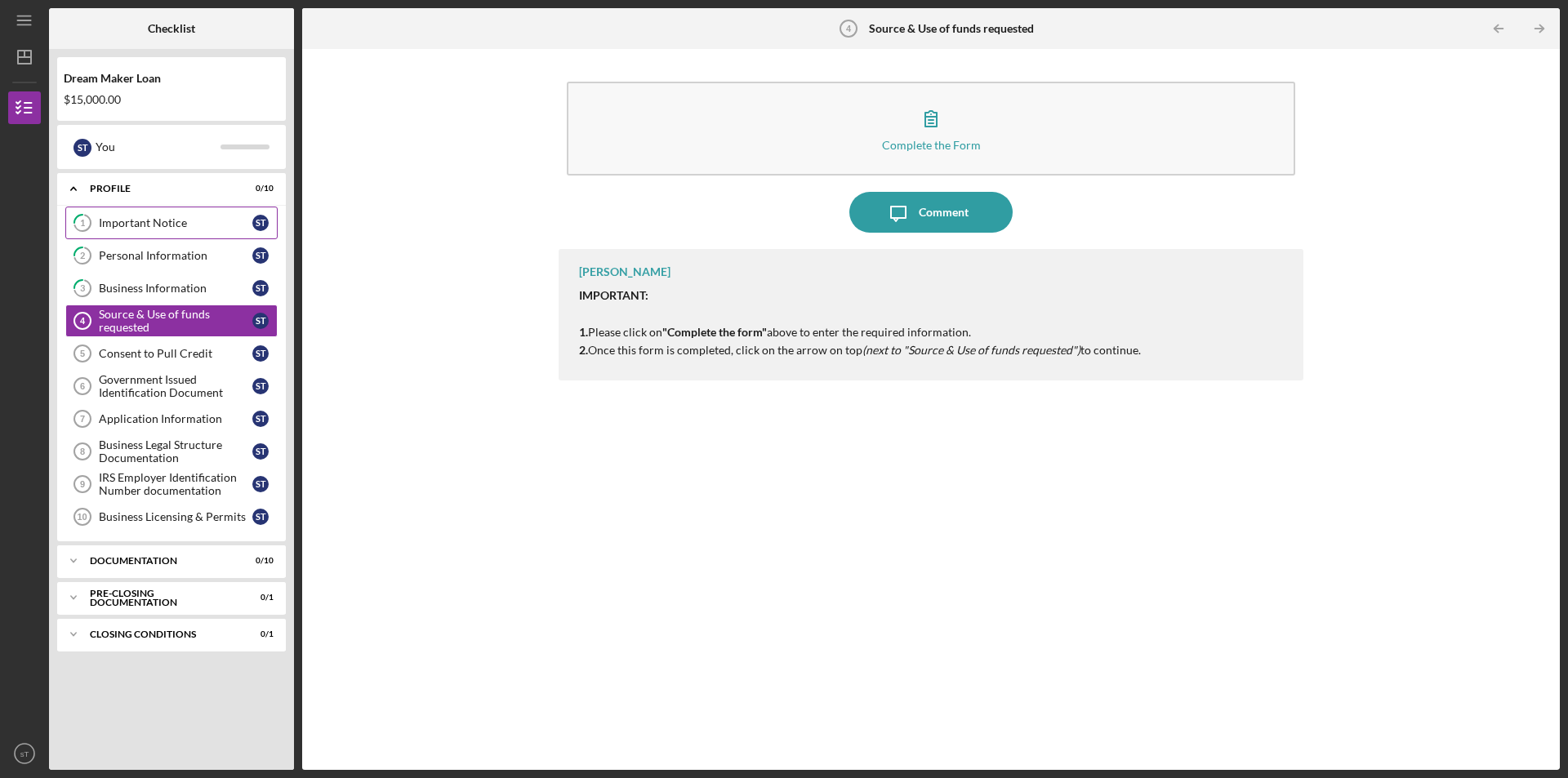
click at [173, 224] on div "Important Notice" at bounding box center [176, 222] width 153 height 13
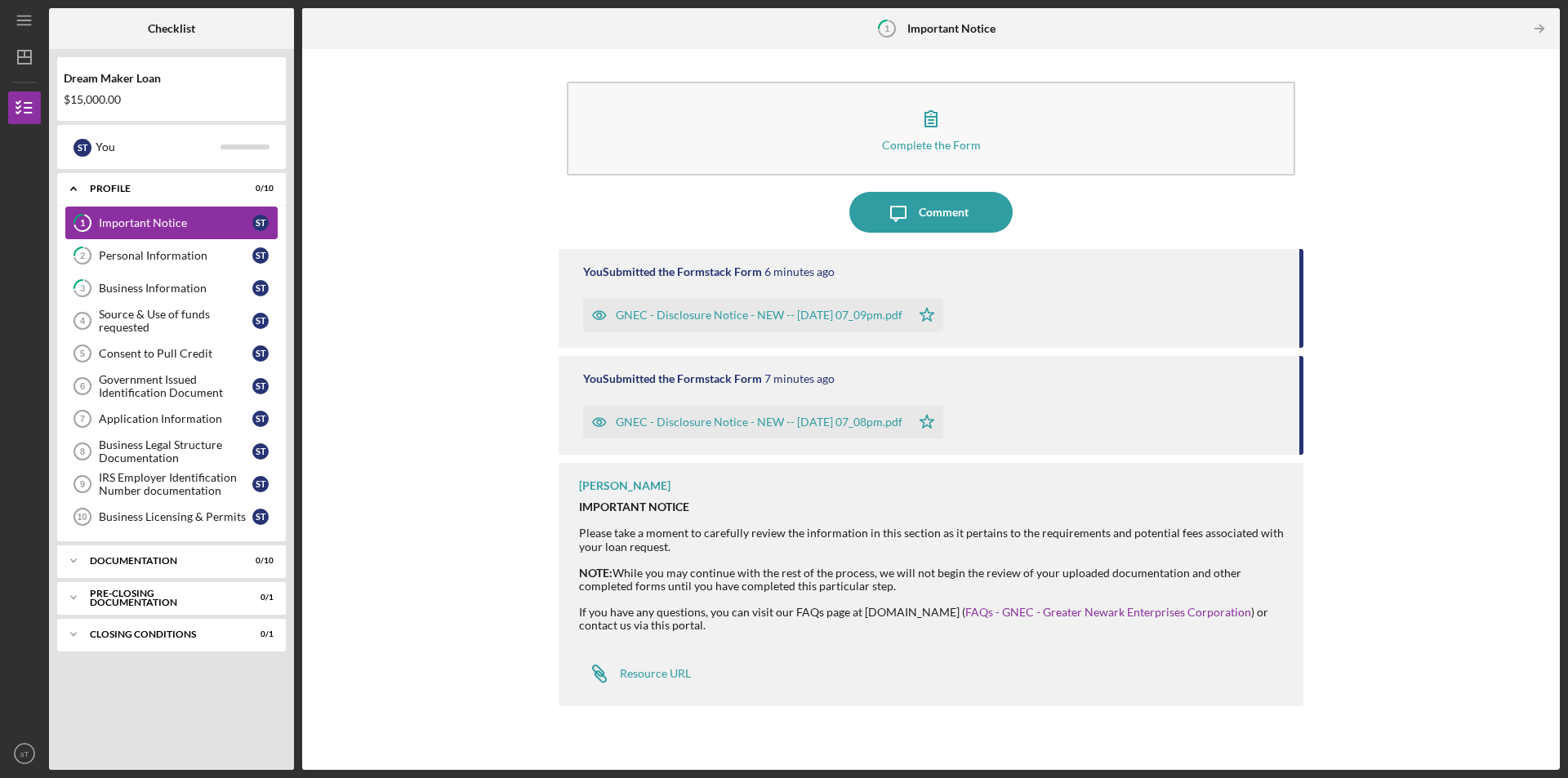
click at [79, 214] on icon at bounding box center [77, 218] width 8 height 8
click at [77, 190] on icon "Icon/Expander" at bounding box center [73, 188] width 33 height 33
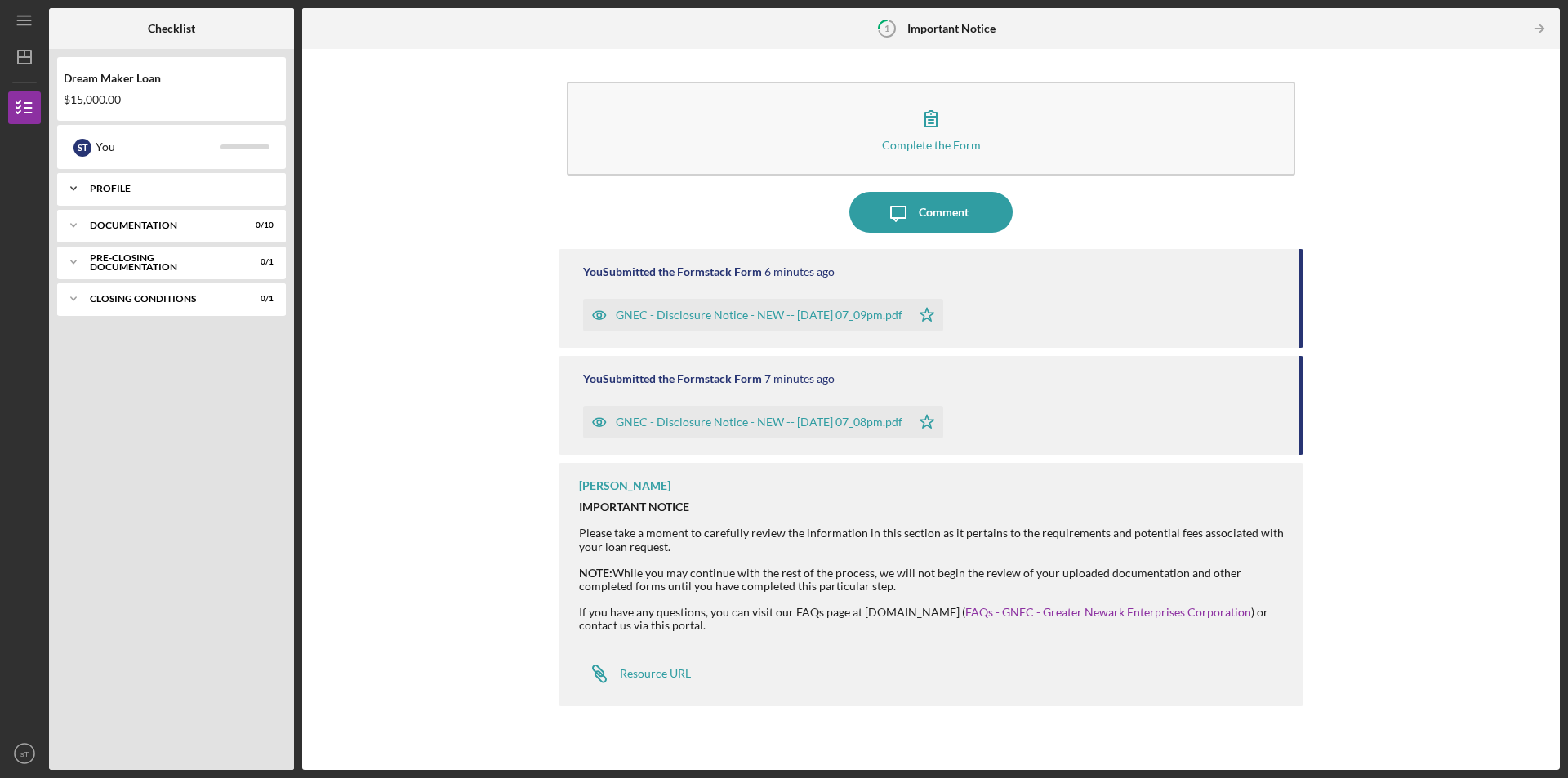
click at [77, 181] on icon "Icon/Expander" at bounding box center [73, 188] width 33 height 33
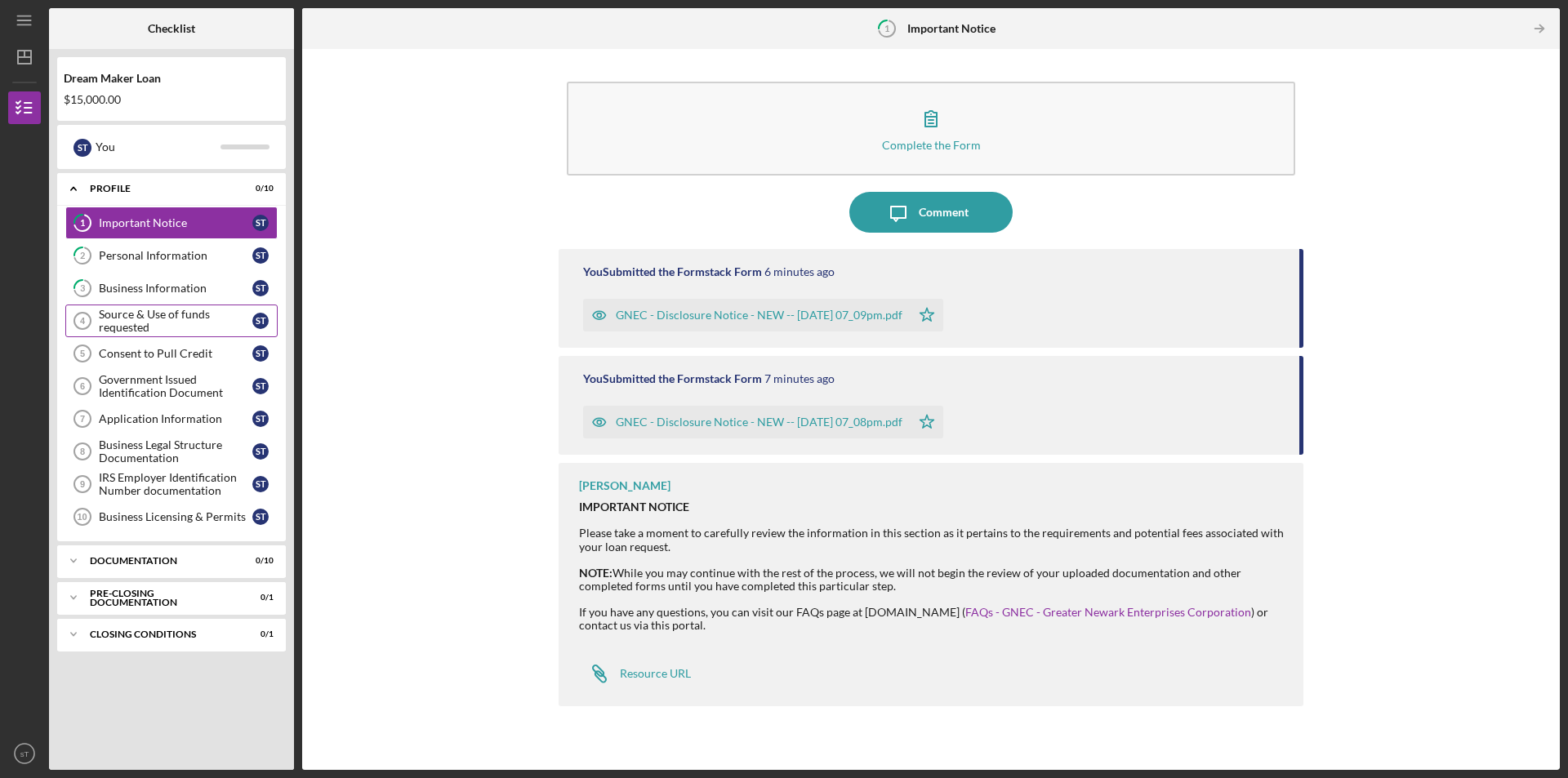
click at [111, 324] on div "Source & Use of funds requested" at bounding box center [176, 320] width 153 height 26
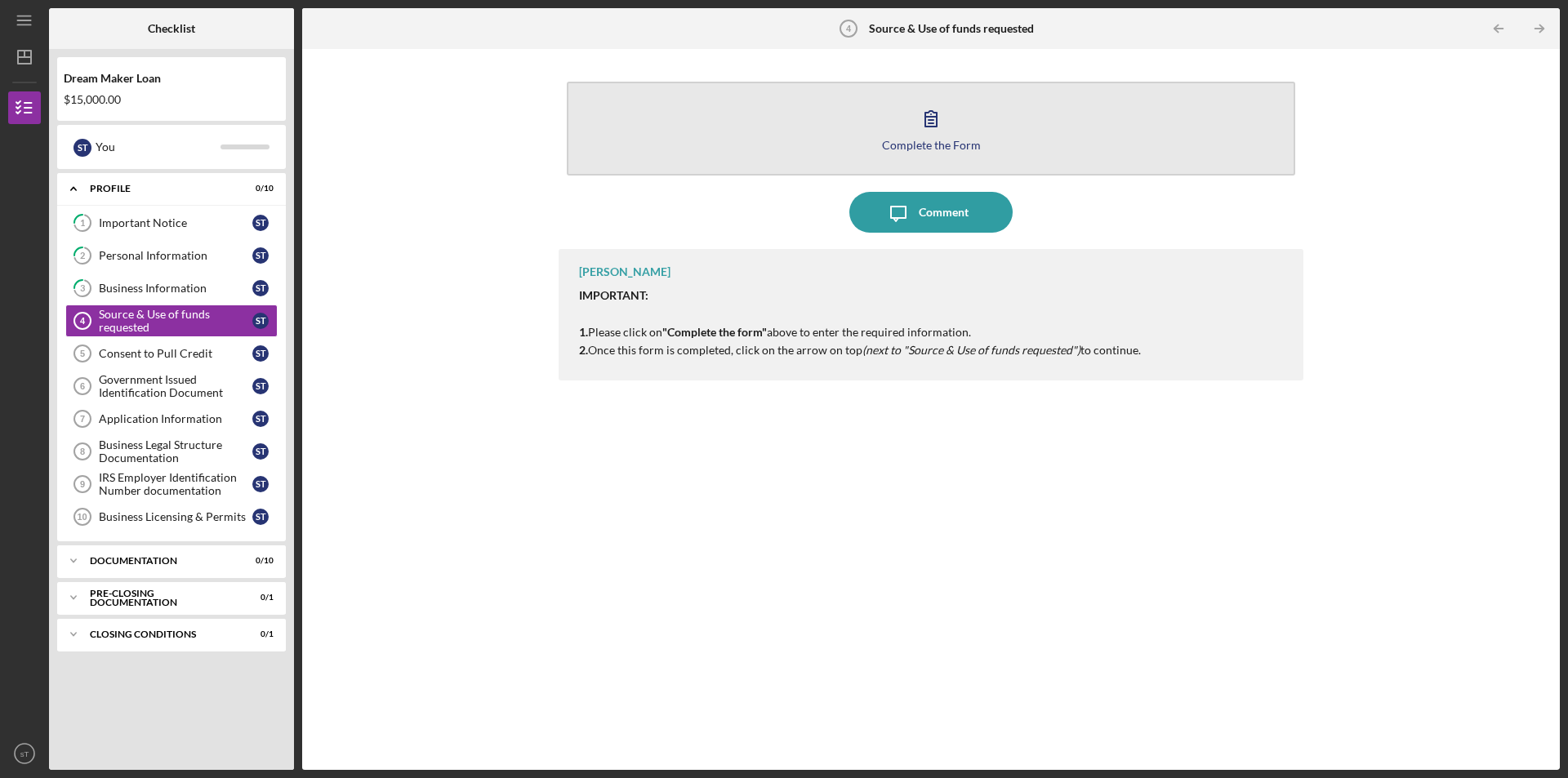
click at [907, 118] on button "Complete the Form Form" at bounding box center [931, 128] width 728 height 94
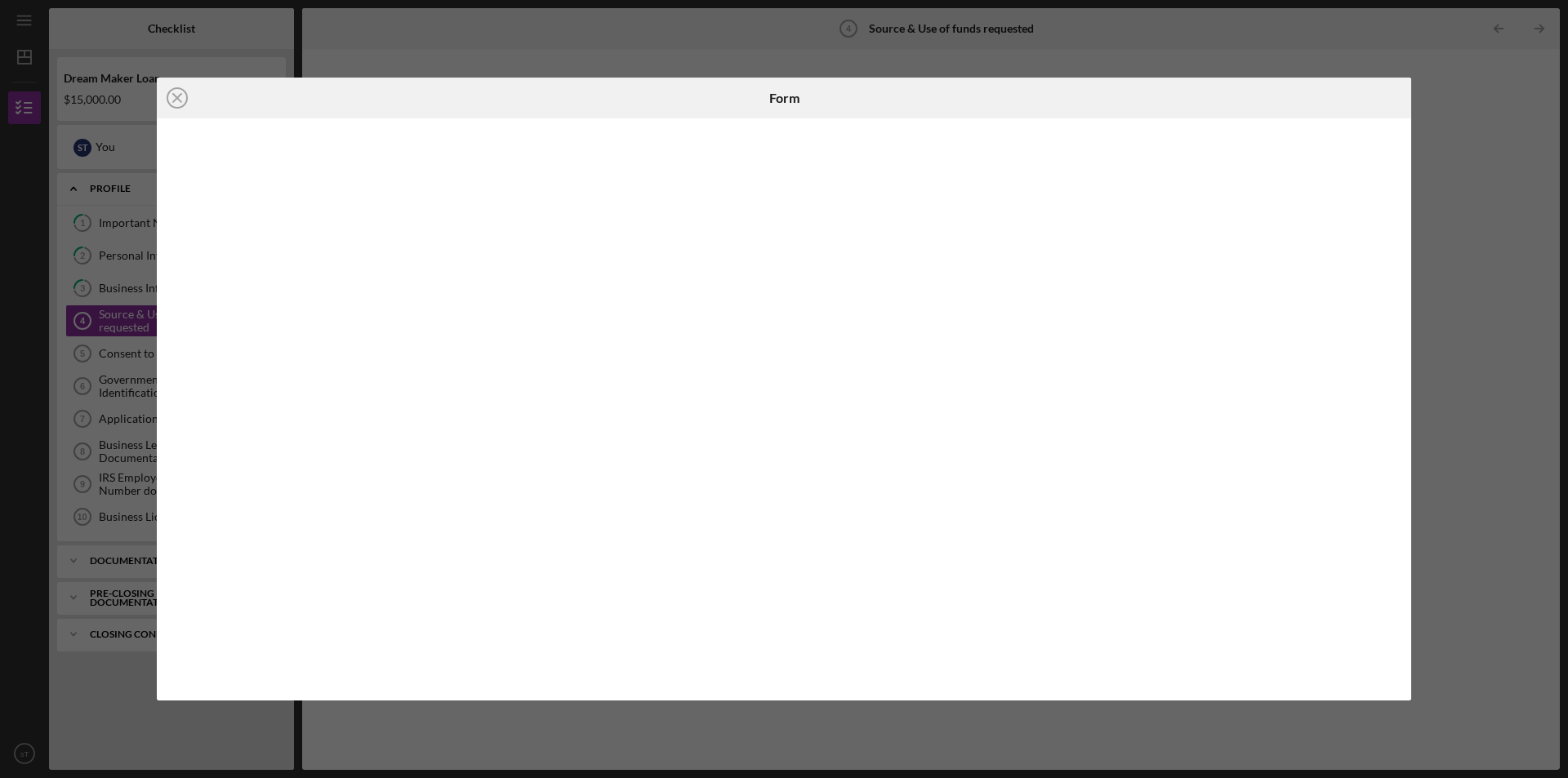
click at [1429, 86] on div "Icon/Close Form" at bounding box center [784, 389] width 1568 height 778
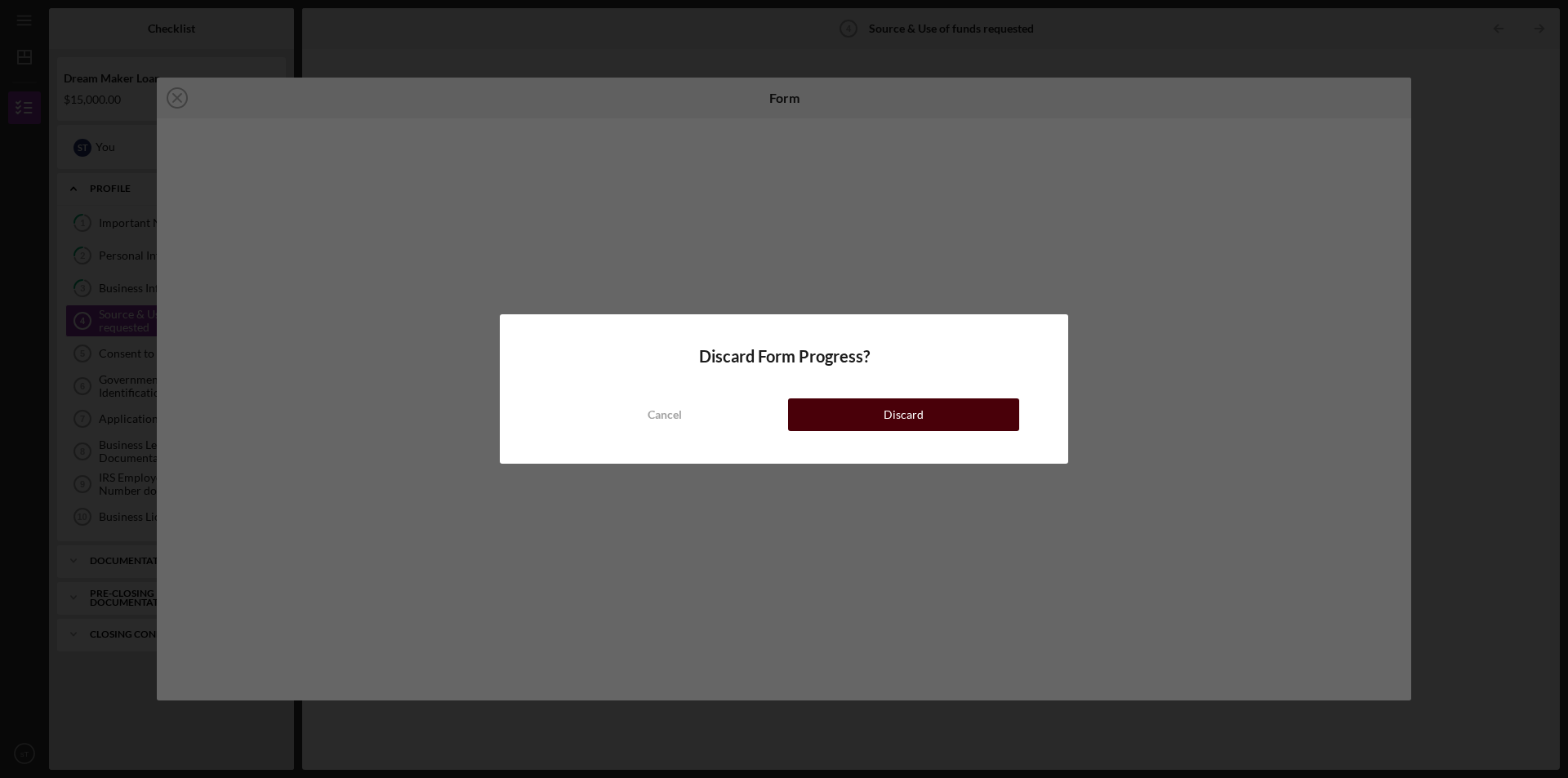
click at [893, 411] on div "Discard" at bounding box center [903, 415] width 40 height 33
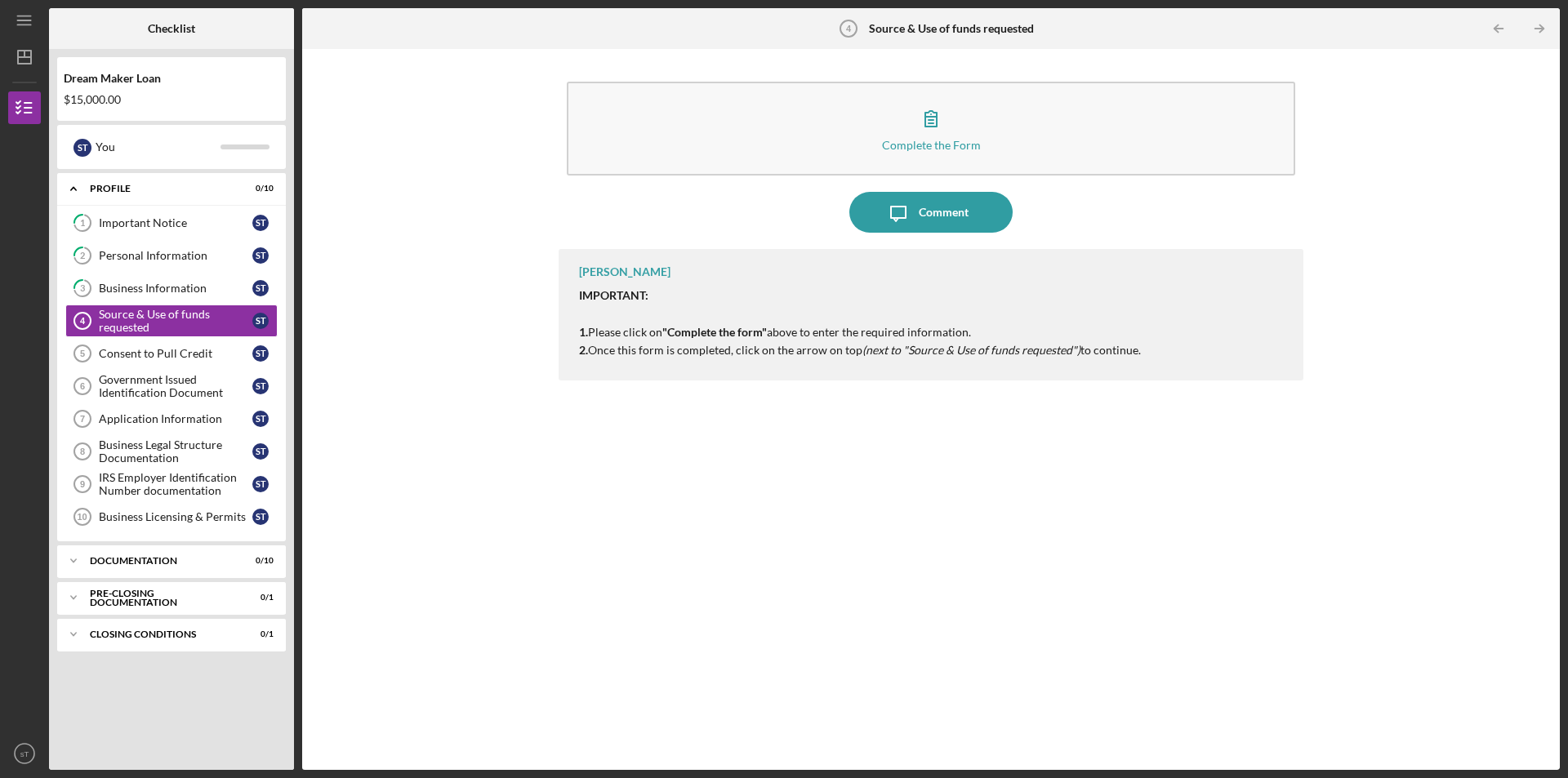
click at [991, 34] on b "Source & Use of funds requested" at bounding box center [951, 28] width 165 height 13
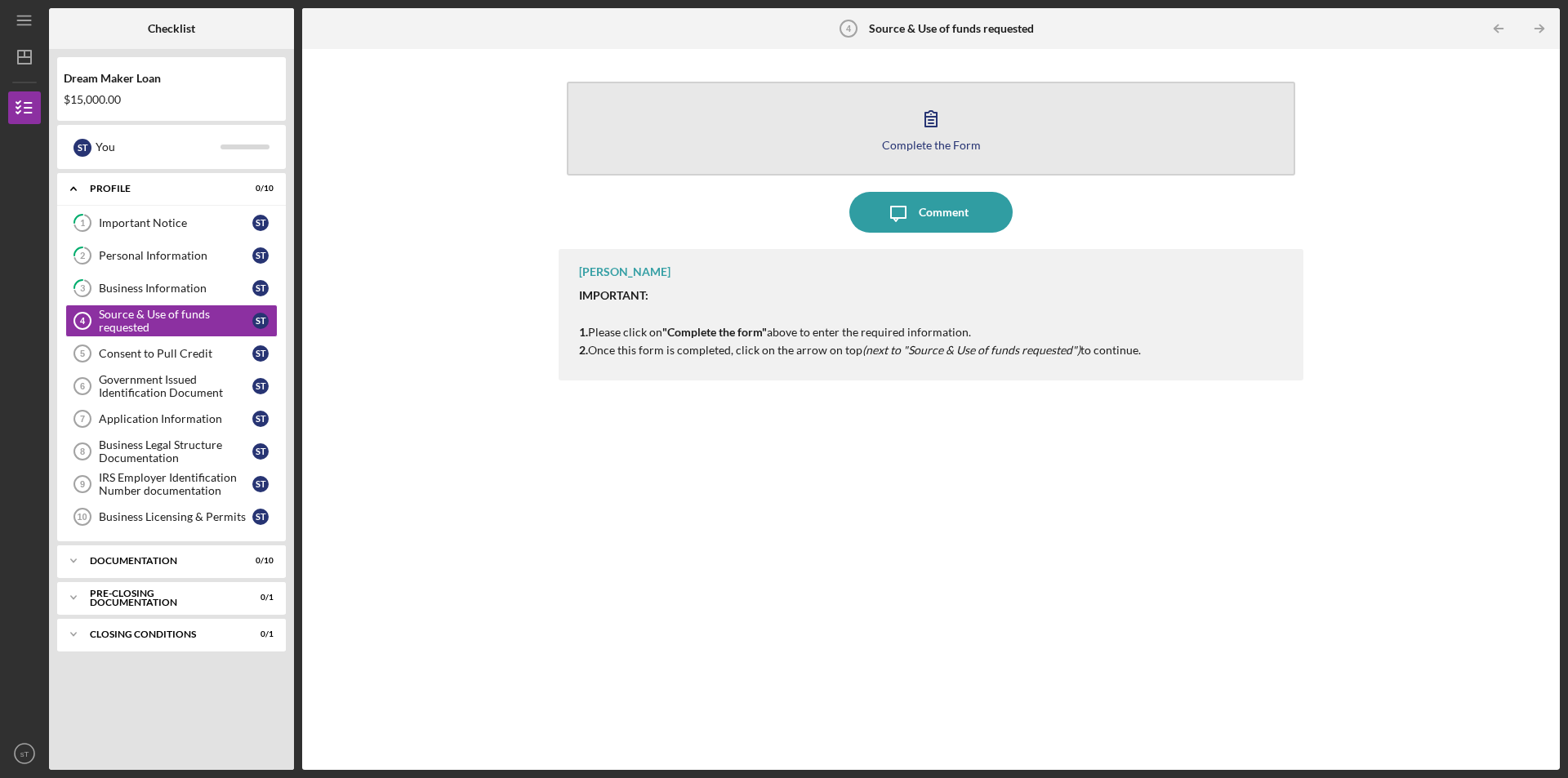
click at [941, 124] on icon "button" at bounding box center [930, 118] width 40 height 40
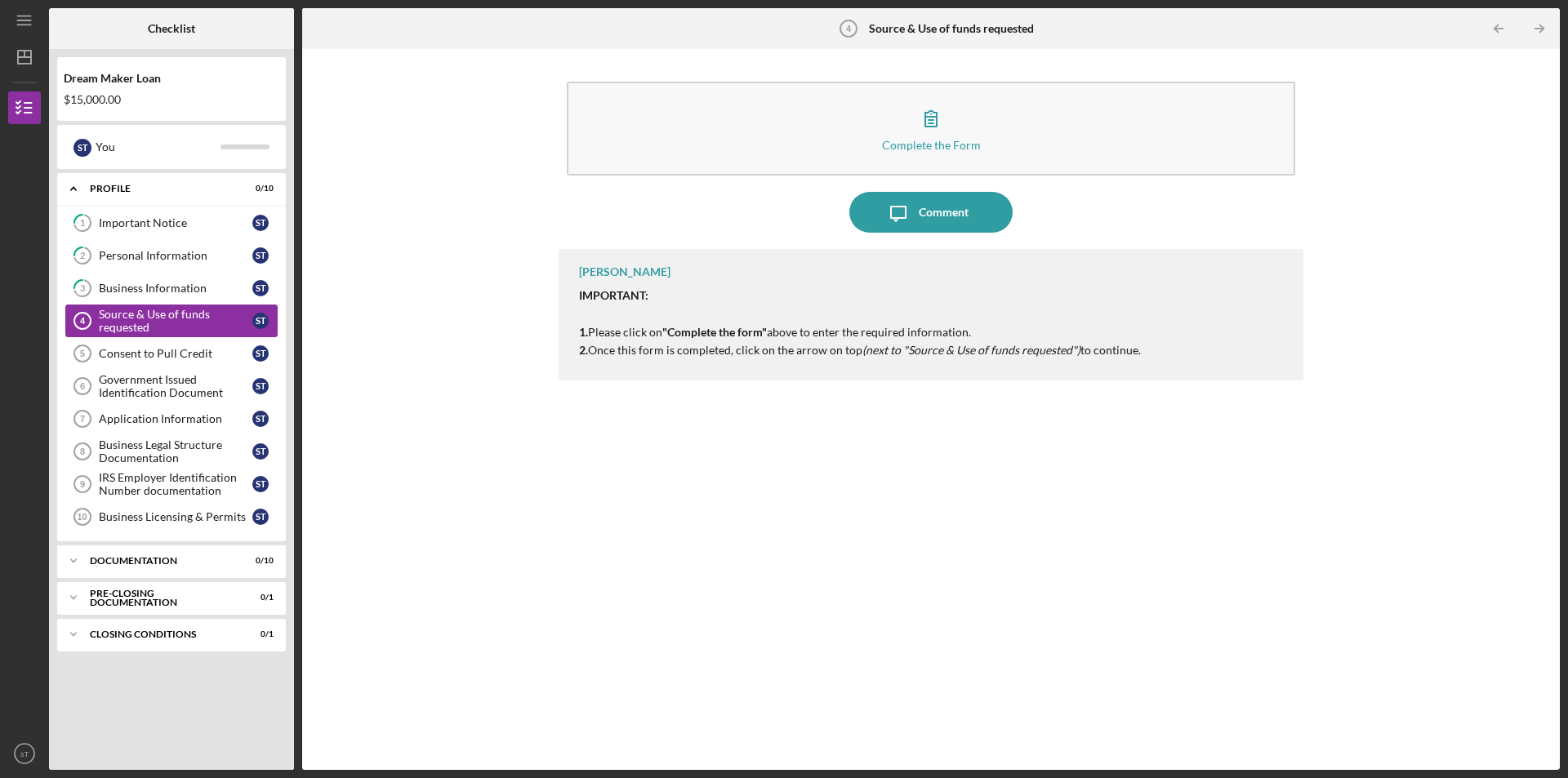
click at [159, 314] on div "Source & Use of funds requested" at bounding box center [176, 320] width 153 height 26
click at [170, 289] on div "Business Information" at bounding box center [176, 287] width 153 height 13
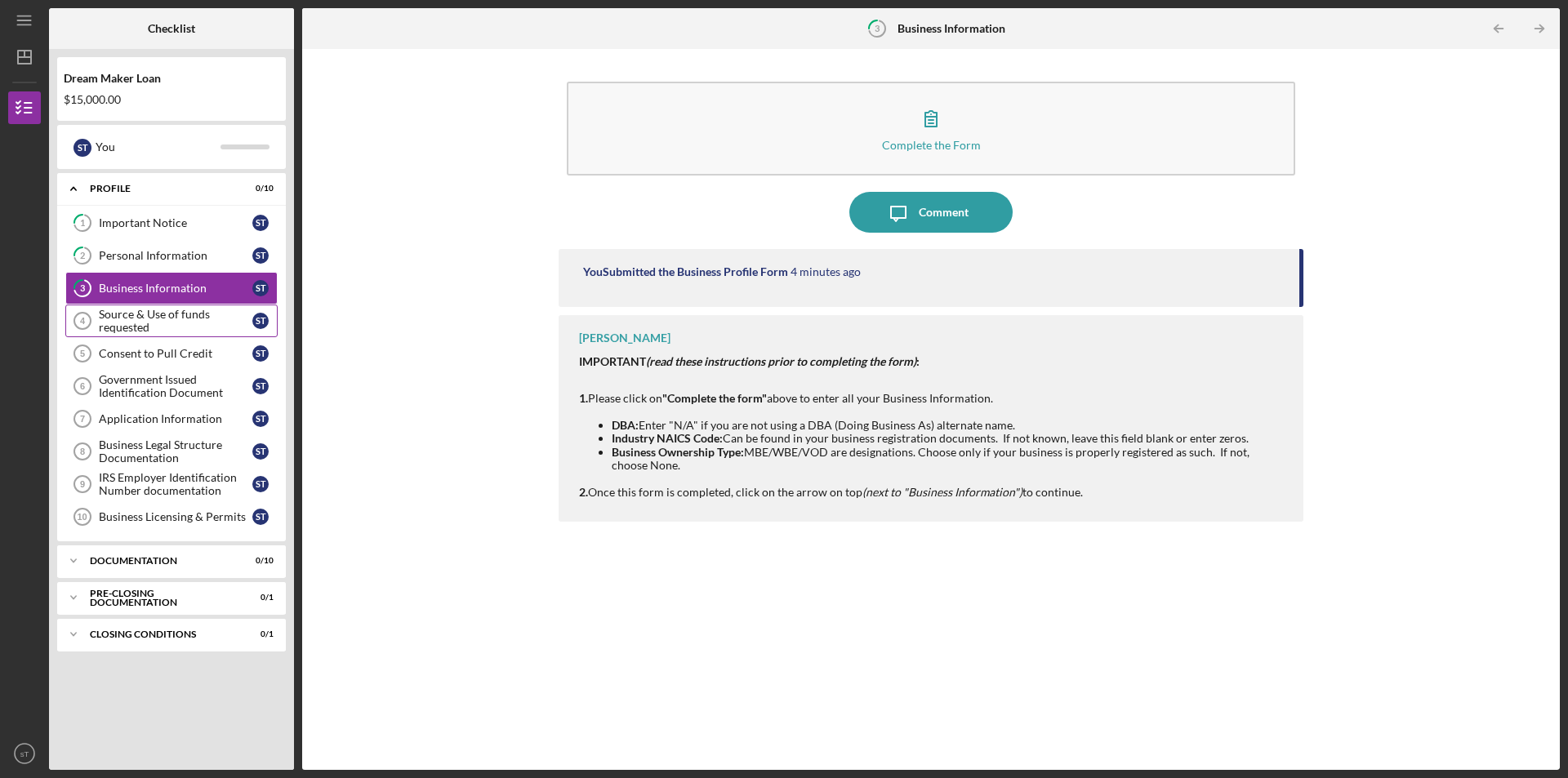
click at [168, 323] on div "Source & Use of funds requested" at bounding box center [176, 320] width 153 height 26
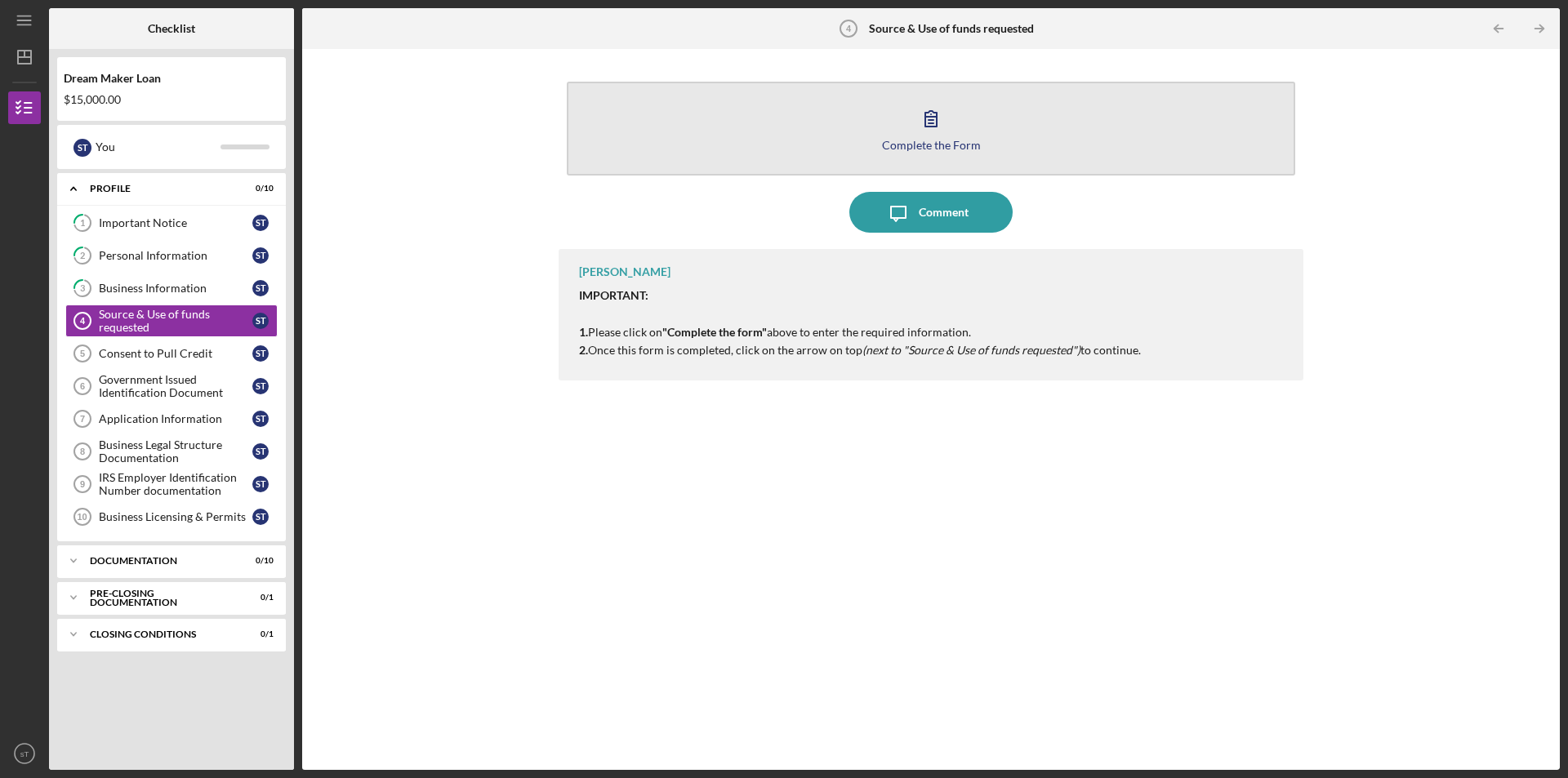
click at [1080, 118] on button "Complete the Form Form" at bounding box center [931, 128] width 728 height 94
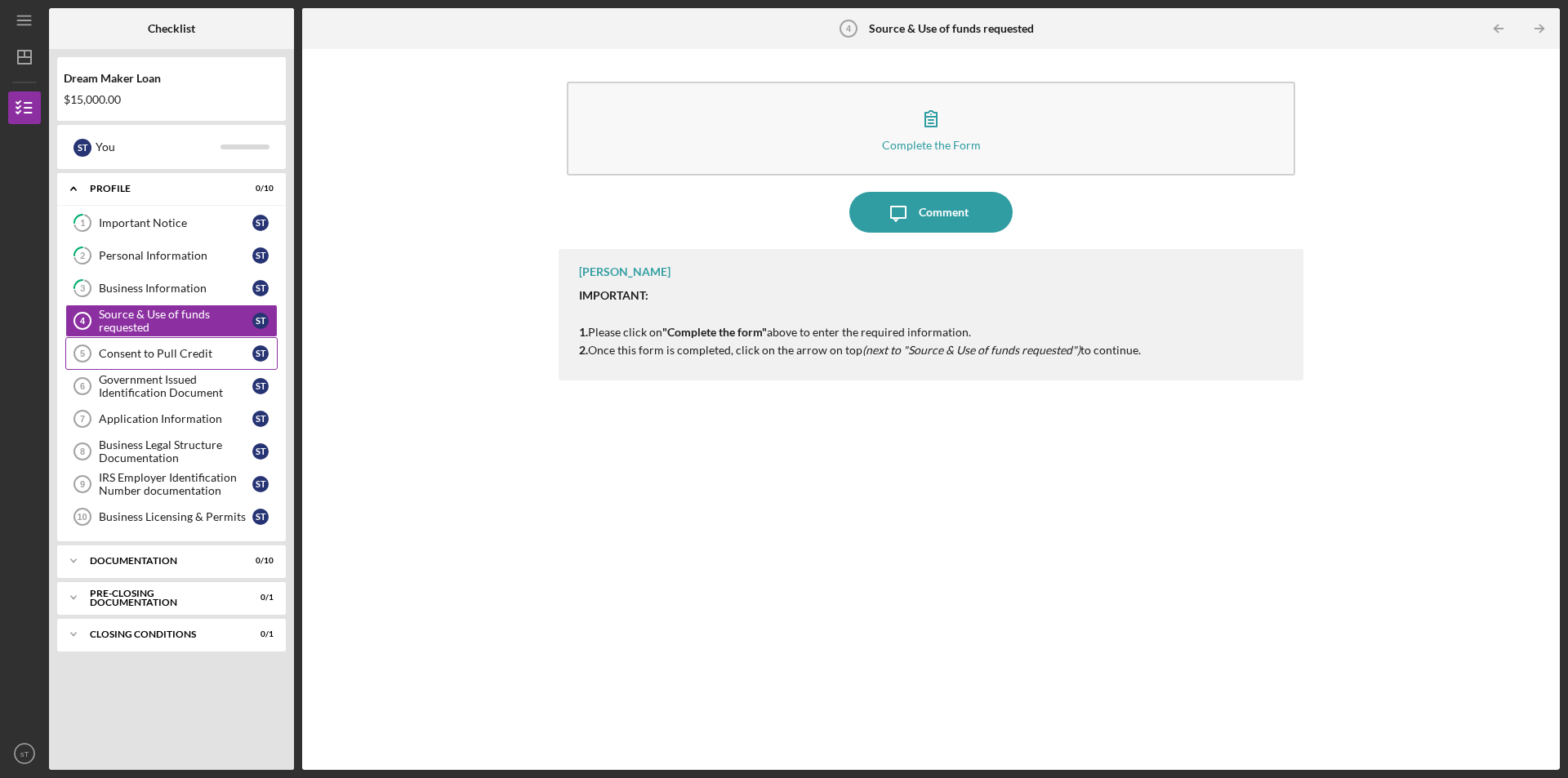
click at [121, 345] on link "Consent to Pull Credit 5 Consent to Pull Credit s T" at bounding box center [171, 354] width 213 height 33
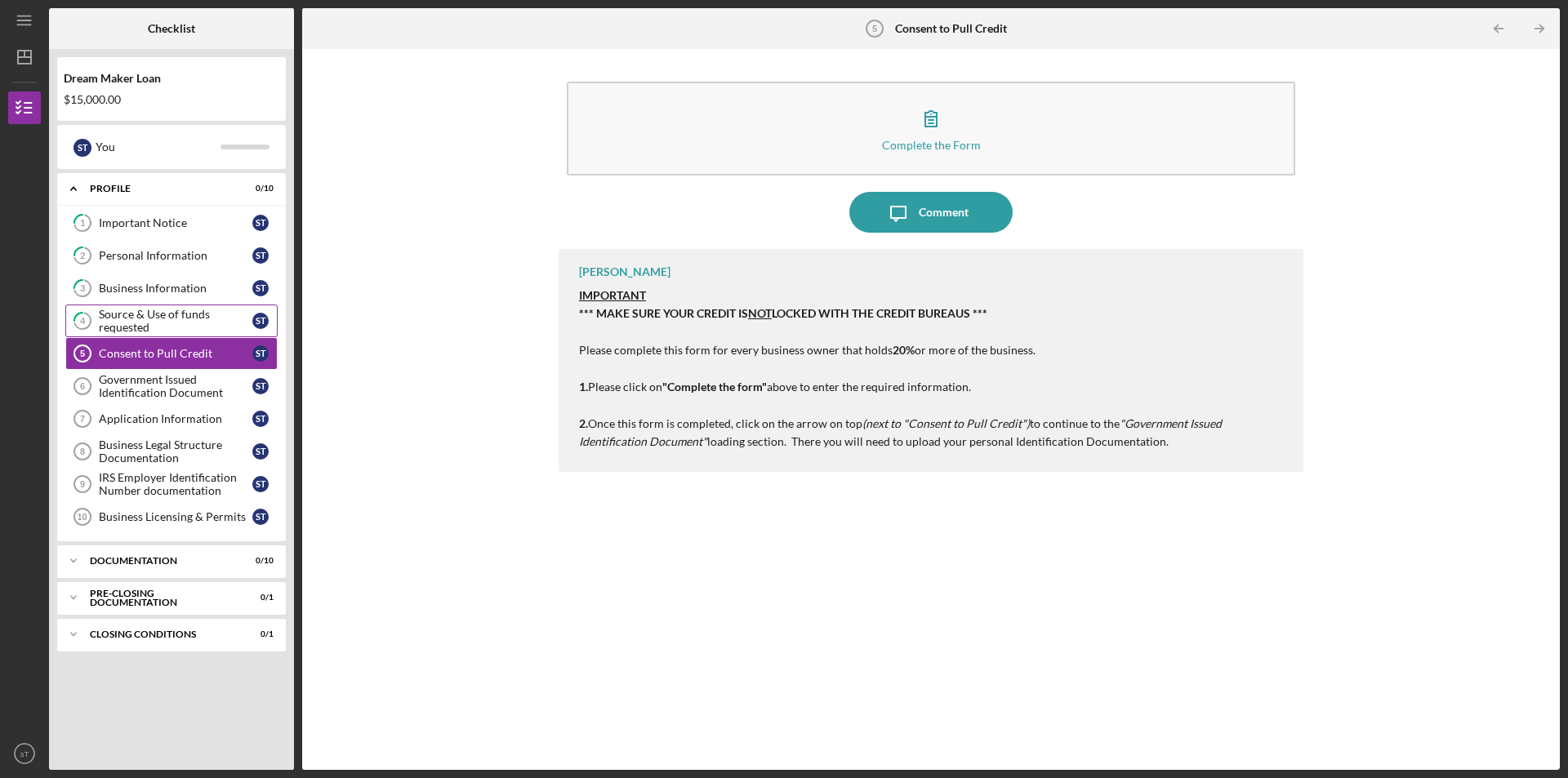
click at [141, 311] on div "Source & Use of funds requested" at bounding box center [176, 320] width 153 height 26
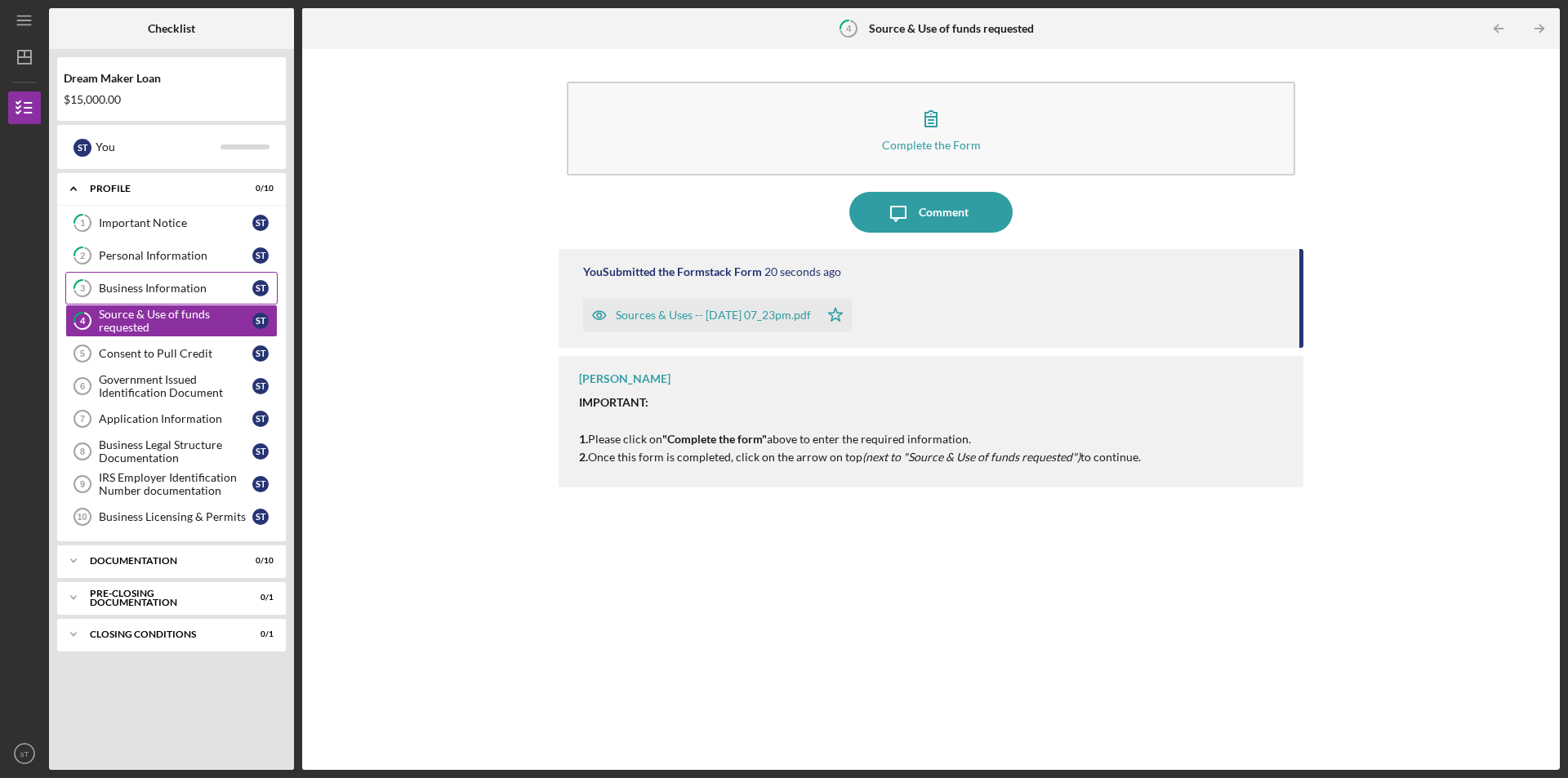
click at [158, 278] on link "3 Business Information s T" at bounding box center [171, 288] width 213 height 33
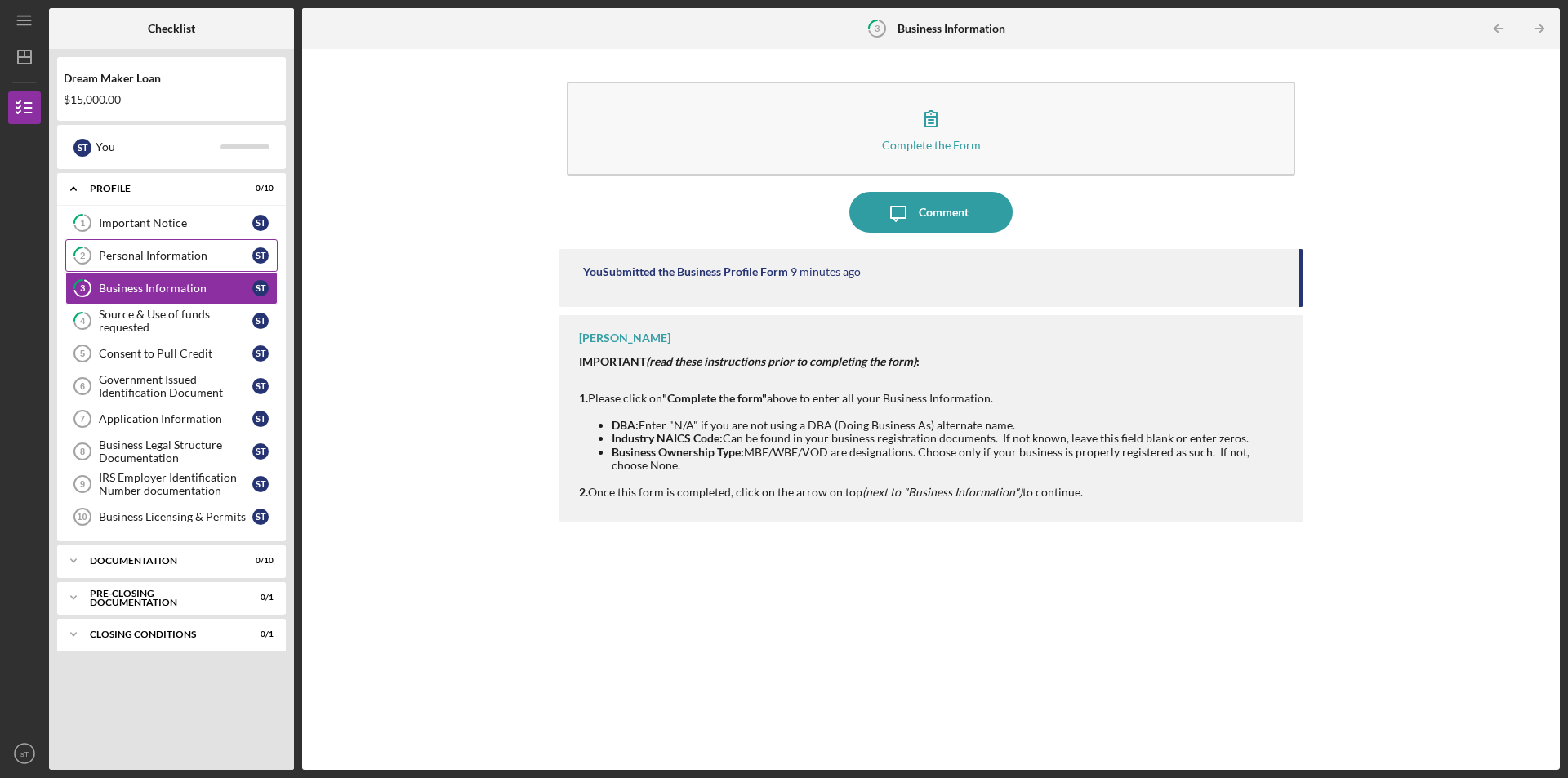
click at [158, 260] on div "Personal Information" at bounding box center [176, 255] width 153 height 13
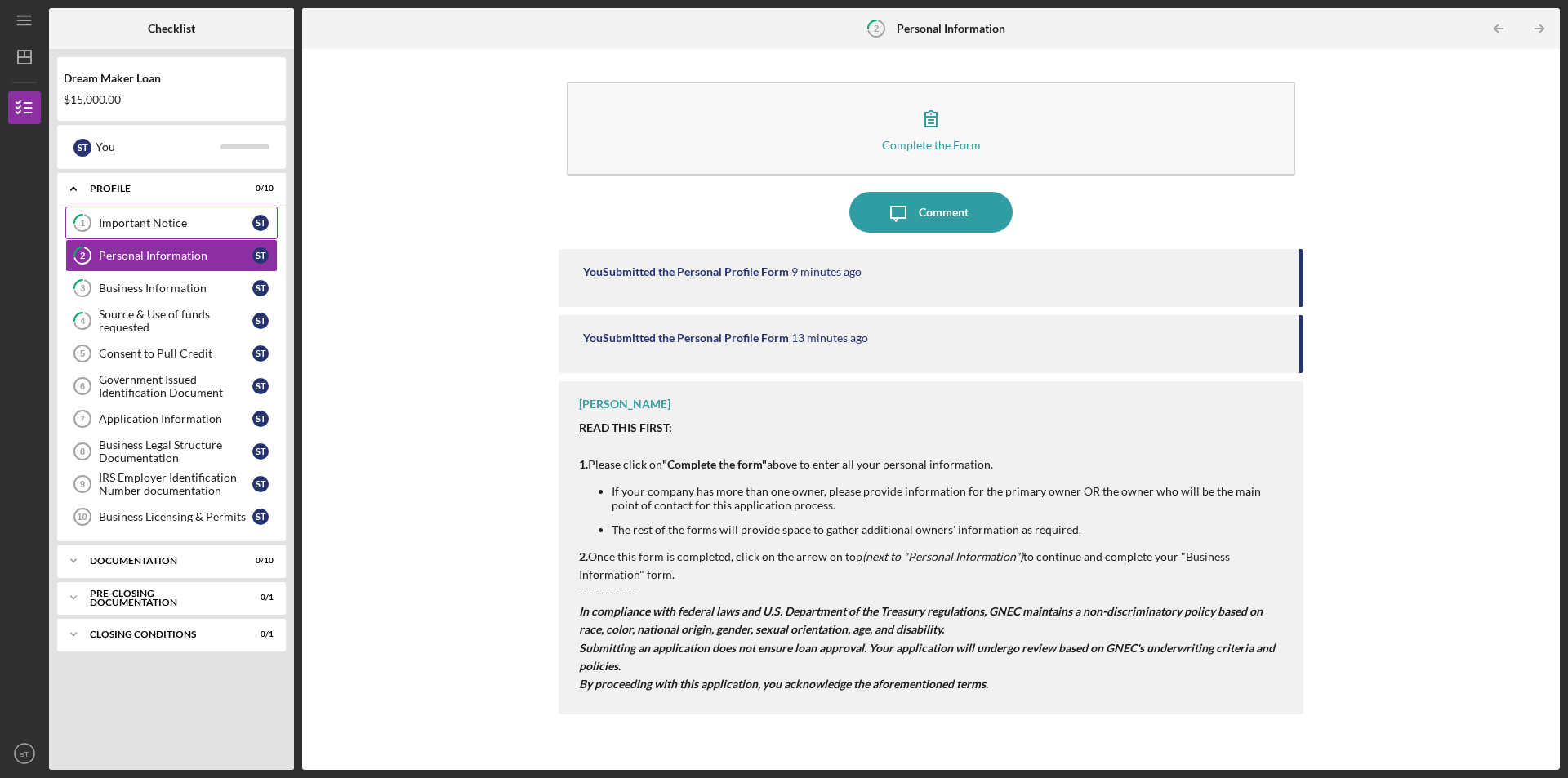
click at [158, 231] on link "1 Important Notice s T" at bounding box center [171, 223] width 213 height 33
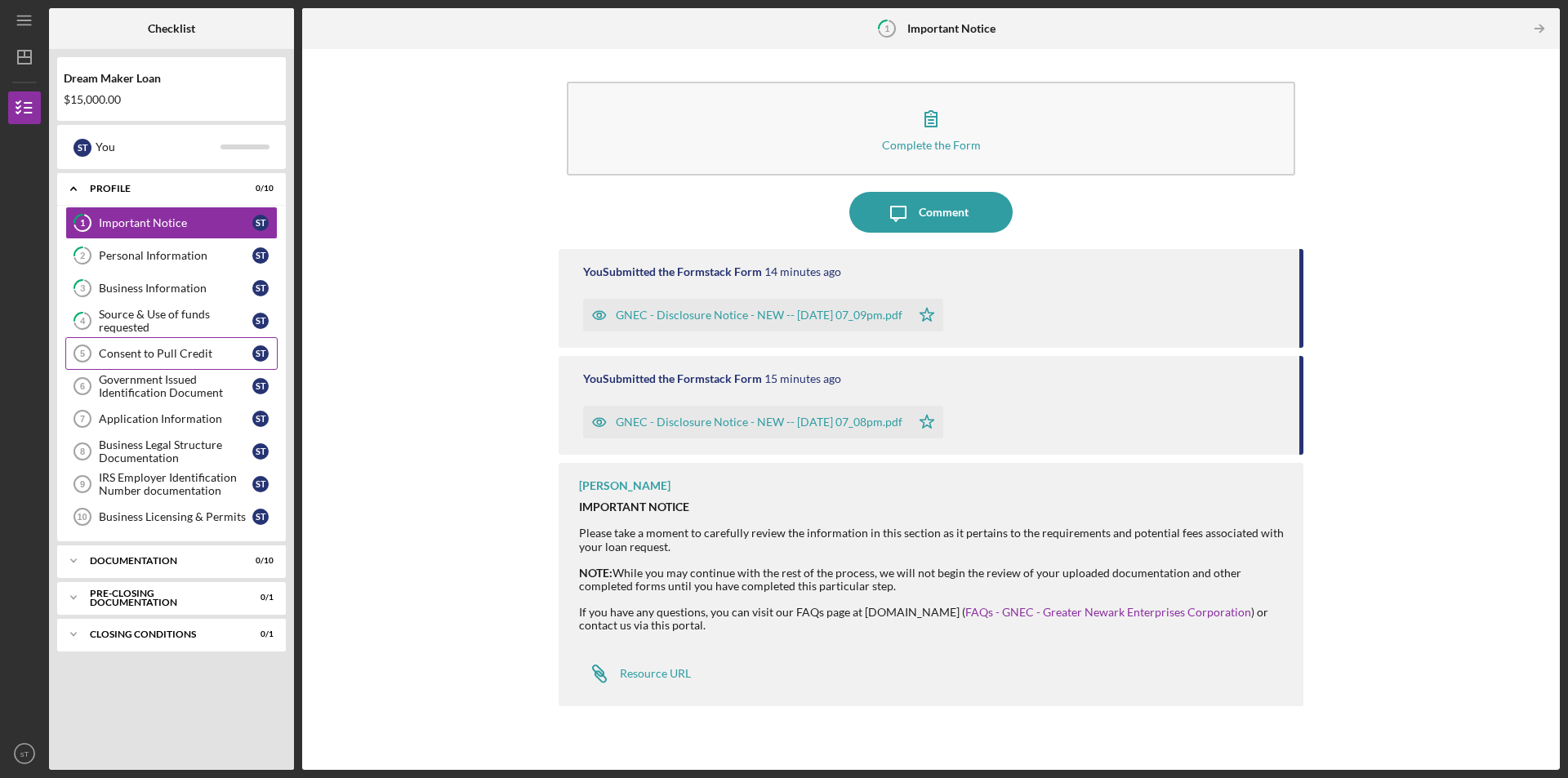
click at [153, 353] on div "Consent to Pull Credit" at bounding box center [176, 353] width 153 height 13
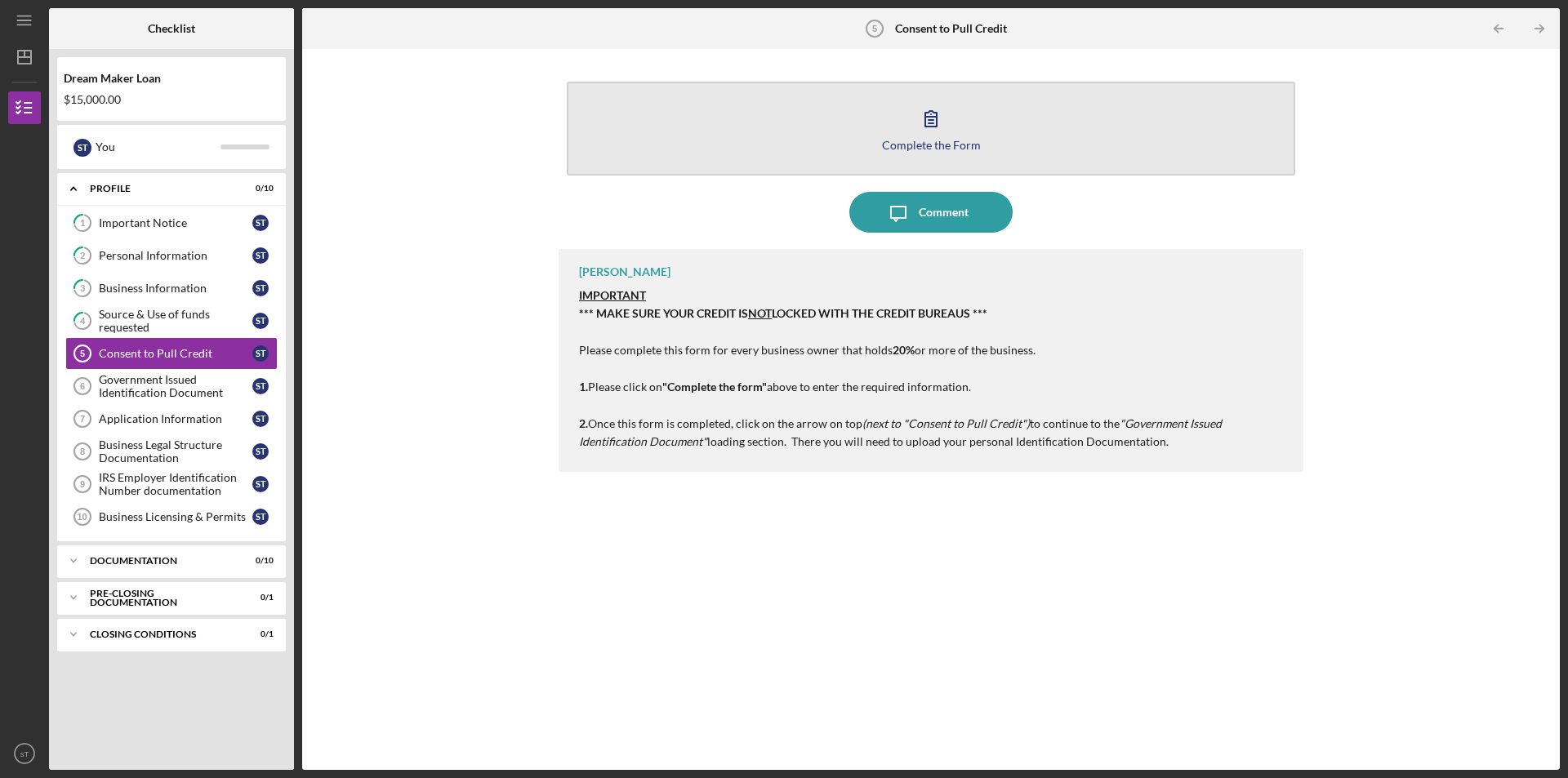
click at [930, 124] on icon "button" at bounding box center [930, 119] width 11 height 15
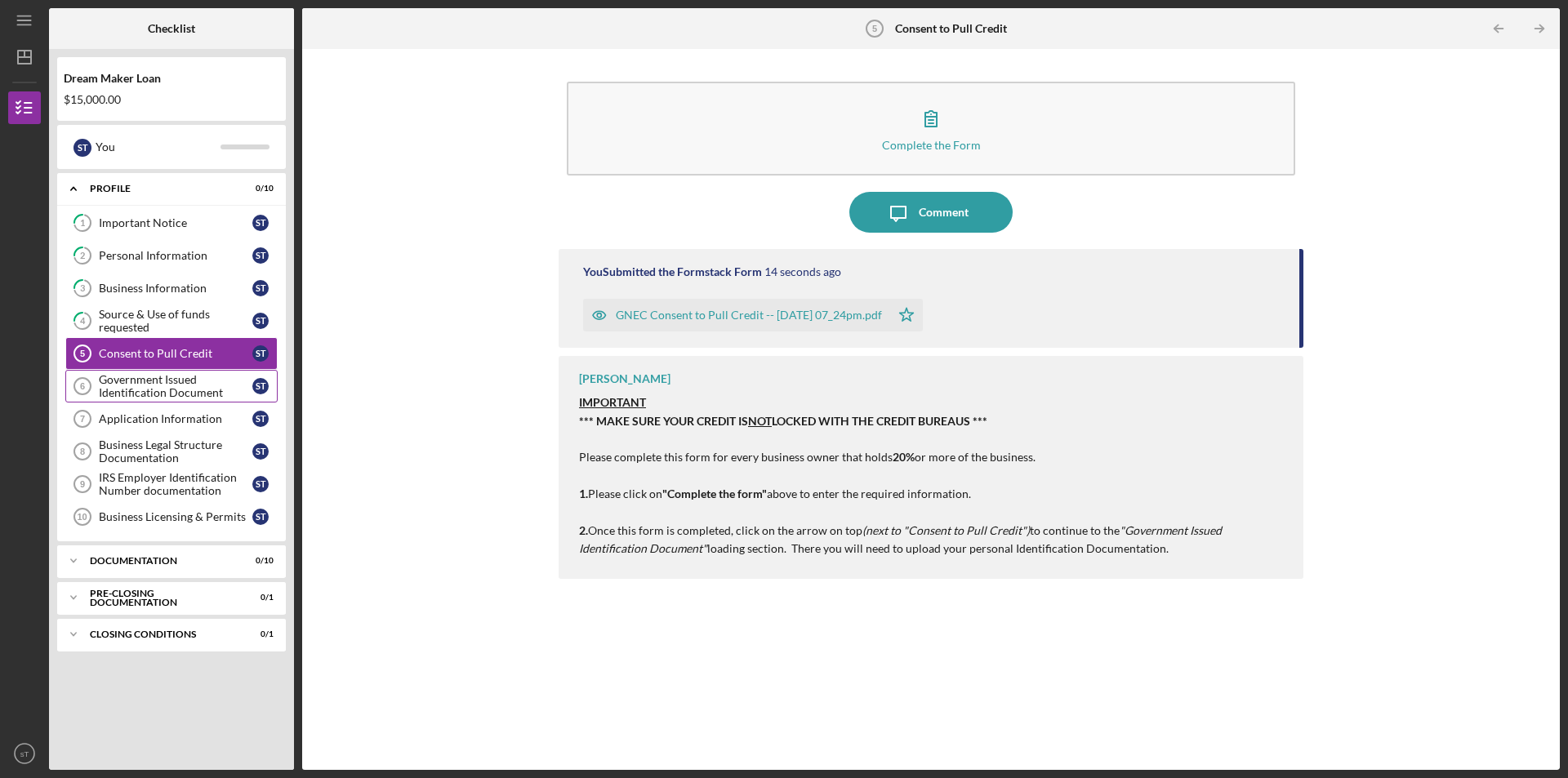
click at [179, 384] on div "Government Issued Identification Document" at bounding box center [176, 386] width 153 height 26
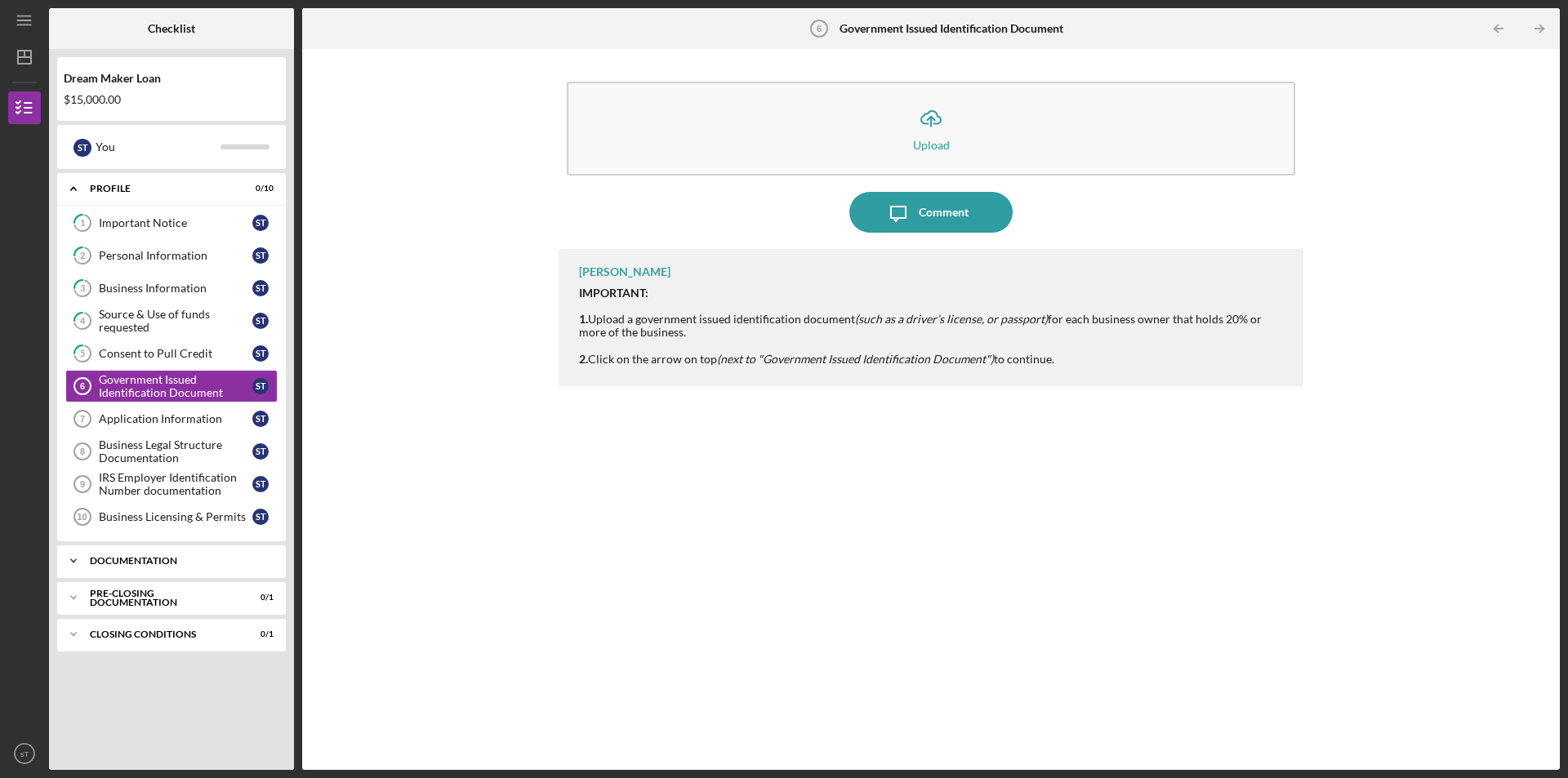
click at [139, 553] on div "Icon/Expander Documentation 0 / 10" at bounding box center [170, 560] width 228 height 33
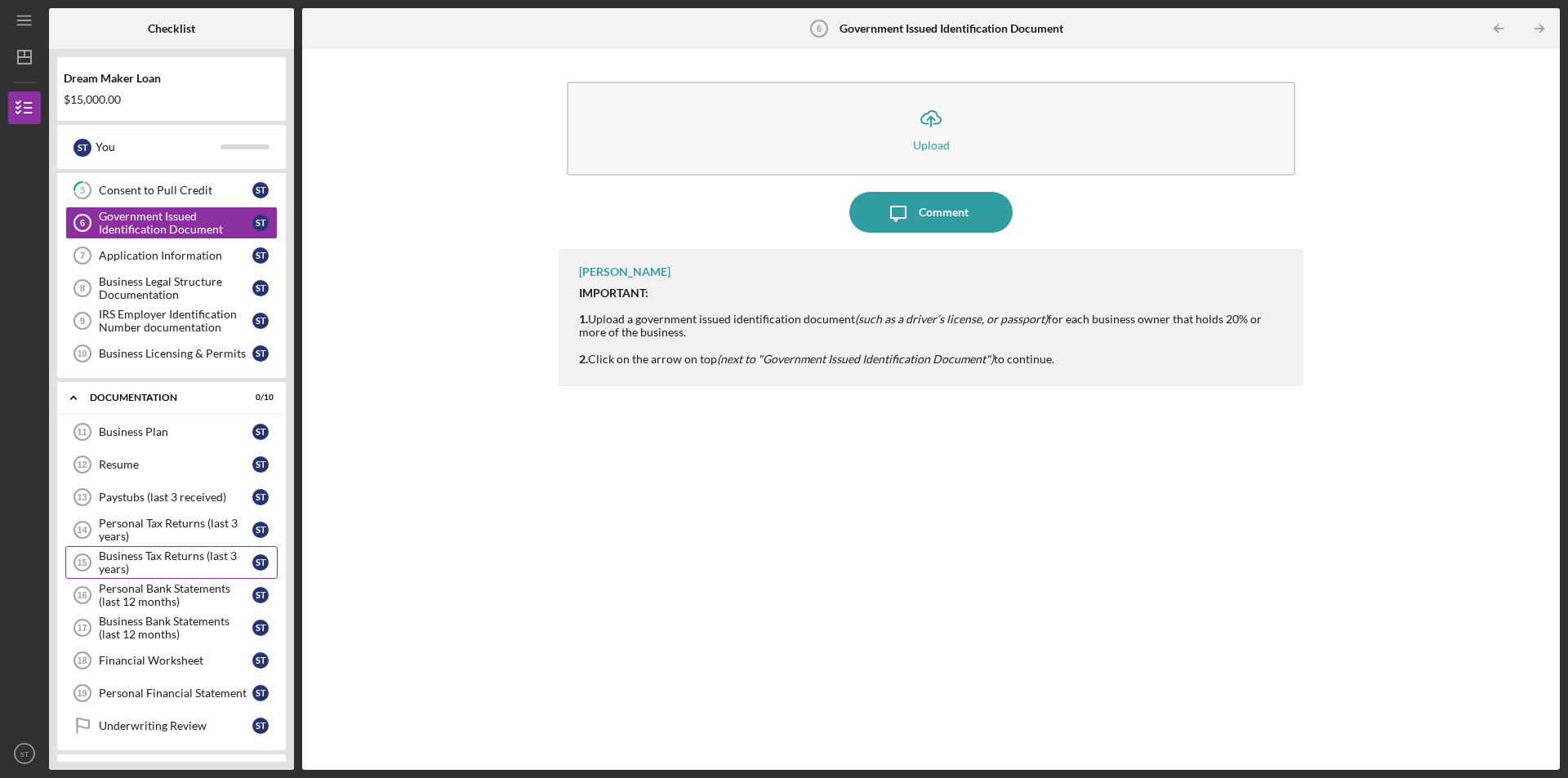
scroll to position [233, 0]
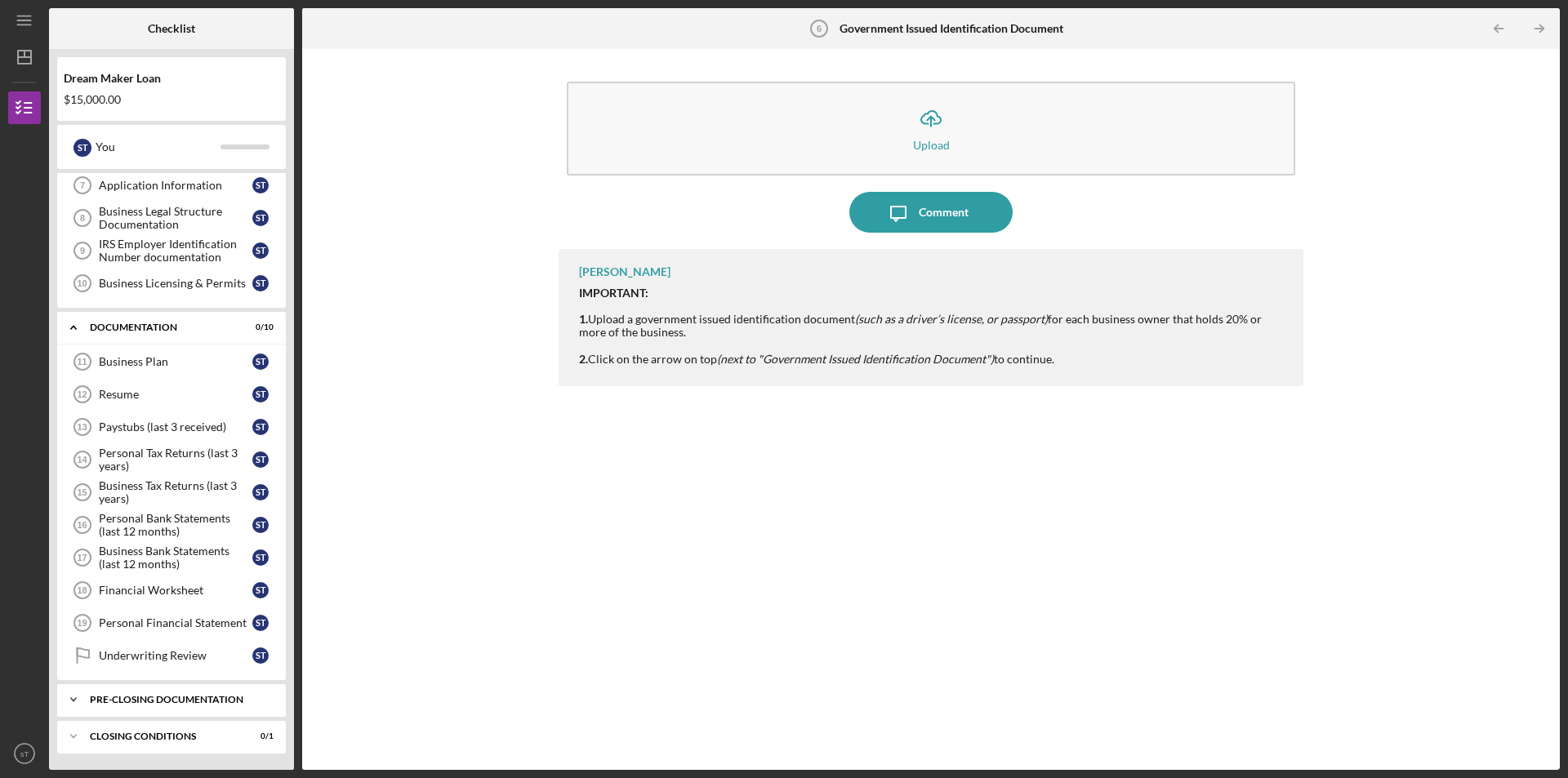
click at [152, 704] on div "Icon/Expander Pre-Closing Documentation 0 / 1" at bounding box center [170, 700] width 228 height 33
